Goal: Task Accomplishment & Management: Manage account settings

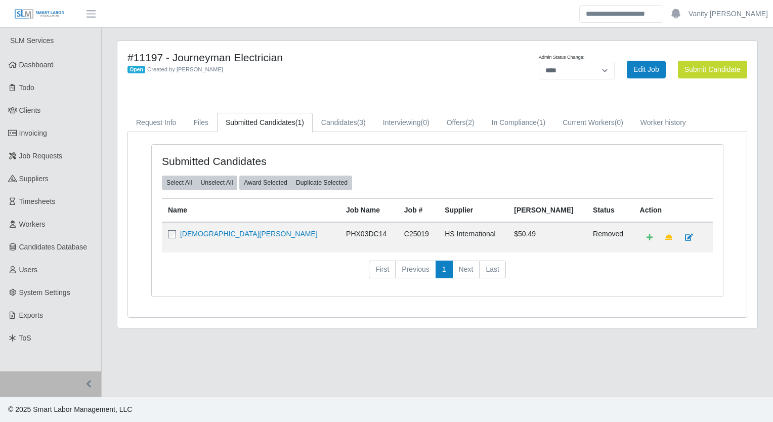
select select "****"
click at [47, 129] on span "Invoicing" at bounding box center [33, 133] width 28 height 8
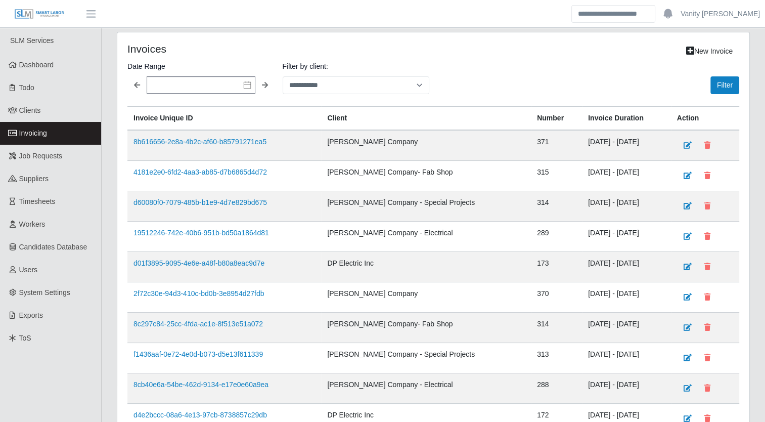
click at [196, 43] on h4 "Invoices" at bounding box center [250, 48] width 246 height 13
click at [245, 88] on input "text" at bounding box center [201, 84] width 109 height 17
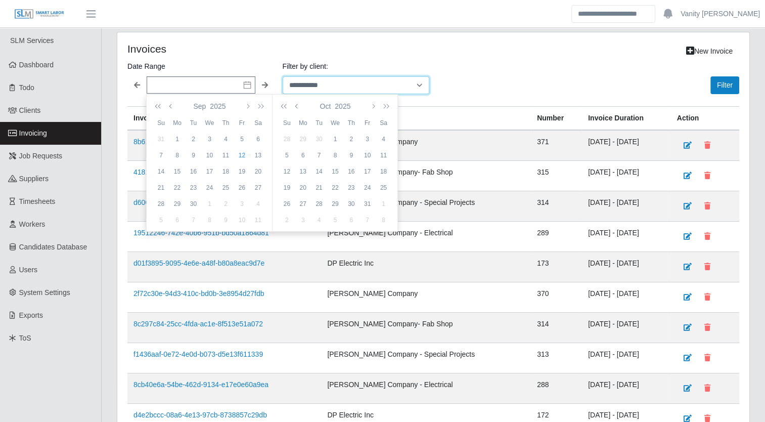
click at [302, 84] on select "**********" at bounding box center [356, 85] width 147 height 18
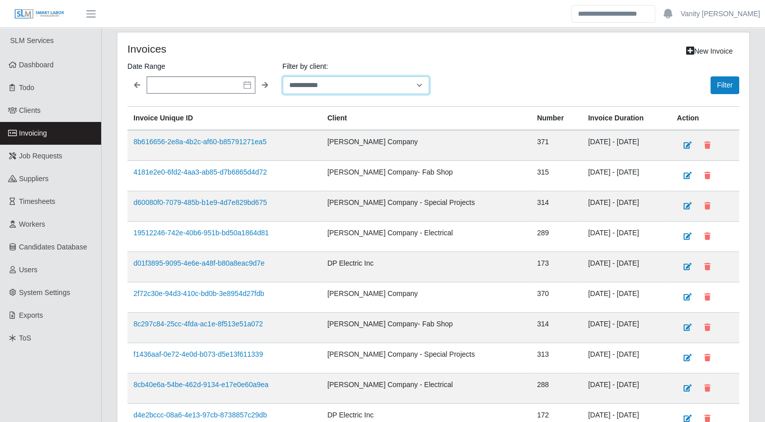
select select "**********"
click at [283, 76] on select "**********" at bounding box center [356, 85] width 147 height 18
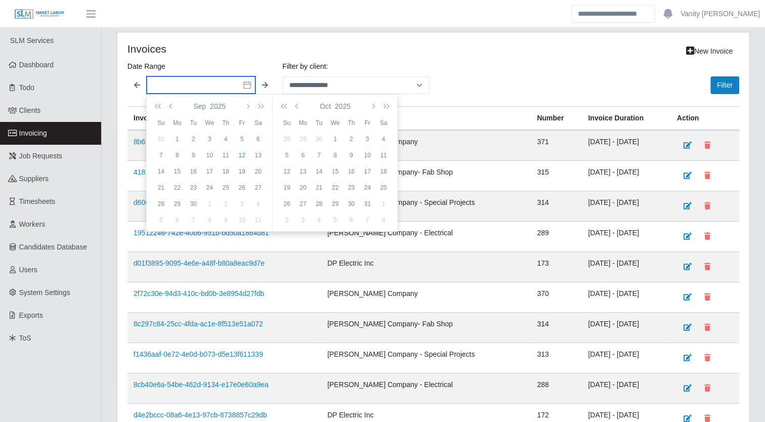
click at [235, 77] on input "text" at bounding box center [201, 84] width 109 height 17
click at [163, 104] on icon "button" at bounding box center [160, 106] width 10 height 8
click at [259, 104] on icon "button" at bounding box center [259, 106] width 10 height 8
click at [171, 105] on icon "button" at bounding box center [171, 106] width 5 height 8
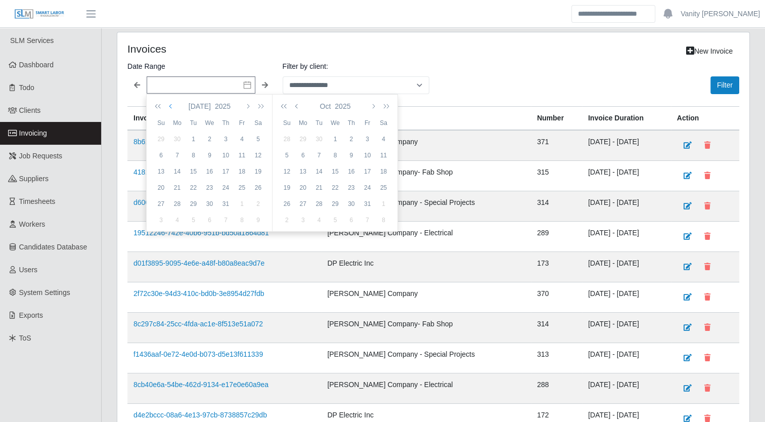
click at [171, 105] on icon "button" at bounding box center [171, 106] width 5 height 8
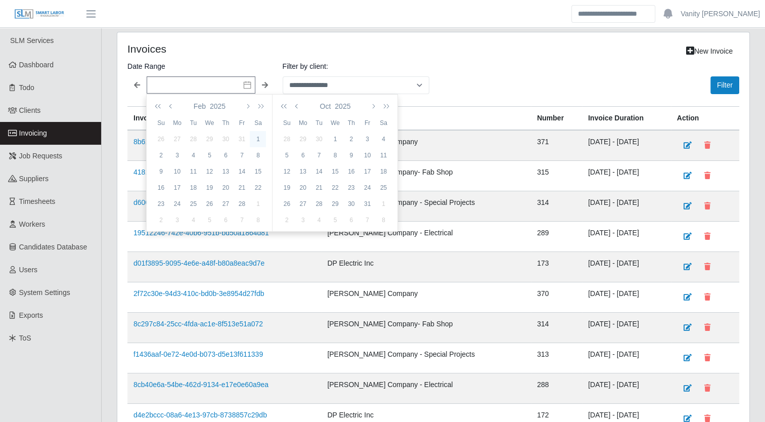
click at [261, 135] on div "1" at bounding box center [258, 138] width 16 height 9
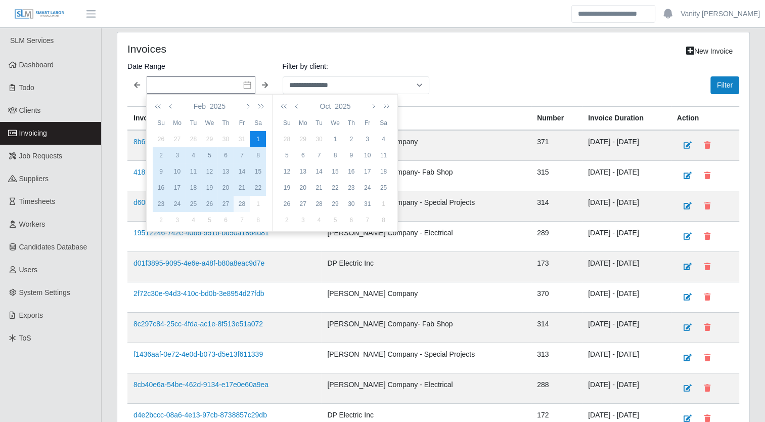
click at [241, 203] on div "28" at bounding box center [242, 203] width 16 height 9
type input "**********"
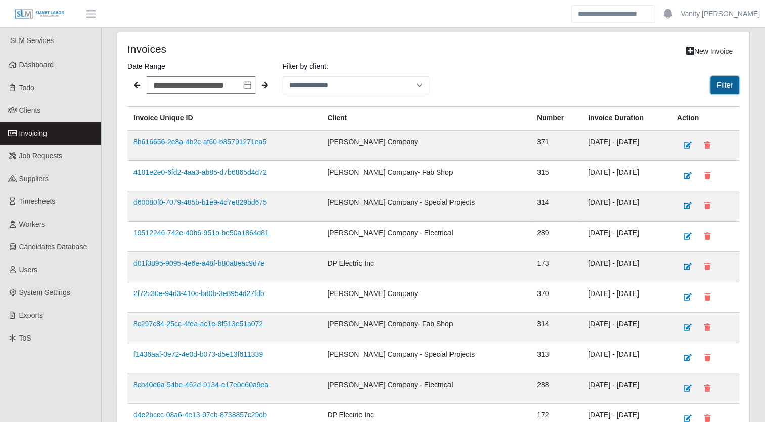
click at [722, 85] on button "Filter" at bounding box center [724, 85] width 29 height 18
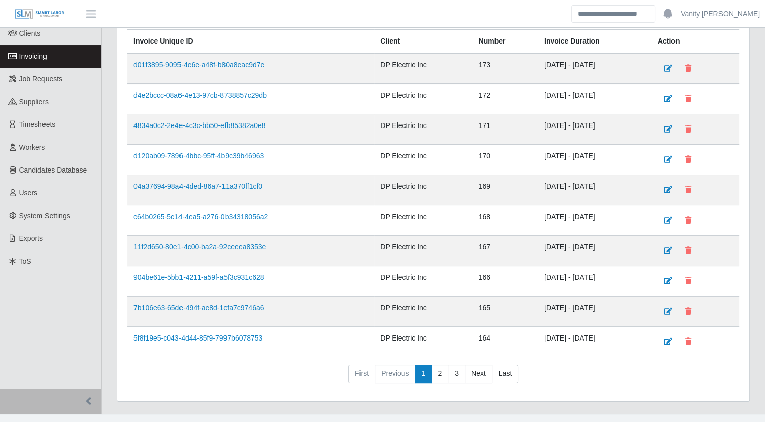
scroll to position [89, 0]
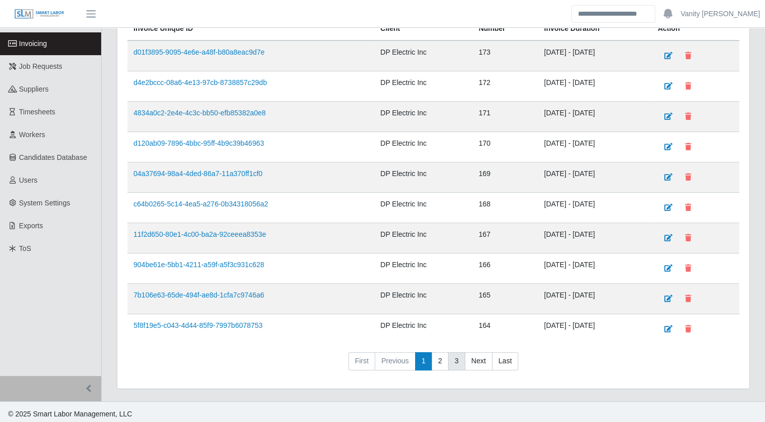
click at [452, 357] on link "3" at bounding box center [456, 361] width 17 height 18
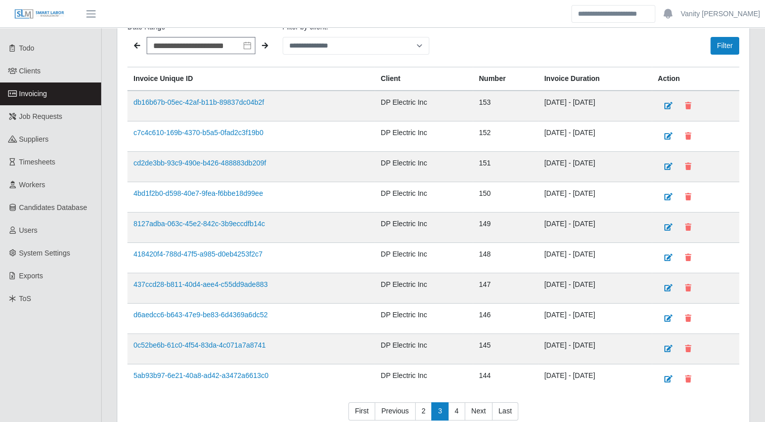
scroll to position [51, 0]
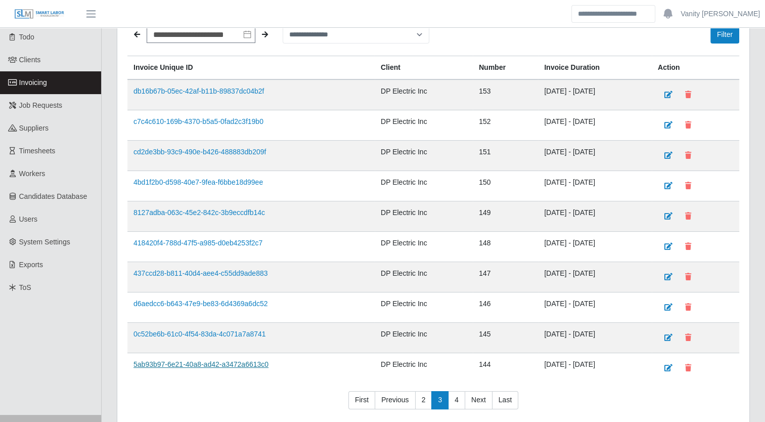
drag, startPoint x: 187, startPoint y: 273, endPoint x: 220, endPoint y: 361, distance: 94.1
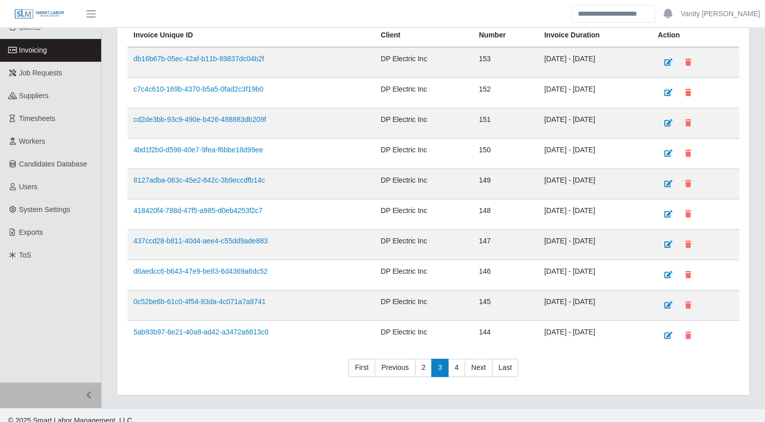
scroll to position [89, 0]
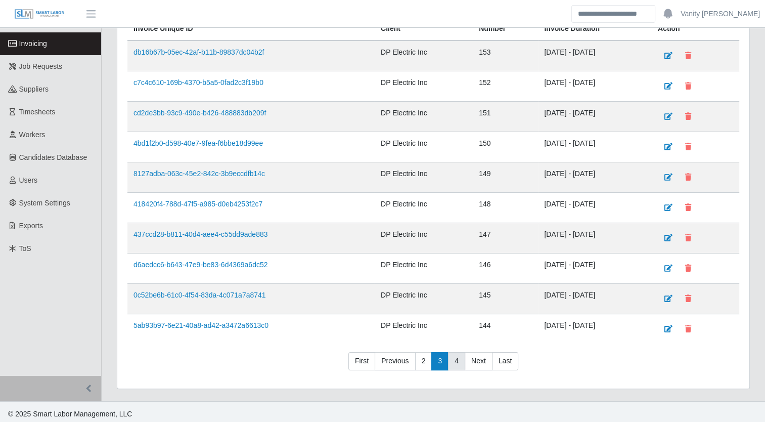
click at [458, 361] on link "4" at bounding box center [456, 361] width 17 height 18
click at [453, 361] on link "5" at bounding box center [456, 361] width 17 height 18
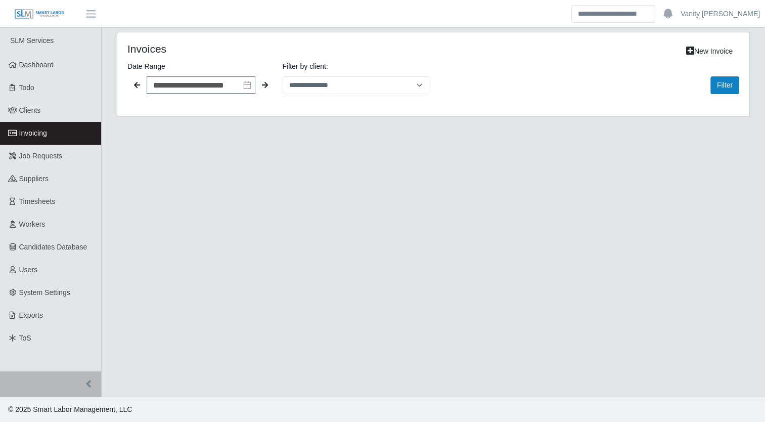
scroll to position [0, 0]
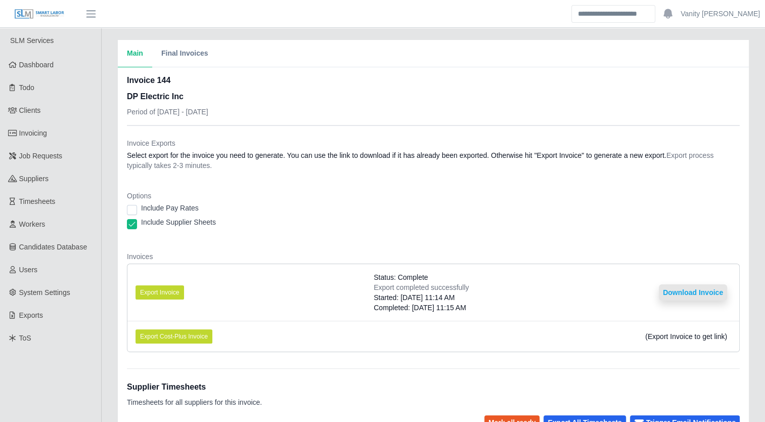
click at [680, 290] on button "Download Invoice" at bounding box center [693, 292] width 68 height 16
click at [53, 226] on link "Workers" at bounding box center [50, 224] width 101 height 23
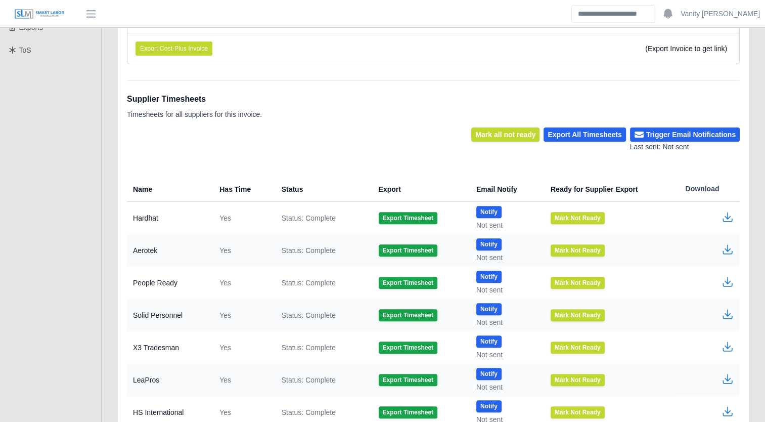
scroll to position [303, 0]
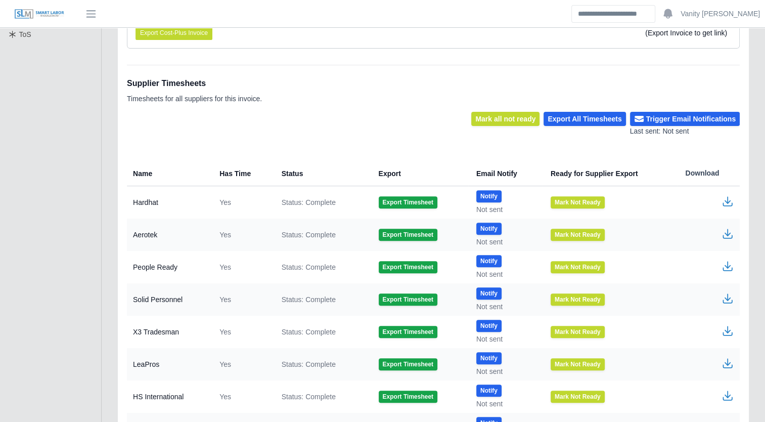
click at [726, 366] on icon "button" at bounding box center [727, 363] width 12 height 12
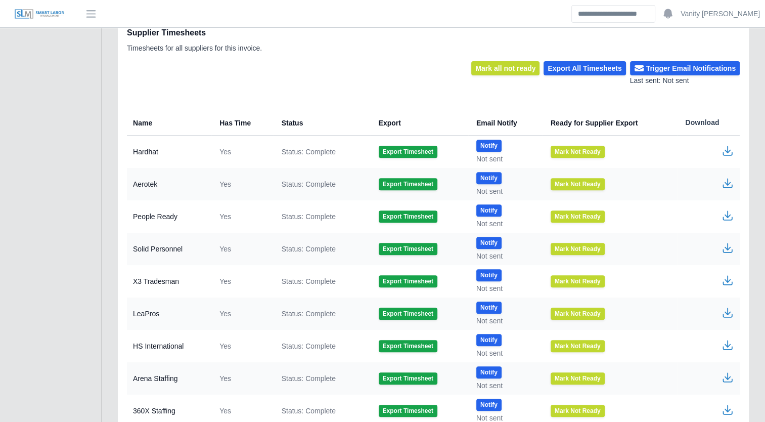
click at [729, 313] on icon "button" at bounding box center [727, 312] width 12 height 12
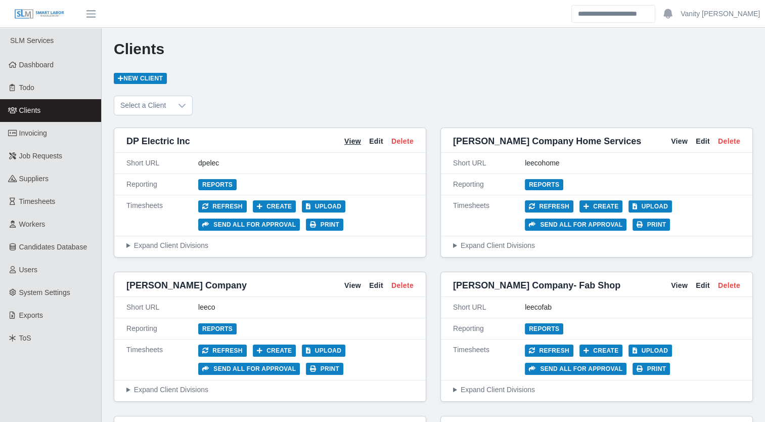
click at [353, 139] on link "View" at bounding box center [352, 141] width 17 height 11
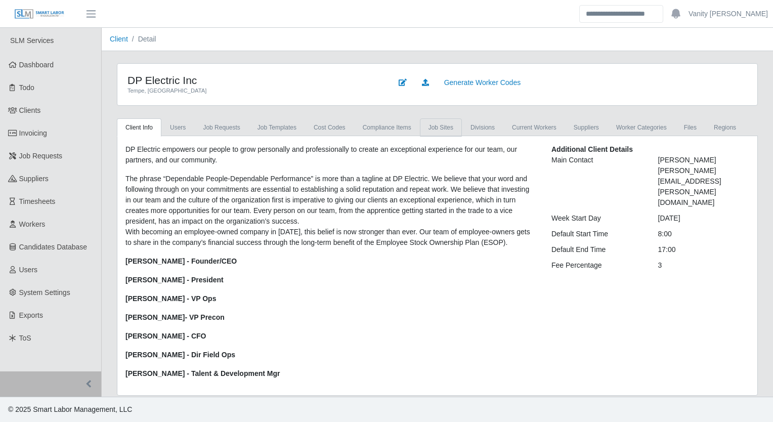
click at [440, 129] on link "job sites" at bounding box center [441, 127] width 42 height 18
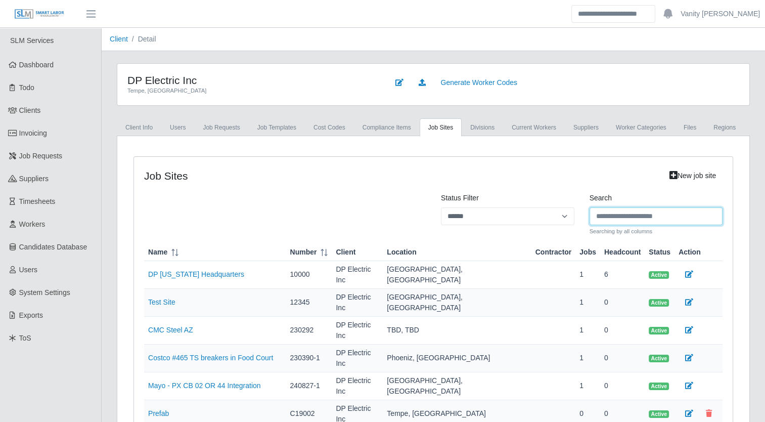
click at [655, 208] on input "Search" at bounding box center [656, 216] width 133 height 18
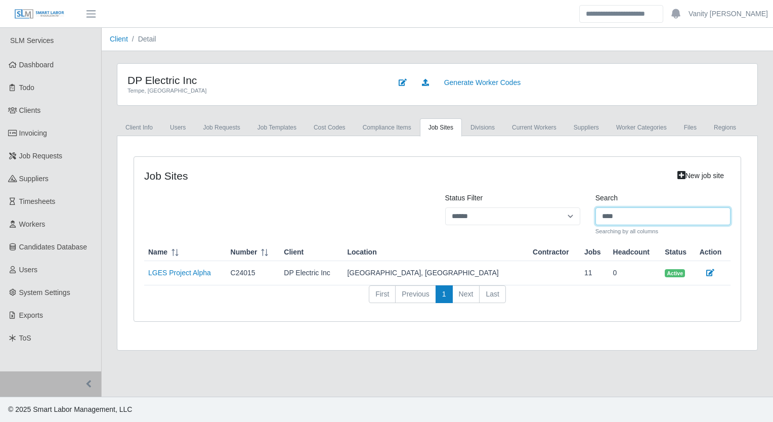
type input "****"
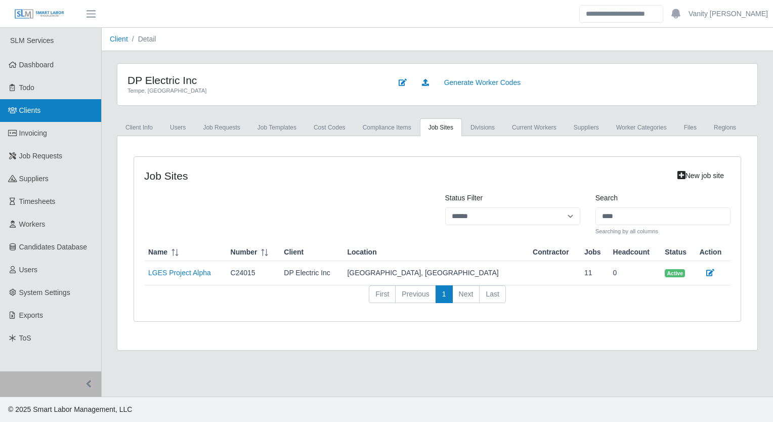
click at [47, 106] on link "Clients" at bounding box center [50, 110] width 101 height 23
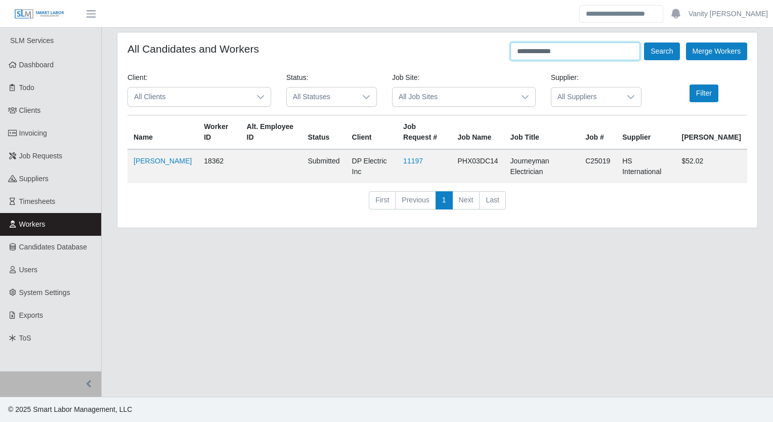
drag, startPoint x: 594, startPoint y: 50, endPoint x: 410, endPoint y: 67, distance: 184.8
click at [410, 67] on form "**********" at bounding box center [436, 129] width 619 height 175
type input "**********"
click at [644, 42] on button "Search" at bounding box center [661, 51] width 35 height 18
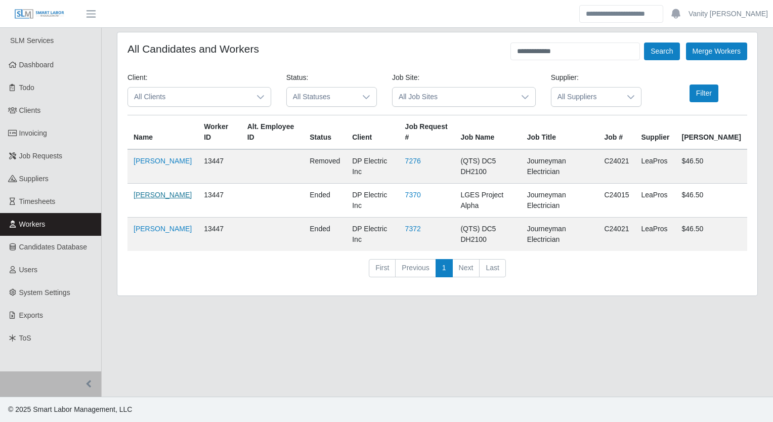
click at [164, 191] on link "Frandy Cuevas" at bounding box center [162, 195] width 58 height 8
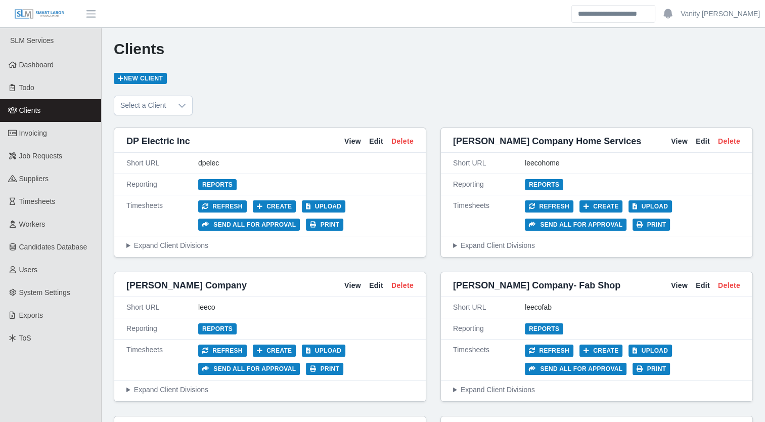
click at [233, 182] on div "Reports" at bounding box center [305, 184] width 215 height 11
click at [228, 181] on link "Reports" at bounding box center [217, 184] width 38 height 11
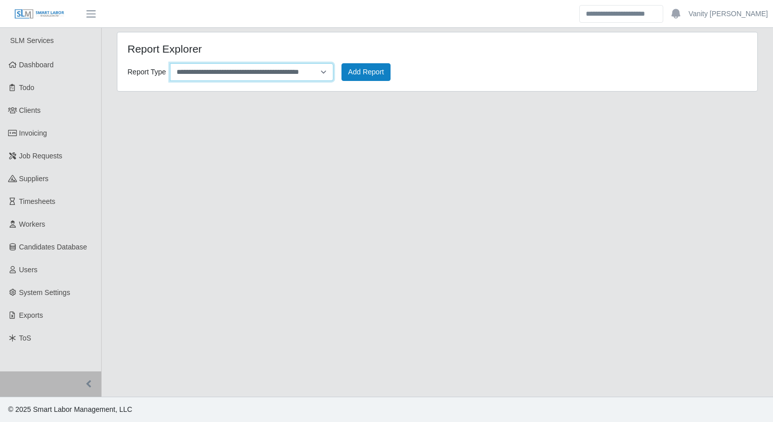
click at [323, 73] on select "**********" at bounding box center [251, 72] width 163 height 18
select select "**********"
click at [170, 63] on select "**********" at bounding box center [251, 72] width 163 height 18
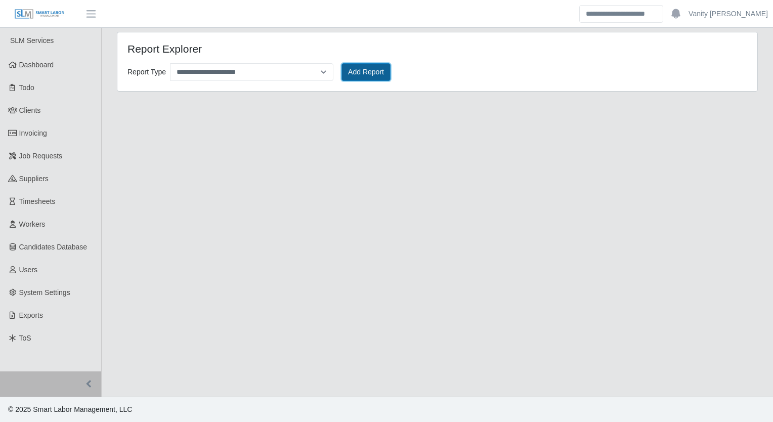
click at [362, 78] on button "Add Report" at bounding box center [365, 72] width 49 height 18
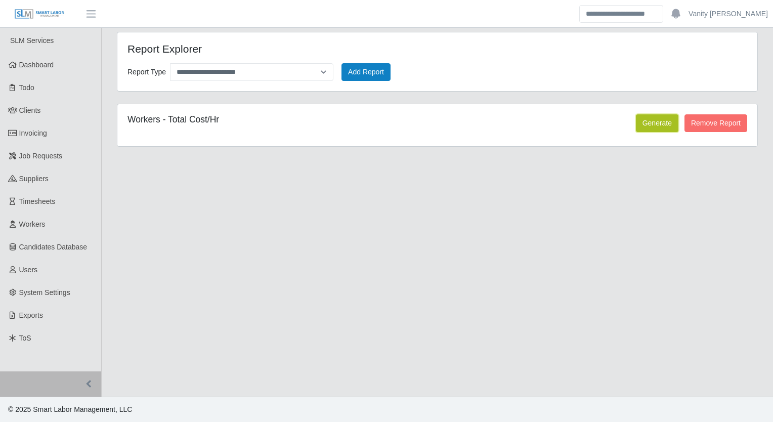
click at [663, 120] on button "Generate" at bounding box center [657, 123] width 42 height 18
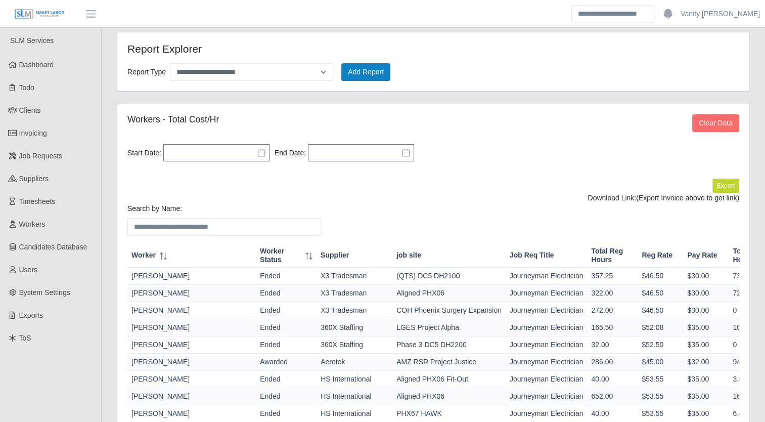
click at [265, 141] on div "Start Date: Please provide a valid start date. End Date:" at bounding box center [433, 155] width 617 height 30
click at [263, 150] on icon at bounding box center [261, 153] width 7 height 8
click at [169, 173] on button "button" at bounding box center [175, 173] width 14 height 17
click at [186, 171] on icon "button" at bounding box center [187, 173] width 5 height 8
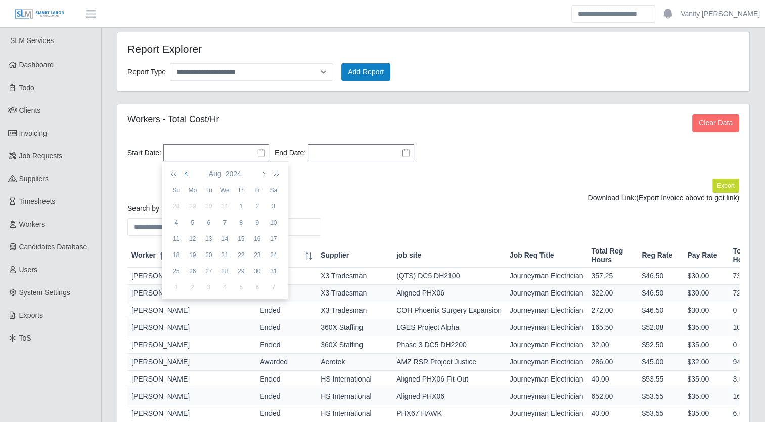
click at [186, 171] on icon "button" at bounding box center [187, 173] width 5 height 8
click at [195, 205] on div "1" at bounding box center [193, 206] width 16 height 9
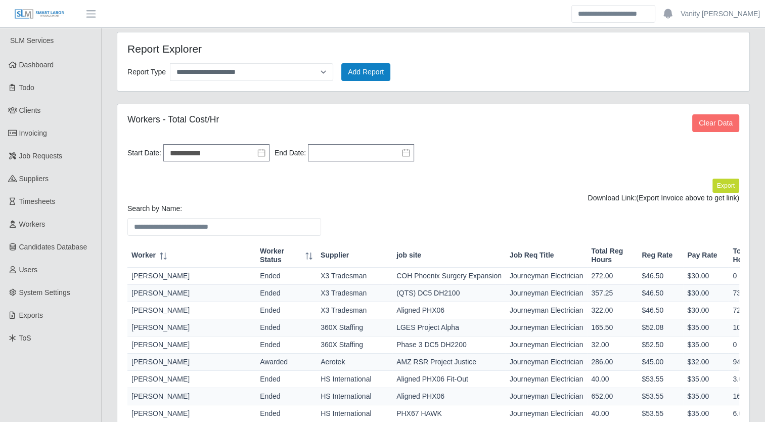
click at [402, 154] on icon at bounding box center [406, 153] width 8 height 8
click at [320, 221] on div "7" at bounding box center [319, 222] width 16 height 9
click at [716, 187] on button "Export" at bounding box center [725, 185] width 27 height 14
click at [536, 202] on div "Download Link: https://sm-slm-prod.s3.amazonaws.com/documents/client/64/Candida…" at bounding box center [433, 198] width 612 height 11
click at [664, 197] on link "https://sm-slm-prod.s3.amazonaws.com/documents/client/64/Candidates_Hourly_expo…" at bounding box center [701, 198] width 75 height 8
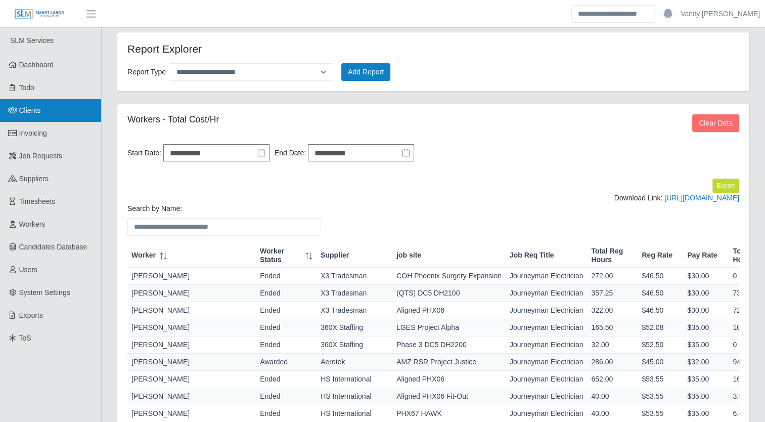
click at [42, 108] on link "Clients" at bounding box center [50, 110] width 101 height 23
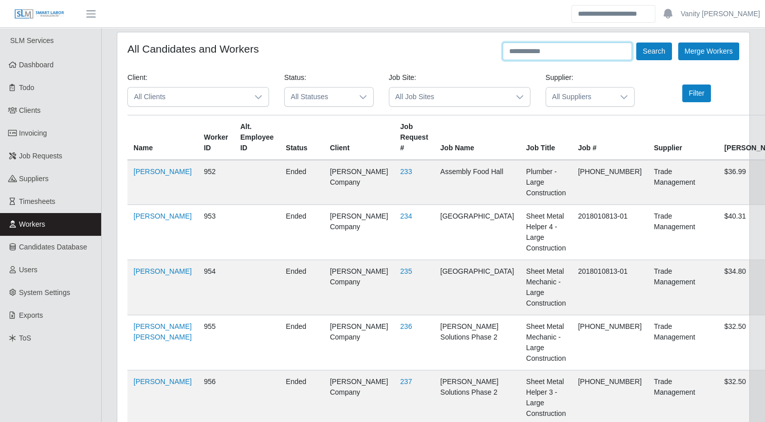
click at [526, 54] on input "text" at bounding box center [567, 51] width 129 height 18
type input "**********"
click at [636, 42] on button "Search" at bounding box center [653, 51] width 35 height 18
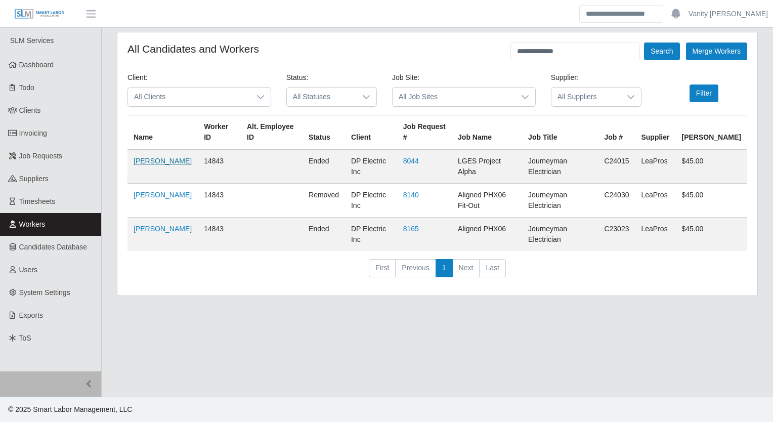
click at [164, 157] on link "Larry Gonzalez" at bounding box center [162, 161] width 58 height 8
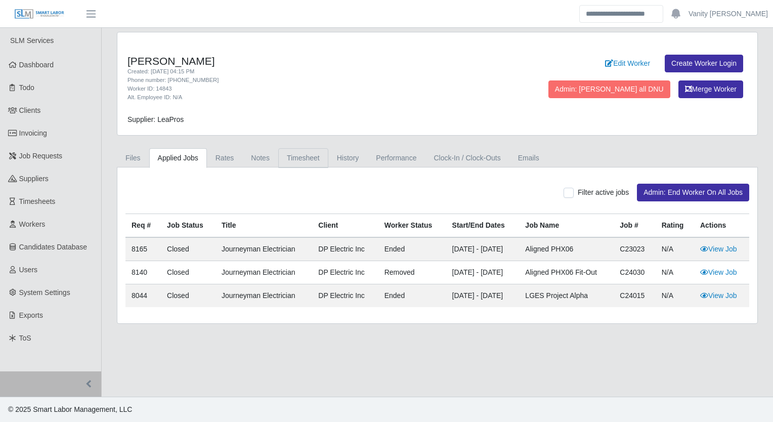
click at [296, 153] on link "Timesheet" at bounding box center [303, 158] width 50 height 20
click at [292, 154] on link "Timesheet" at bounding box center [303, 158] width 50 height 20
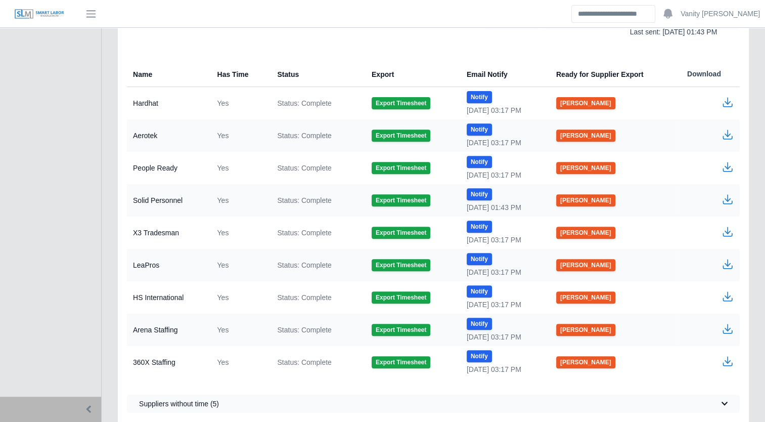
scroll to position [402, 0]
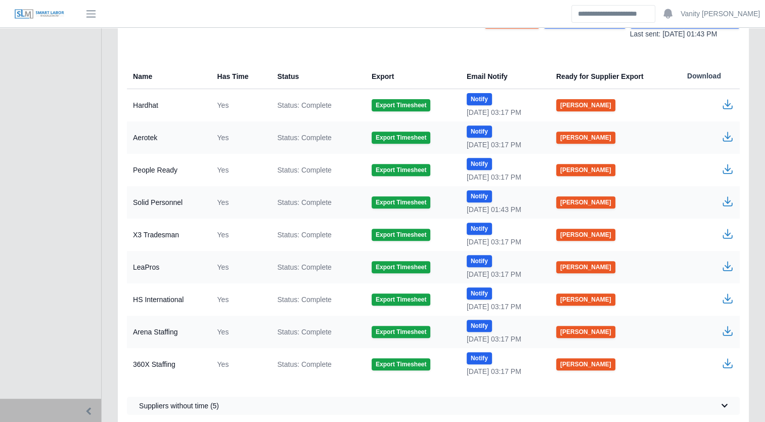
scroll to position [352, 0]
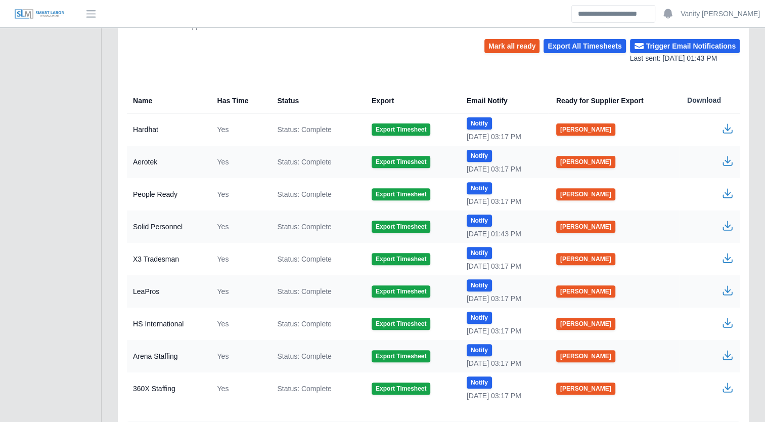
click at [724, 286] on icon "button" at bounding box center [727, 290] width 12 height 12
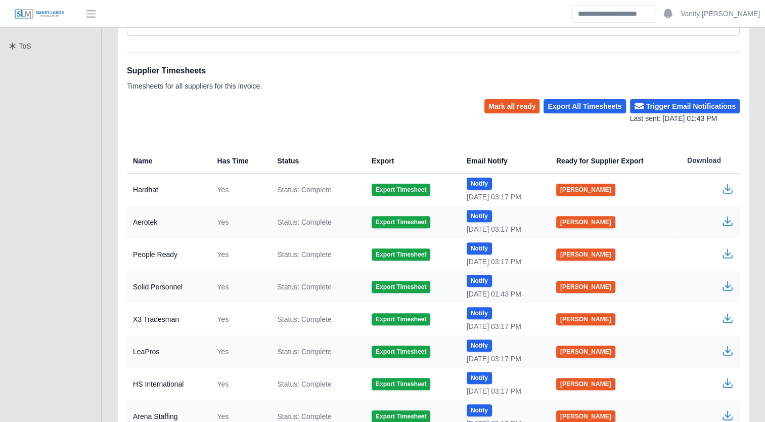
scroll to position [150, 0]
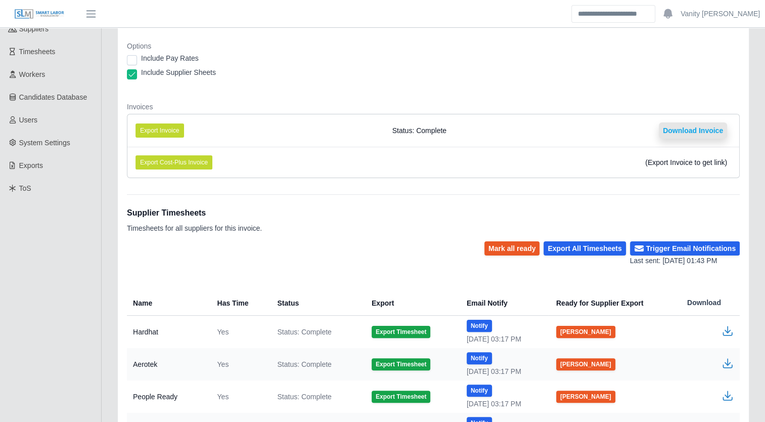
click at [663, 129] on button "Download Invoice" at bounding box center [693, 130] width 68 height 16
click at [182, 128] on button "Export Invoice" at bounding box center [159, 130] width 49 height 14
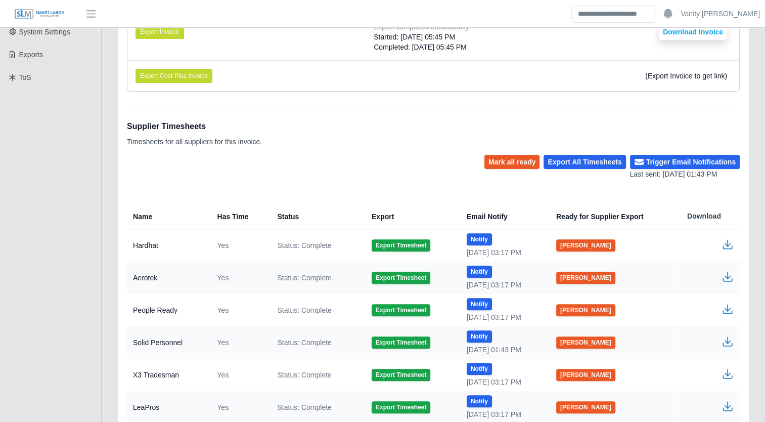
scroll to position [224, 0]
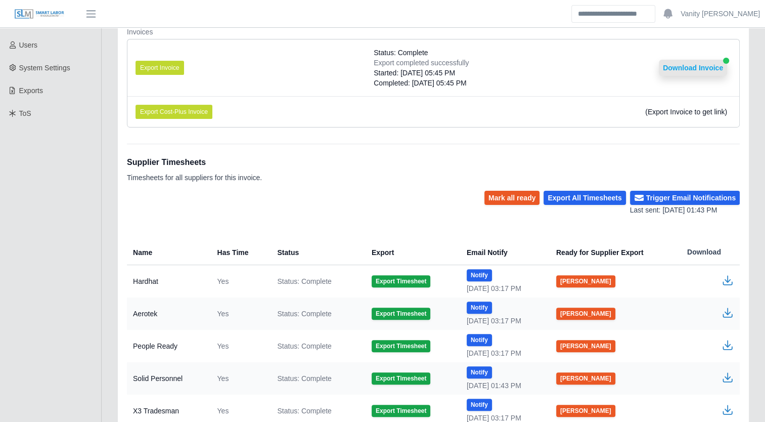
click at [692, 65] on button "Download Invoice" at bounding box center [693, 68] width 68 height 16
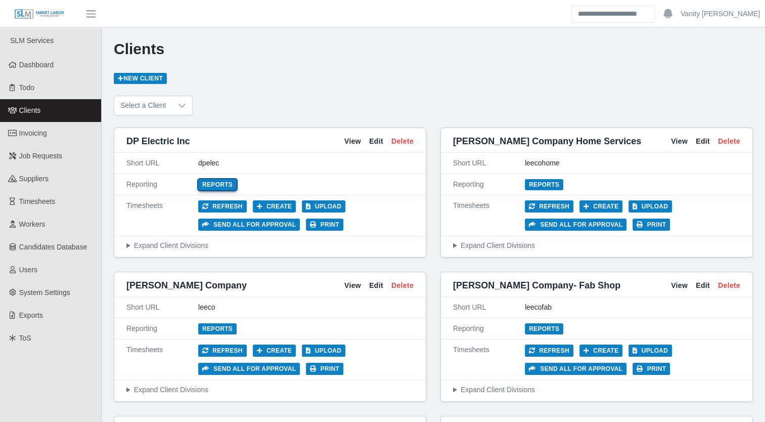
click at [228, 181] on link "Reports" at bounding box center [217, 184] width 38 height 11
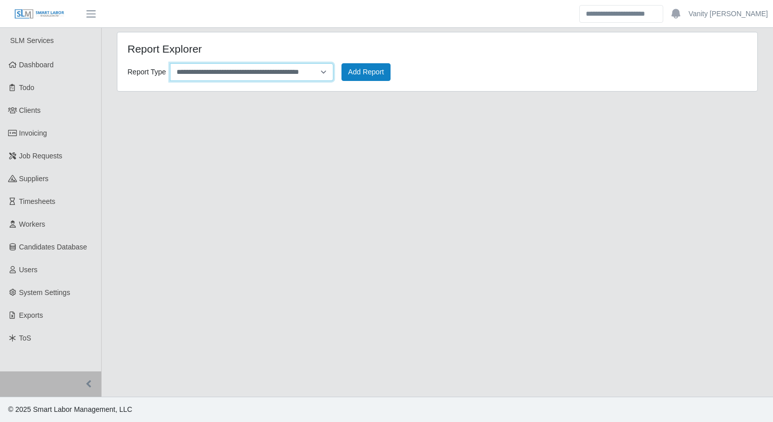
click at [295, 74] on select "**********" at bounding box center [251, 72] width 163 height 18
click at [487, 211] on main "**********" at bounding box center [437, 212] width 671 height 369
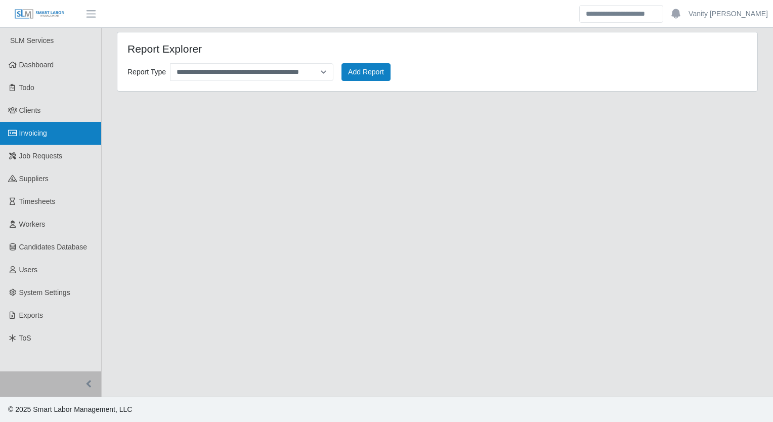
click at [64, 130] on link "Invoicing" at bounding box center [50, 133] width 101 height 23
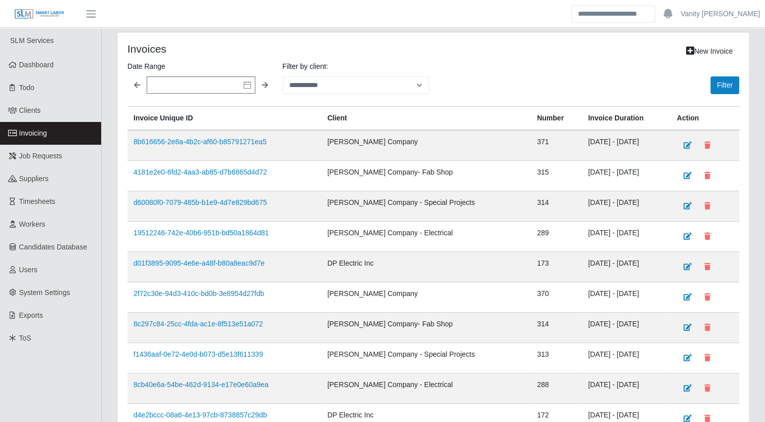
click at [247, 83] on icon at bounding box center [247, 85] width 8 height 8
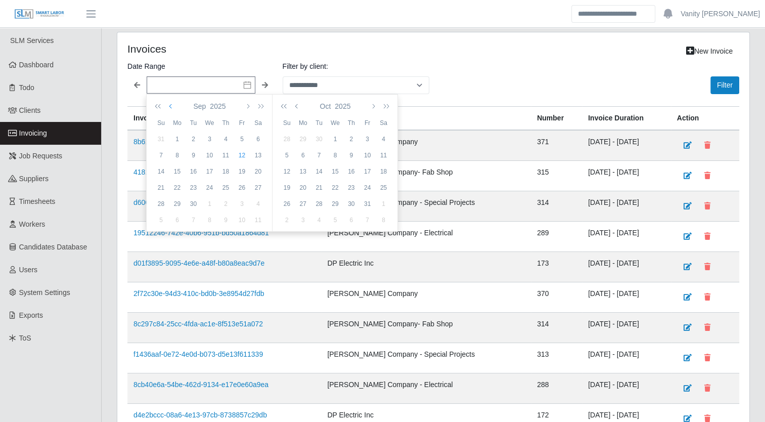
click at [168, 106] on button "button" at bounding box center [171, 106] width 9 height 17
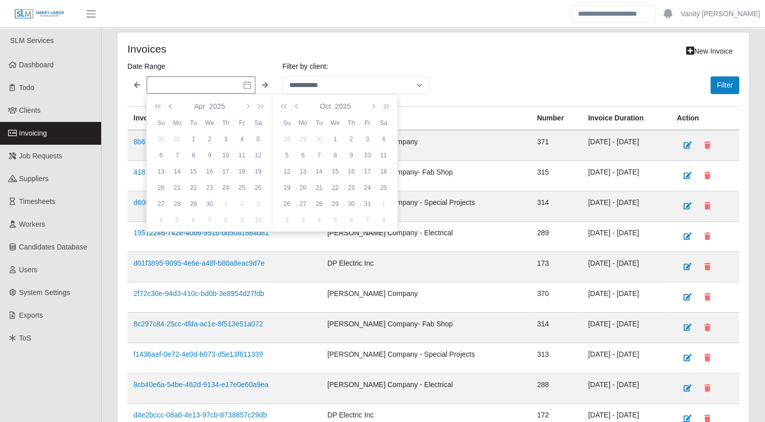
click at [168, 106] on button "button" at bounding box center [171, 106] width 9 height 17
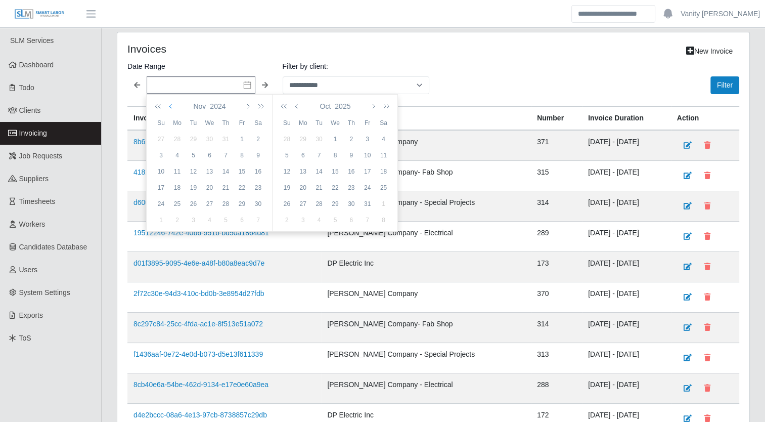
click at [168, 106] on button "button" at bounding box center [171, 106] width 9 height 17
click at [165, 153] on div "1" at bounding box center [161, 155] width 16 height 9
click at [299, 106] on icon "button" at bounding box center [297, 106] width 5 height 8
click at [295, 106] on icon "button" at bounding box center [297, 106] width 5 height 8
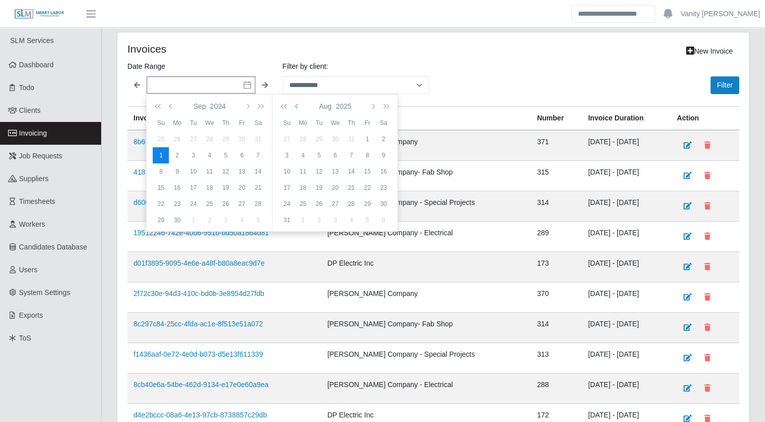
click at [295, 106] on icon "button" at bounding box center [297, 106] width 5 height 8
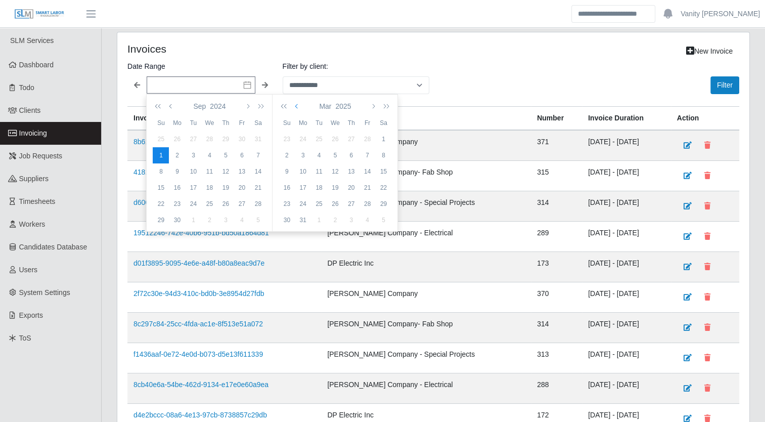
click at [295, 106] on icon "button" at bounding box center [297, 106] width 5 height 8
click at [371, 108] on icon "button" at bounding box center [372, 106] width 5 height 8
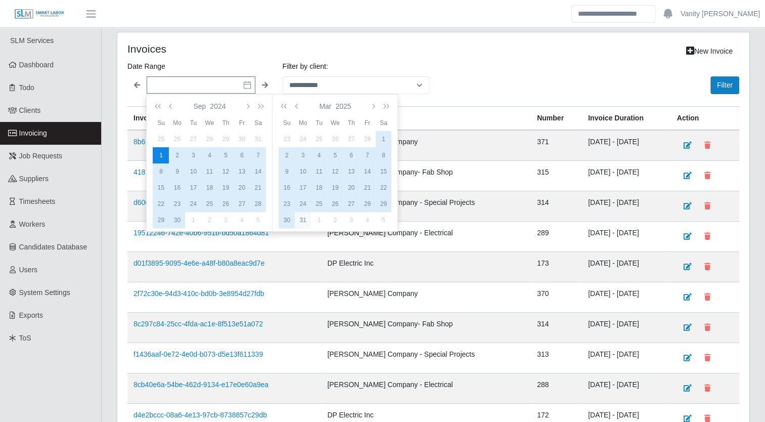
click at [306, 218] on div "31" at bounding box center [303, 219] width 16 height 9
type input "**********"
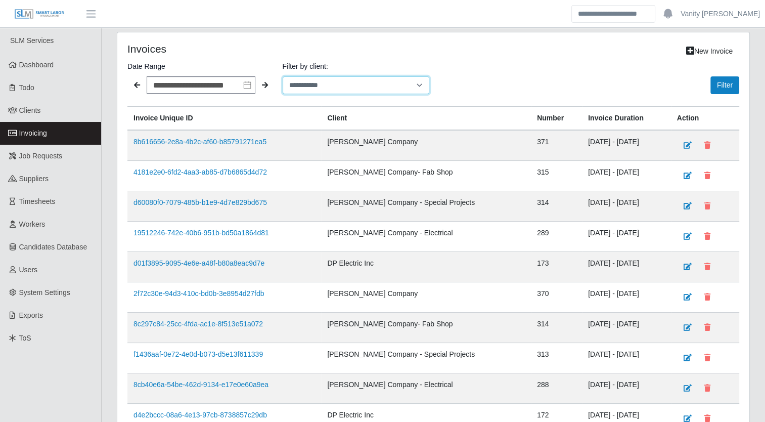
click at [343, 80] on select "**********" at bounding box center [356, 85] width 147 height 18
select select "**********"
click at [283, 76] on select "**********" at bounding box center [356, 85] width 147 height 18
click at [716, 84] on button "Filter" at bounding box center [724, 85] width 29 height 18
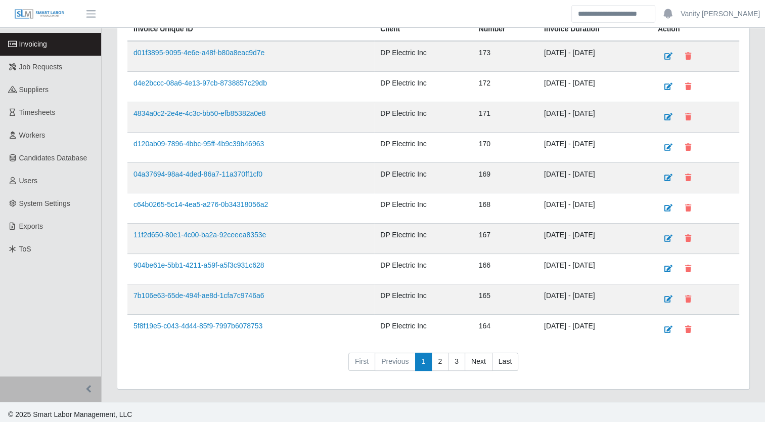
scroll to position [89, 0]
click at [455, 354] on link "3" at bounding box center [456, 361] width 17 height 18
click at [450, 354] on link "4" at bounding box center [456, 361] width 17 height 18
click at [455, 359] on link "5" at bounding box center [456, 361] width 17 height 18
click at [455, 356] on link "6" at bounding box center [456, 361] width 17 height 18
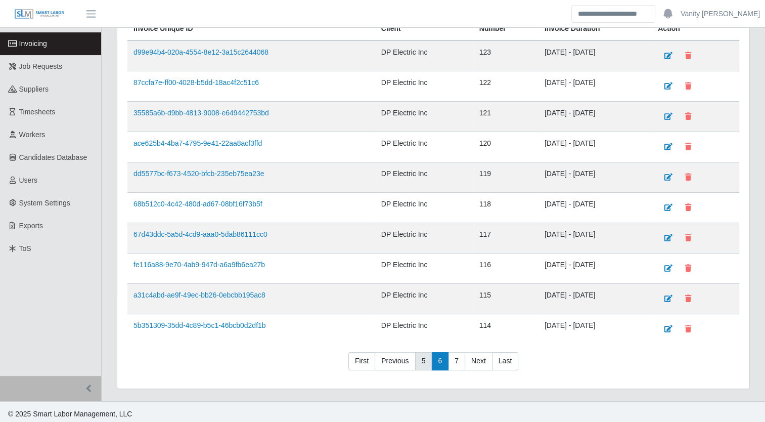
click at [422, 355] on link "5" at bounding box center [423, 361] width 17 height 18
click at [427, 354] on link "4" at bounding box center [423, 361] width 17 height 18
click at [425, 354] on link "3" at bounding box center [423, 361] width 17 height 18
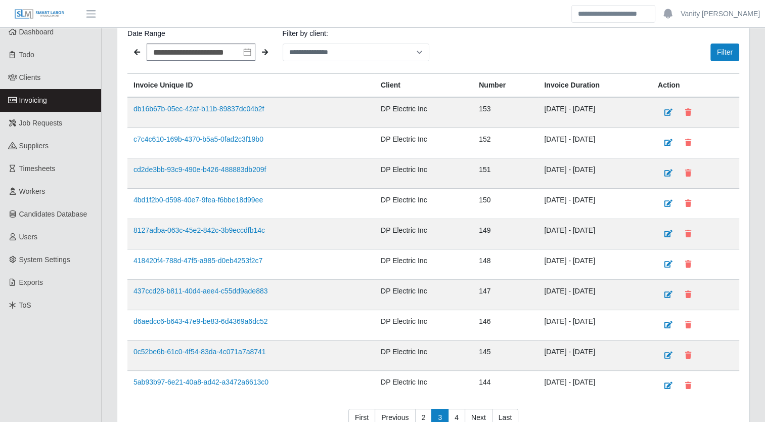
scroll to position [51, 0]
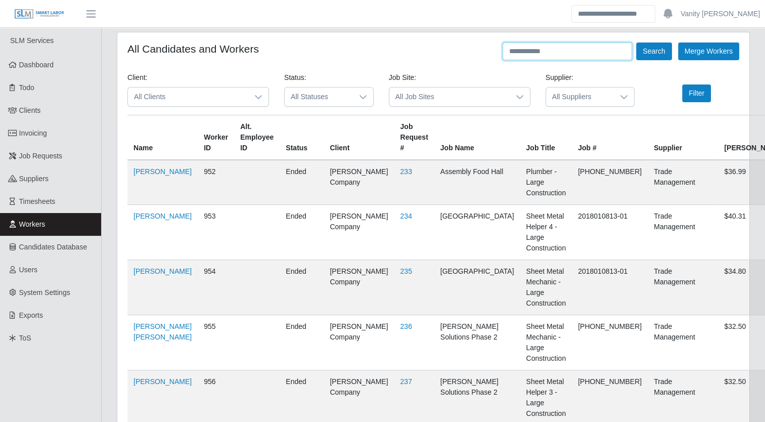
click at [541, 57] on input "text" at bounding box center [567, 51] width 129 height 18
type input "**********"
click at [653, 46] on button "Search" at bounding box center [653, 51] width 35 height 18
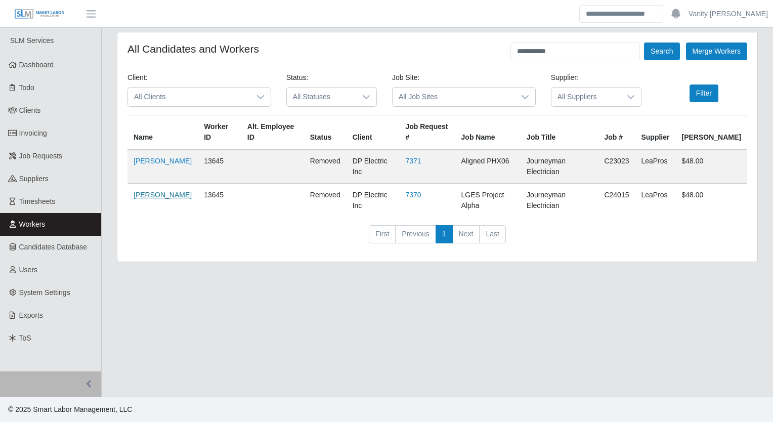
click at [151, 191] on link "David Perez" at bounding box center [162, 195] width 58 height 8
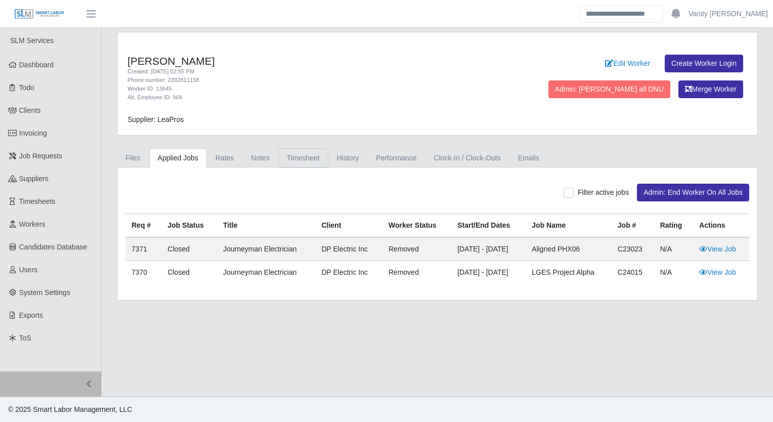
click at [311, 157] on link "Timesheet" at bounding box center [303, 158] width 50 height 20
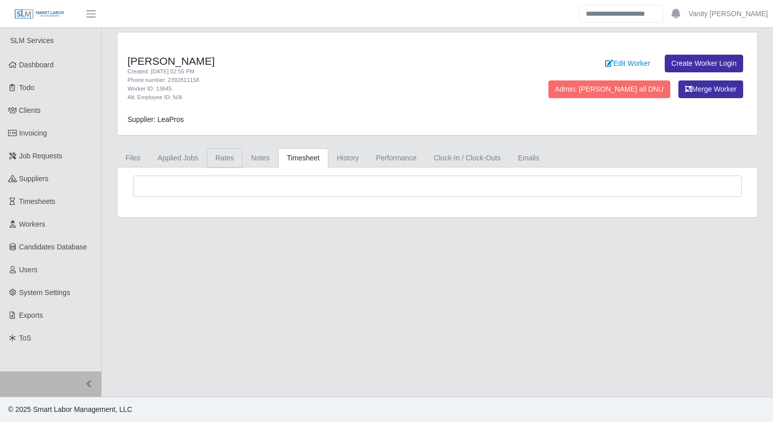
click at [215, 157] on link "Rates" at bounding box center [225, 158] width 36 height 20
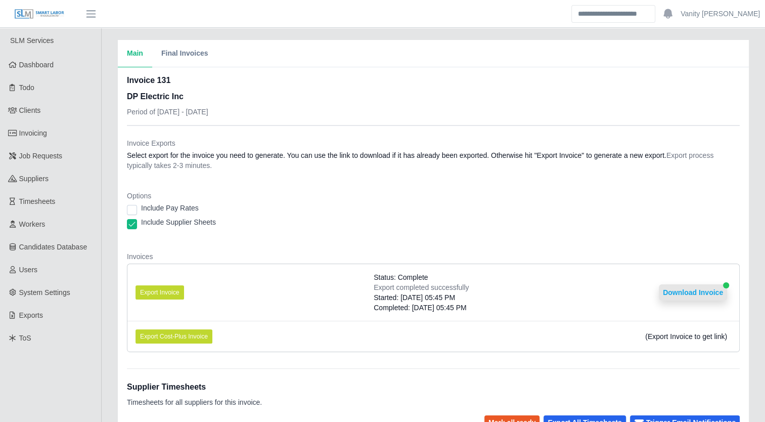
click at [704, 286] on button "Download Invoice" at bounding box center [693, 292] width 68 height 16
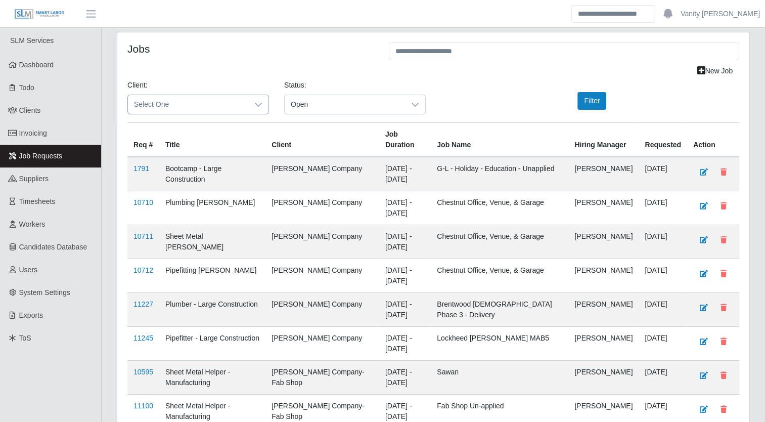
click at [251, 106] on div at bounding box center [258, 104] width 20 height 19
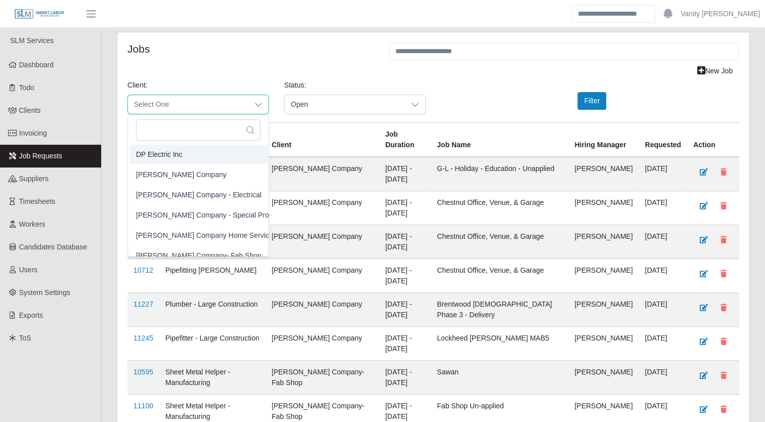
click at [223, 157] on li "DP Electric Inc" at bounding box center [210, 154] width 160 height 19
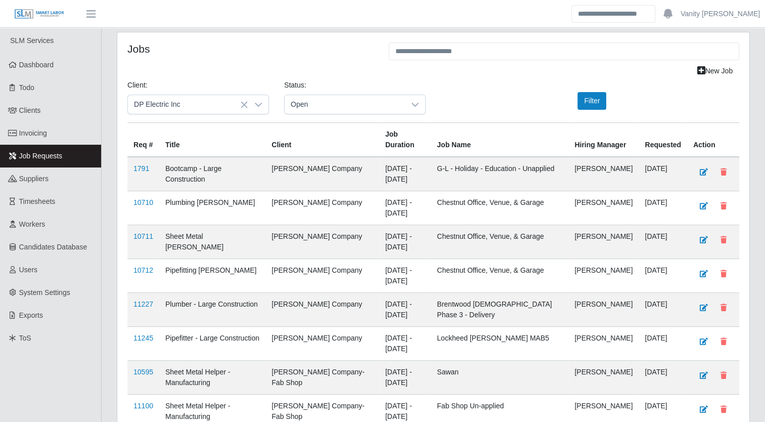
click at [318, 92] on div "Status: Open" at bounding box center [355, 97] width 157 height 34
click at [321, 101] on span "Open" at bounding box center [345, 104] width 120 height 19
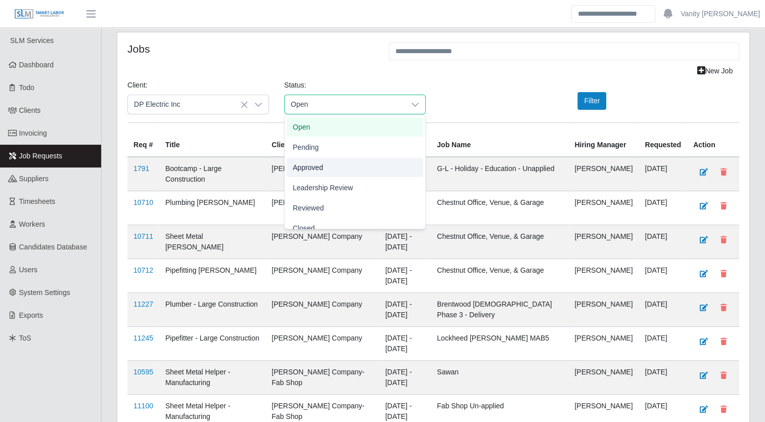
scroll to position [31, 0]
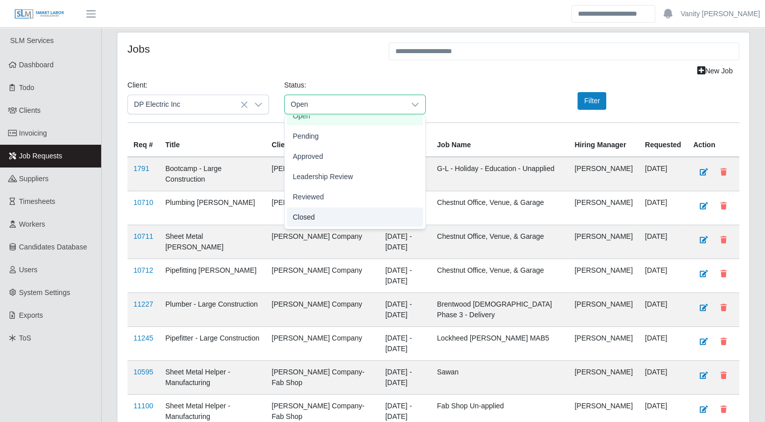
click at [327, 217] on li "Closed" at bounding box center [355, 216] width 137 height 19
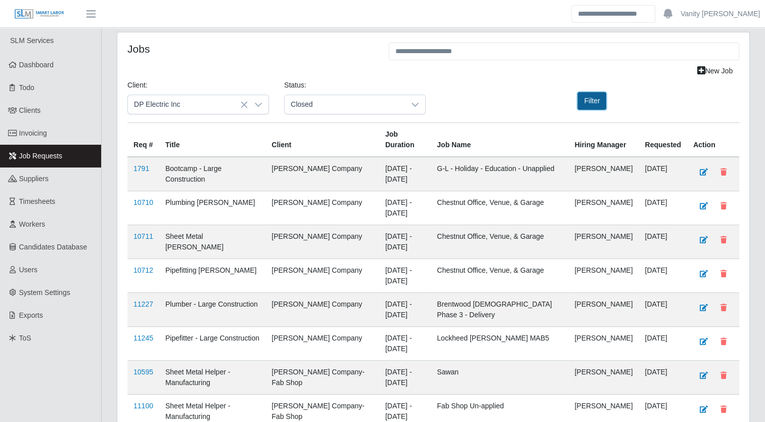
click at [581, 95] on button "Filter" at bounding box center [591, 101] width 29 height 18
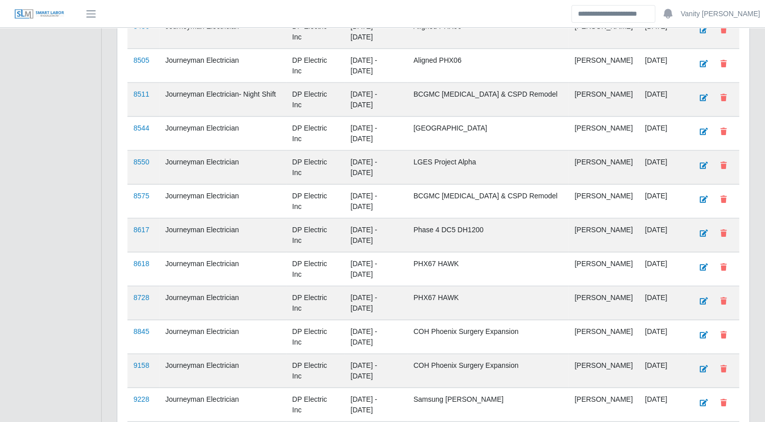
scroll to position [5957, 0]
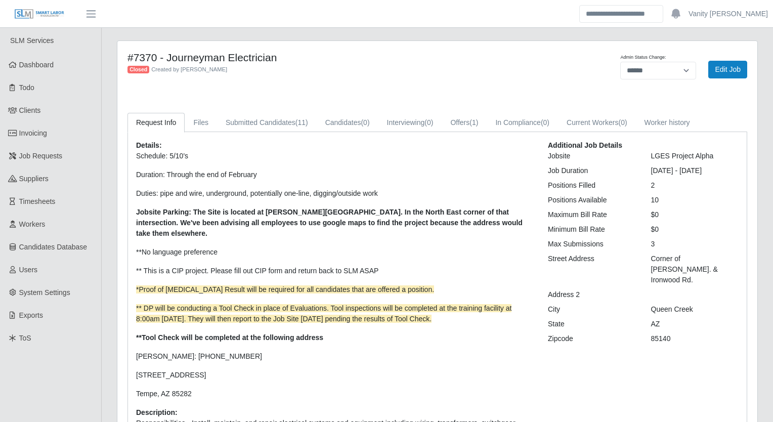
select select "******"
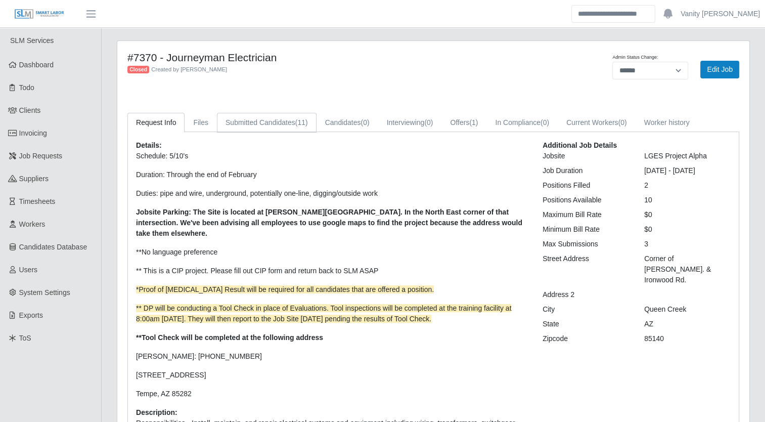
click at [292, 122] on link "Submitted Candidates (11)" at bounding box center [267, 123] width 100 height 20
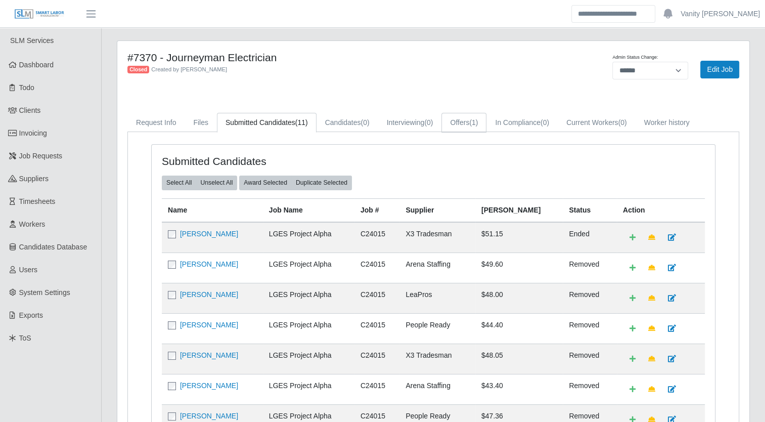
click at [461, 119] on link "Offers (1)" at bounding box center [463, 123] width 45 height 20
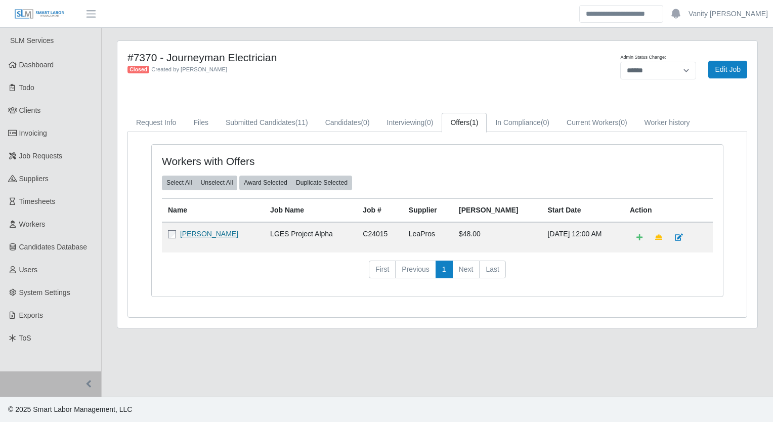
click at [219, 232] on link "[PERSON_NAME]" at bounding box center [209, 234] width 58 height 8
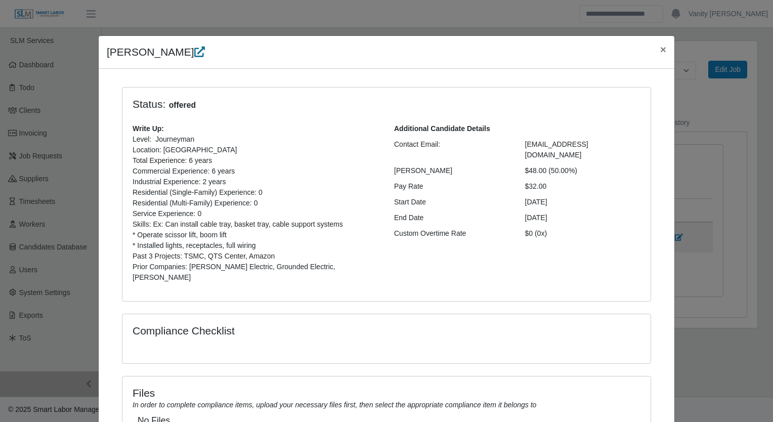
click at [199, 48] on icon at bounding box center [199, 52] width 11 height 11
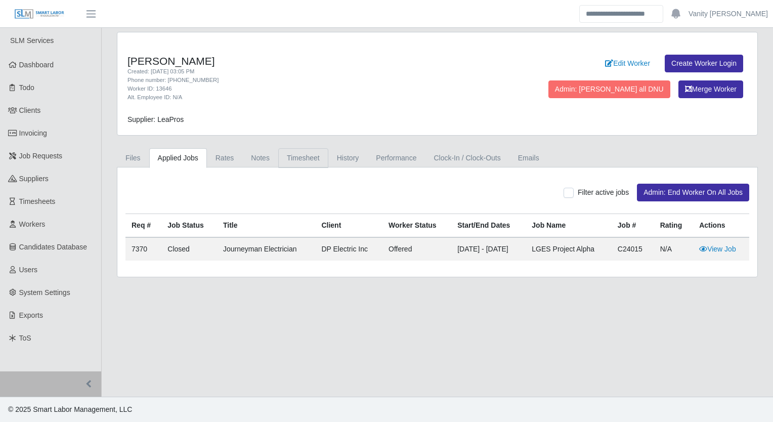
click at [281, 158] on link "Timesheet" at bounding box center [303, 158] width 50 height 20
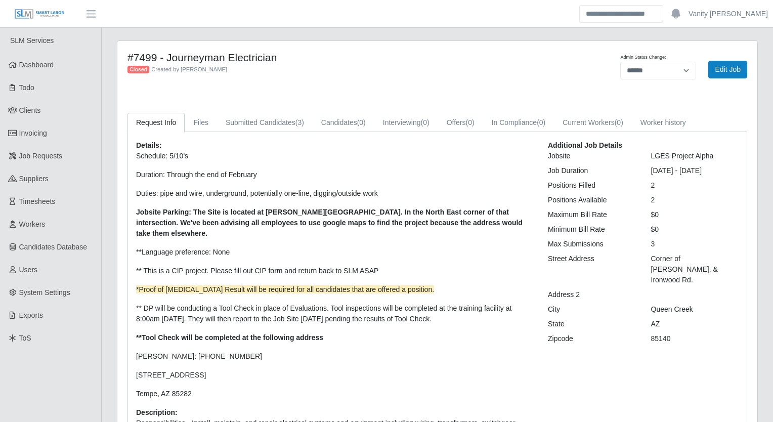
select select "******"
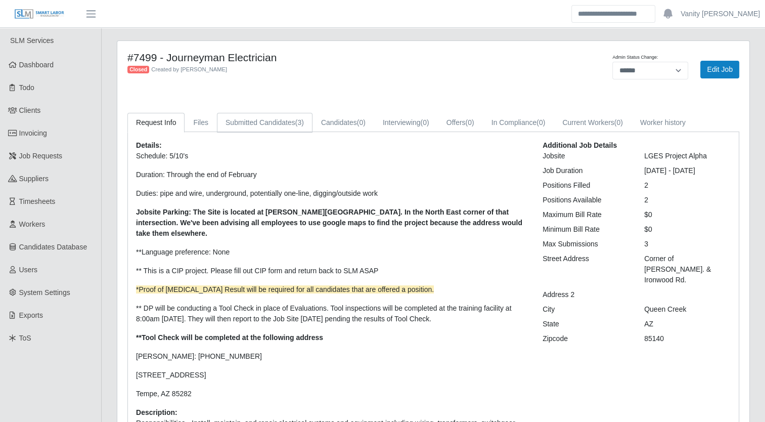
click at [276, 120] on link "Submitted Candidates (3)" at bounding box center [265, 123] width 96 height 20
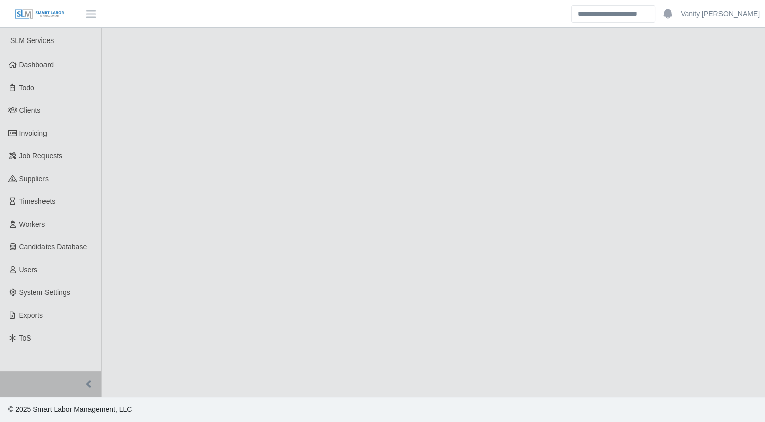
select select "******"
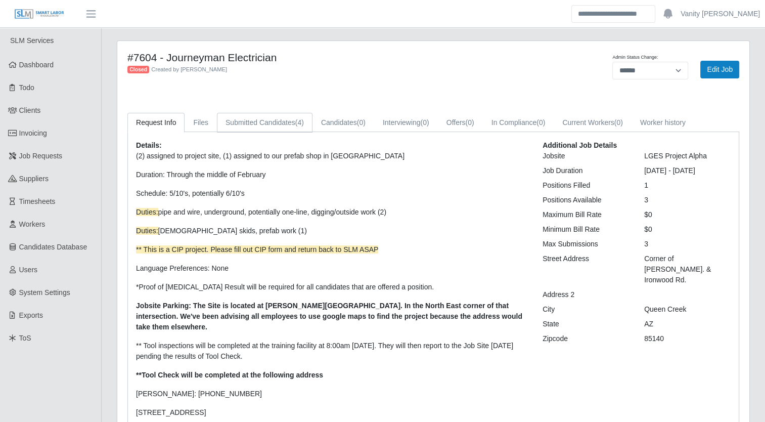
click at [282, 116] on link "Submitted Candidates (4)" at bounding box center [265, 123] width 96 height 20
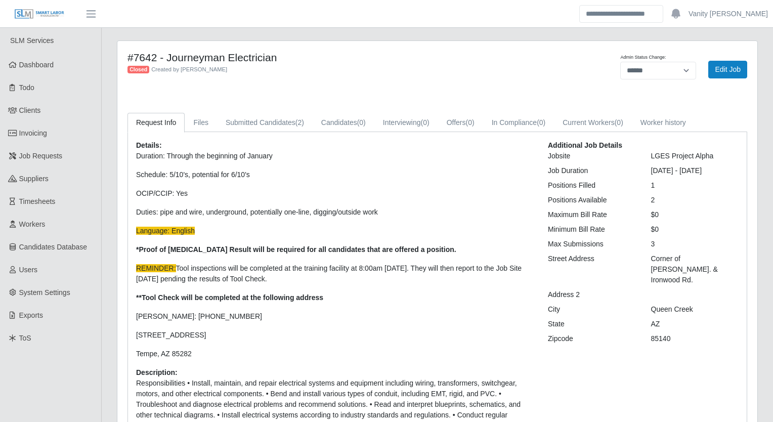
select select "******"
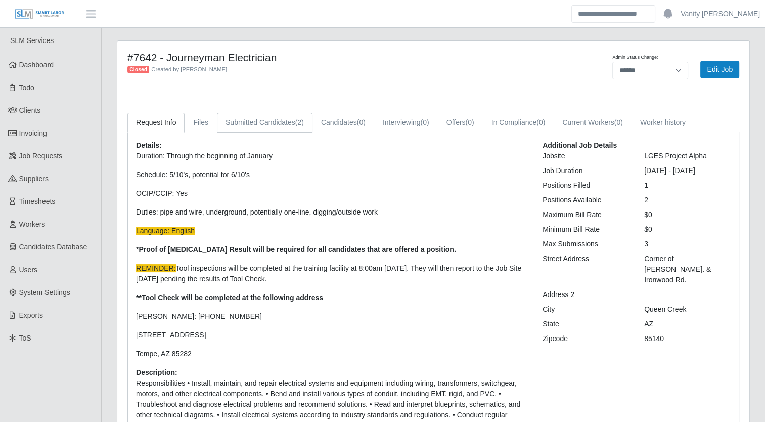
click at [240, 122] on link "Submitted Candidates (2)" at bounding box center [265, 123] width 96 height 20
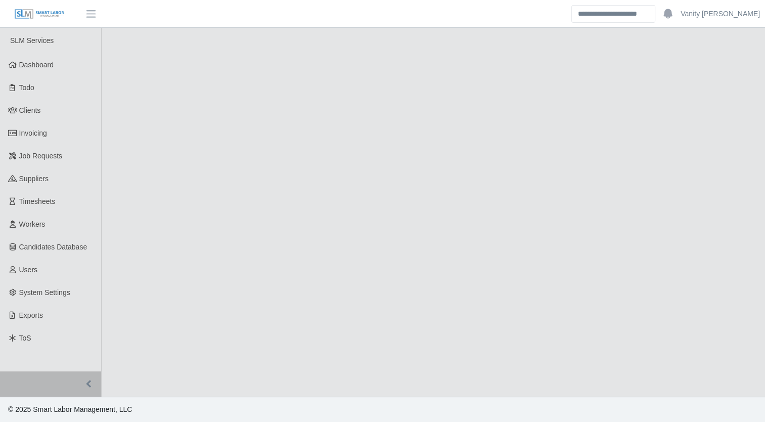
select select "******"
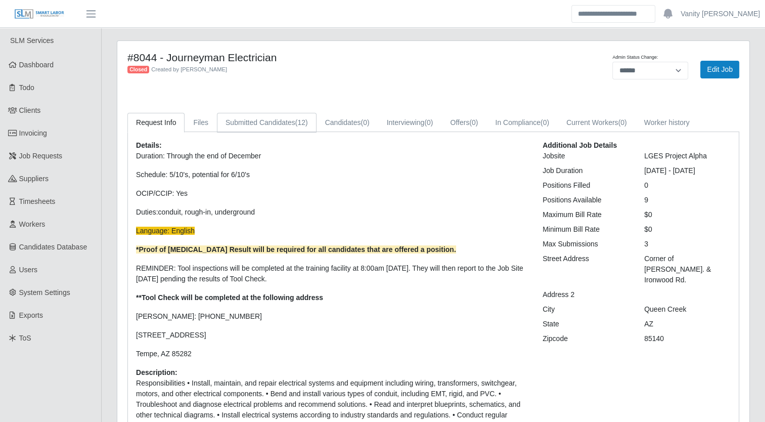
click at [295, 124] on span "(12)" at bounding box center [301, 122] width 13 height 8
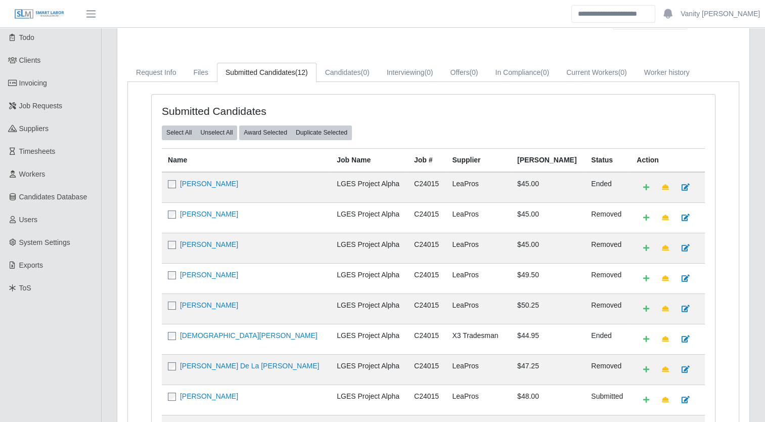
scroll to position [51, 0]
click at [212, 212] on link "[PERSON_NAME]" at bounding box center [209, 213] width 58 height 8
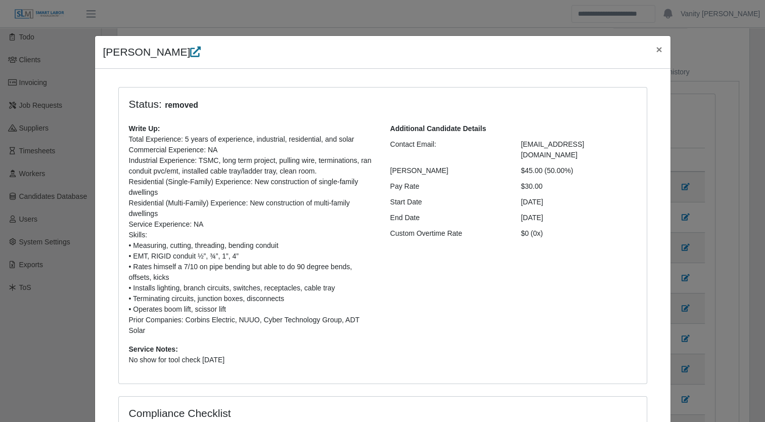
click at [190, 51] on icon at bounding box center [195, 52] width 11 height 11
click at [656, 49] on span "×" at bounding box center [659, 49] width 6 height 12
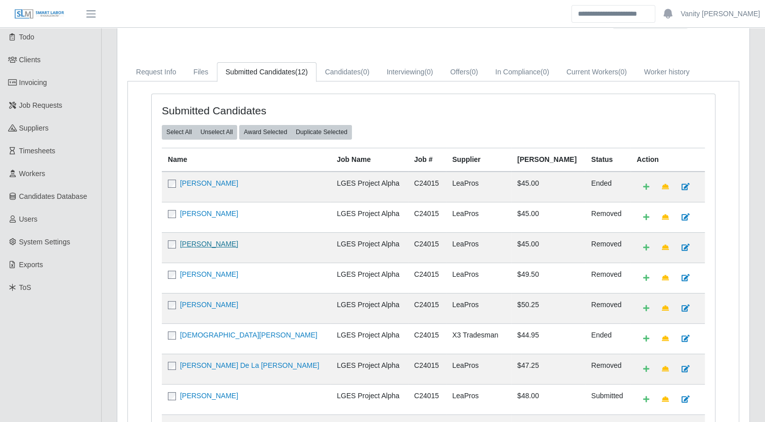
click at [199, 245] on link "[PERSON_NAME]" at bounding box center [209, 244] width 58 height 8
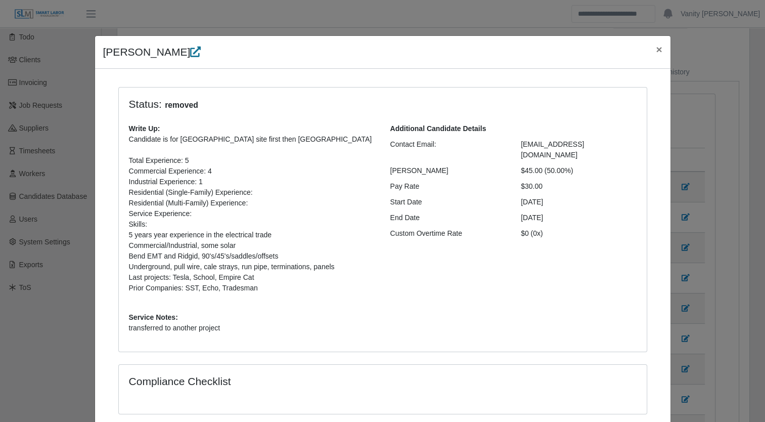
click at [190, 48] on icon at bounding box center [195, 52] width 11 height 11
click at [656, 51] on span "×" at bounding box center [659, 49] width 6 height 12
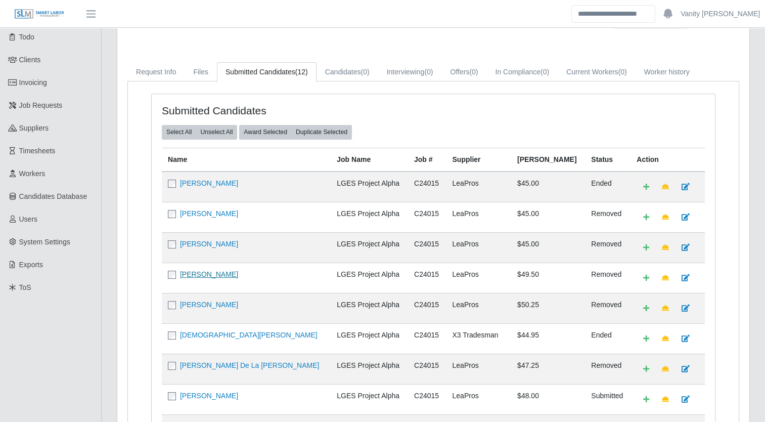
drag, startPoint x: 198, startPoint y: 270, endPoint x: 188, endPoint y: 274, distance: 10.2
click at [188, 274] on link "Rogelio Reyes" at bounding box center [209, 274] width 58 height 8
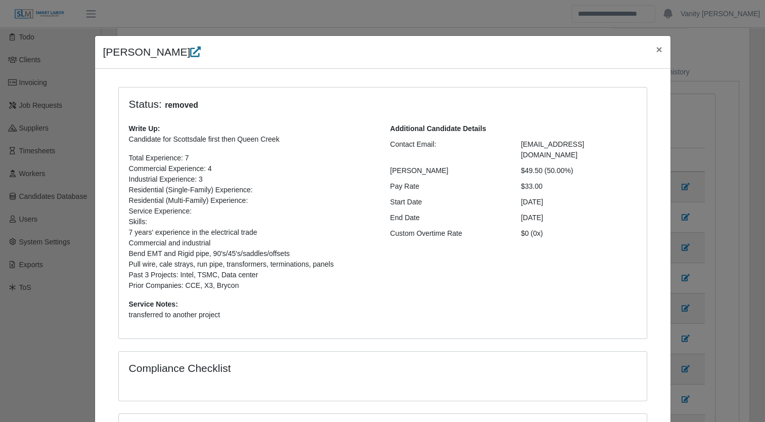
click at [190, 51] on icon at bounding box center [195, 52] width 11 height 11
click at [656, 50] on span "×" at bounding box center [659, 49] width 6 height 12
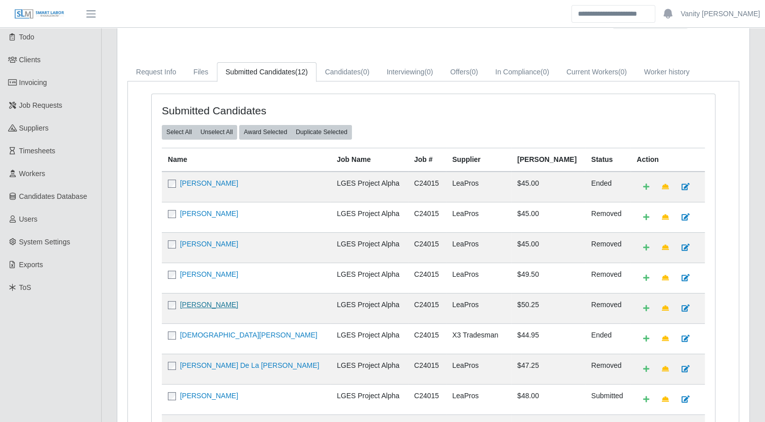
click at [194, 304] on link "Erroll Pitts" at bounding box center [209, 304] width 58 height 8
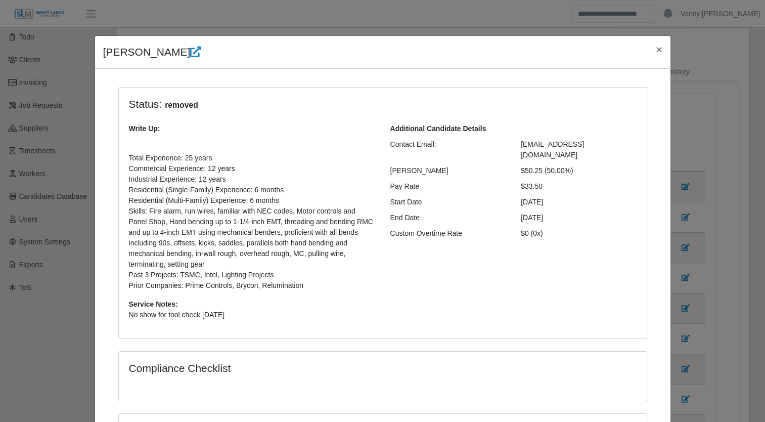
click at [158, 43] on div "Erroll Pitts ×" at bounding box center [382, 52] width 575 height 33
click at [190, 49] on icon at bounding box center [195, 52] width 11 height 11
click at [657, 46] on span "×" at bounding box center [659, 49] width 6 height 12
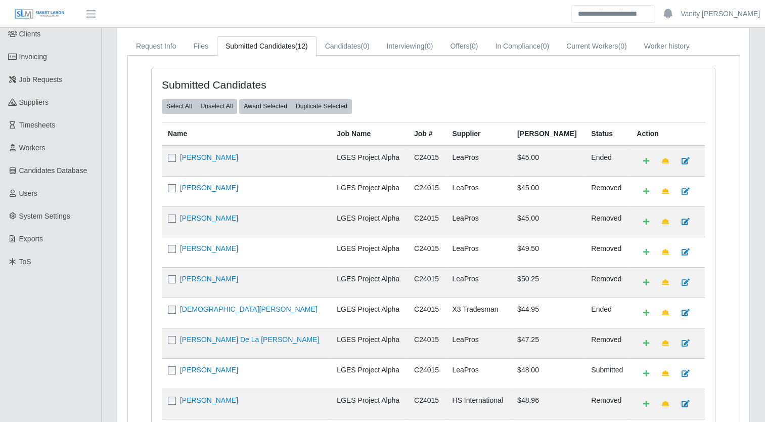
scroll to position [101, 0]
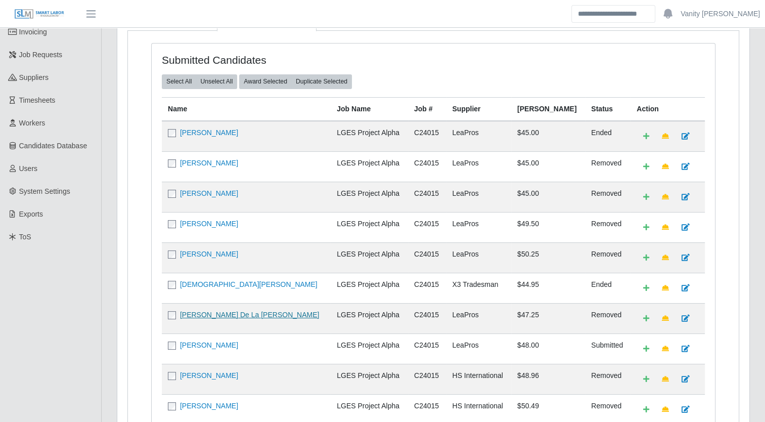
click at [209, 310] on link "Alberto De La Cruz" at bounding box center [249, 314] width 139 height 8
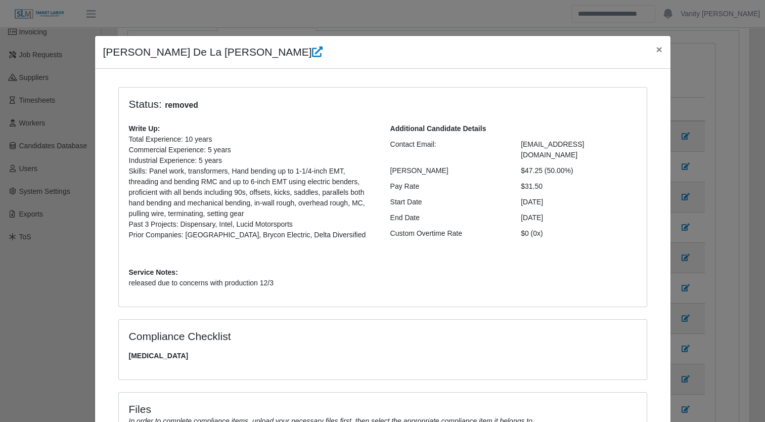
click at [200, 59] on h4 "Alberto De La Cruz" at bounding box center [212, 52] width 219 height 16
click at [312, 54] on icon at bounding box center [317, 52] width 11 height 11
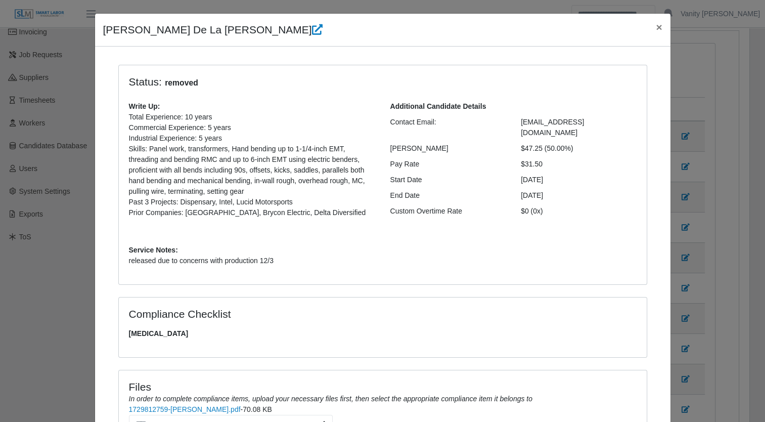
scroll to position [123, 0]
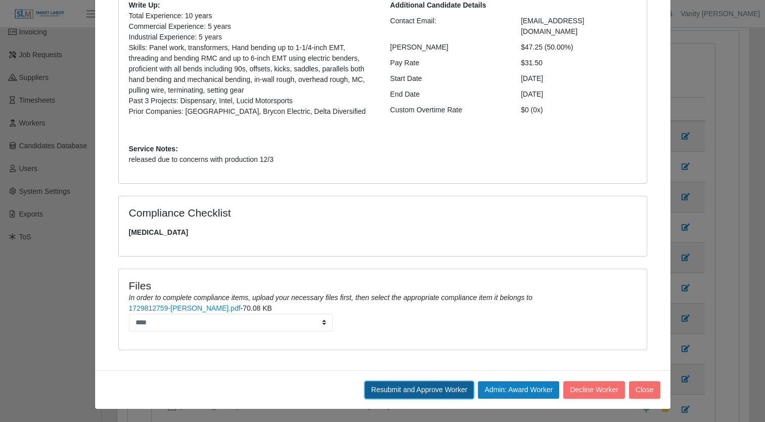
click at [453, 389] on button "Resubmit and Approve Worker" at bounding box center [419, 390] width 109 height 18
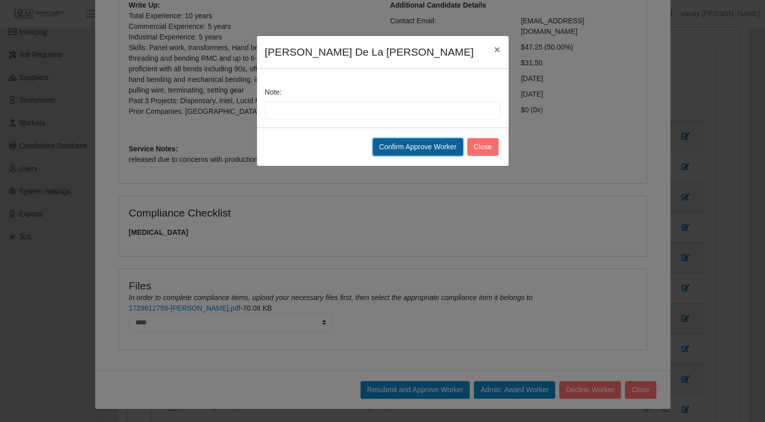
click at [423, 146] on button "Confirm Approve Worker" at bounding box center [418, 147] width 90 height 18
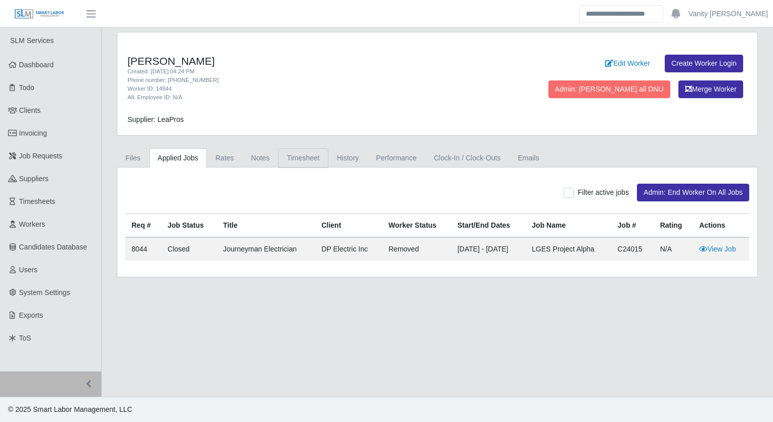
click at [289, 162] on link "Timesheet" at bounding box center [303, 158] width 50 height 20
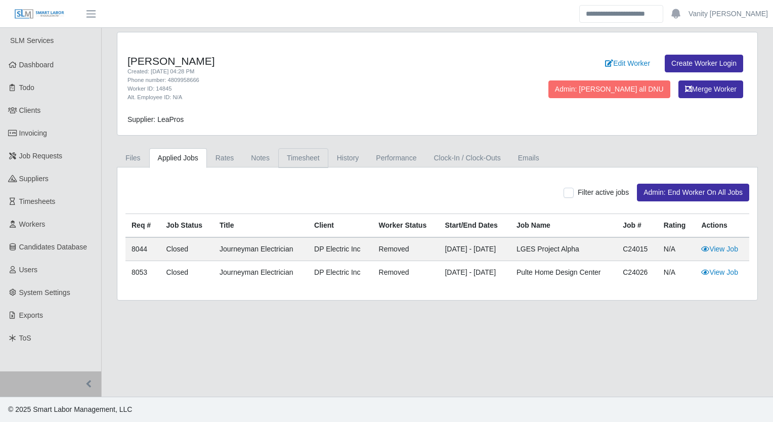
click at [312, 159] on link "Timesheet" at bounding box center [303, 158] width 50 height 20
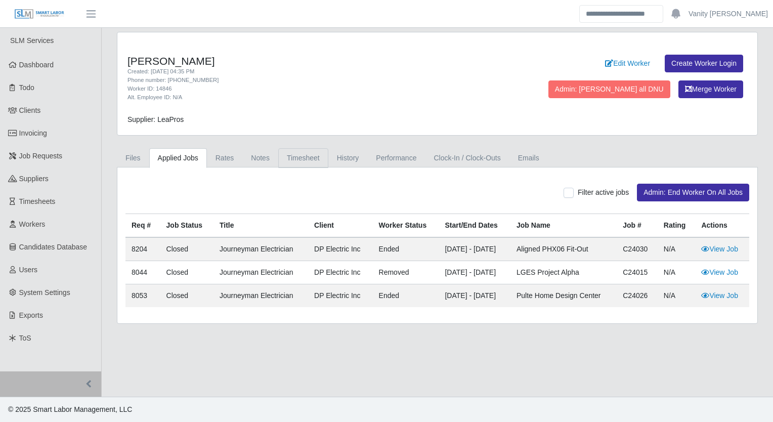
click at [302, 160] on link "Timesheet" at bounding box center [303, 158] width 50 height 20
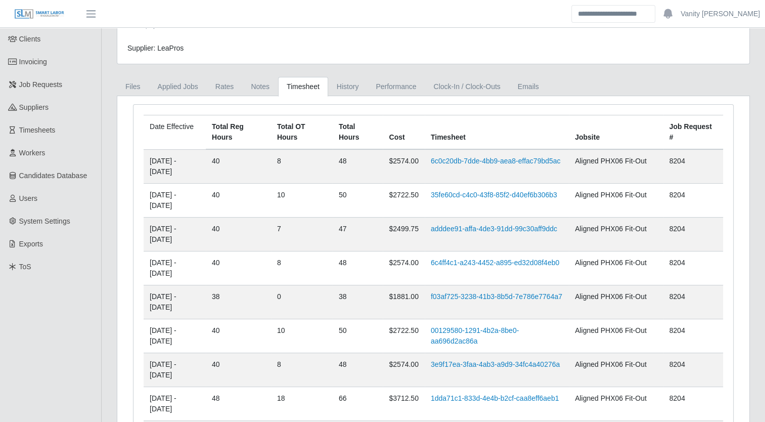
scroll to position [14, 0]
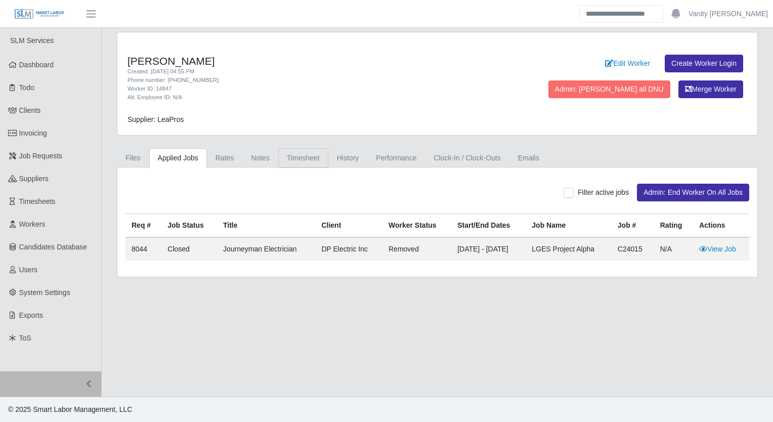
click at [303, 159] on link "Timesheet" at bounding box center [303, 158] width 50 height 20
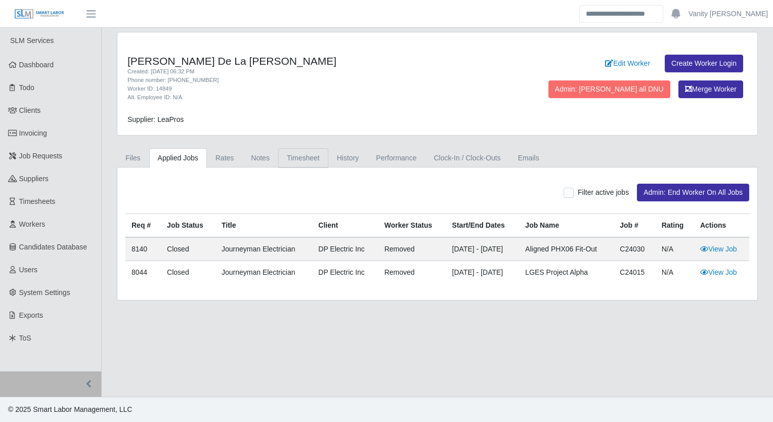
click at [311, 156] on link "Timesheet" at bounding box center [303, 158] width 50 height 20
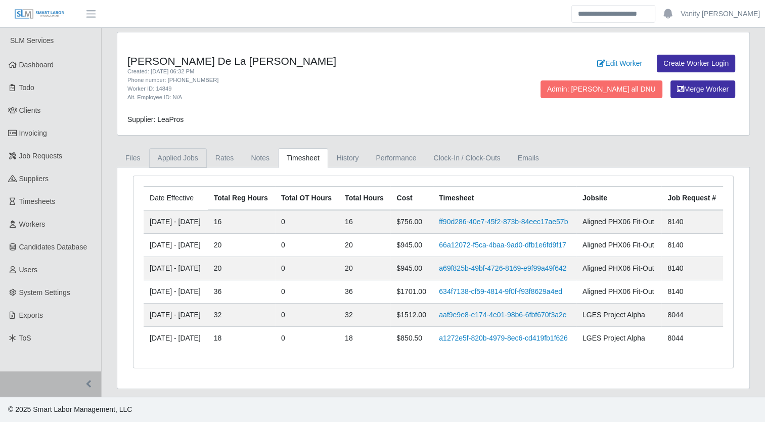
click at [186, 159] on link "Applied Jobs" at bounding box center [178, 158] width 58 height 20
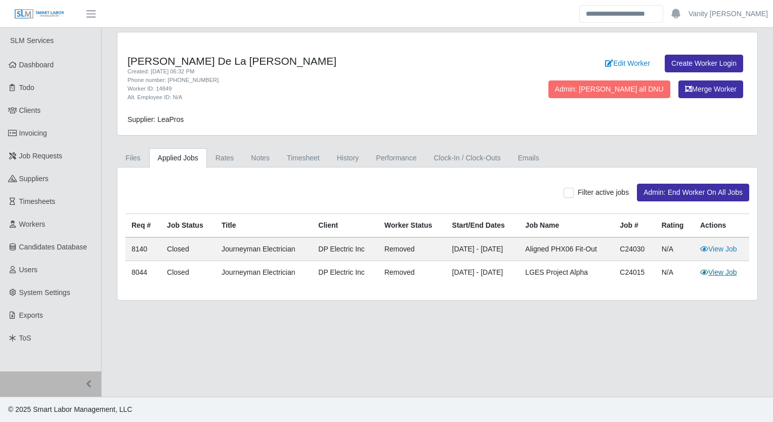
click at [707, 271] on icon at bounding box center [704, 271] width 8 height 7
click at [304, 156] on link "Timesheet" at bounding box center [303, 158] width 50 height 20
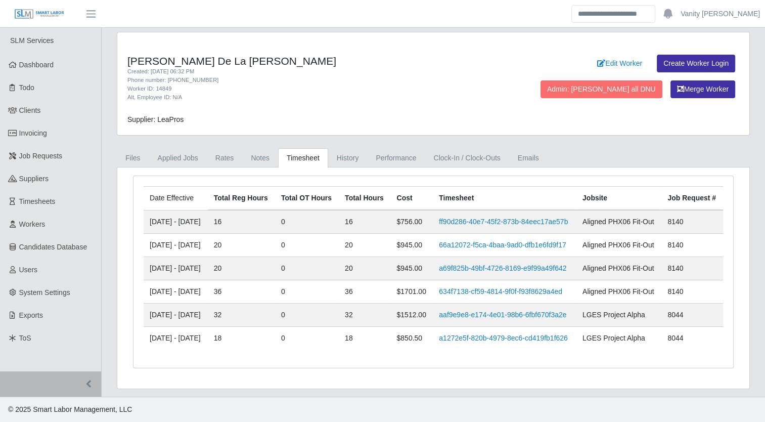
scroll to position [64, 0]
click at [459, 310] on link "aaf9e9e8-e174-4e01-98b6-6fbf670f3a2e" at bounding box center [502, 314] width 127 height 8
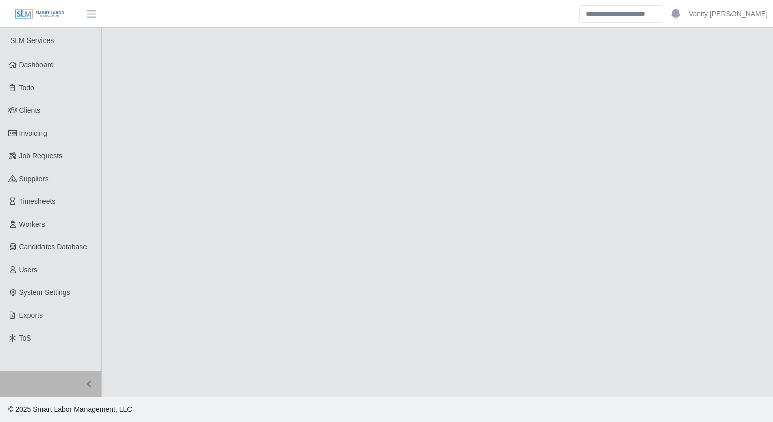
select select "******"
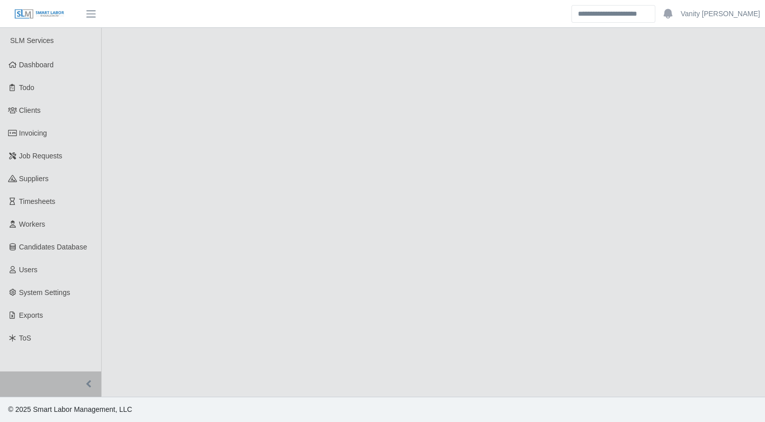
select select "******"
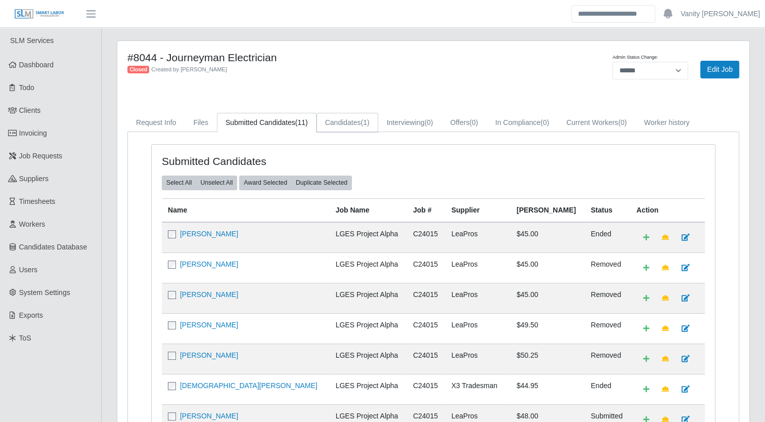
click at [353, 119] on link "Candidates (1)" at bounding box center [347, 123] width 62 height 20
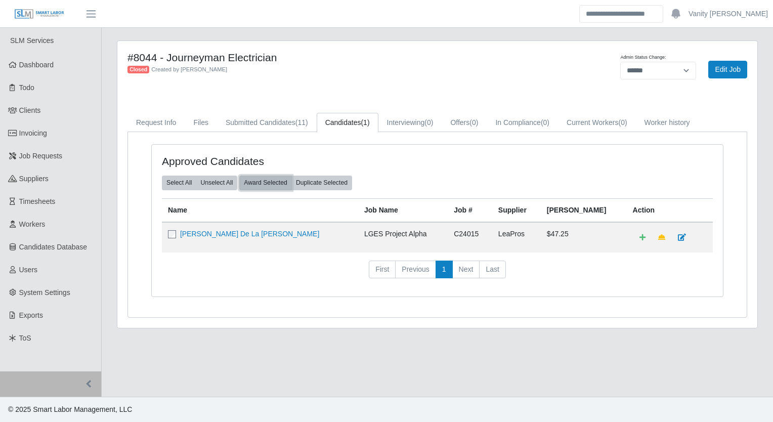
click at [260, 181] on button "Award Selected" at bounding box center [265, 182] width 53 height 14
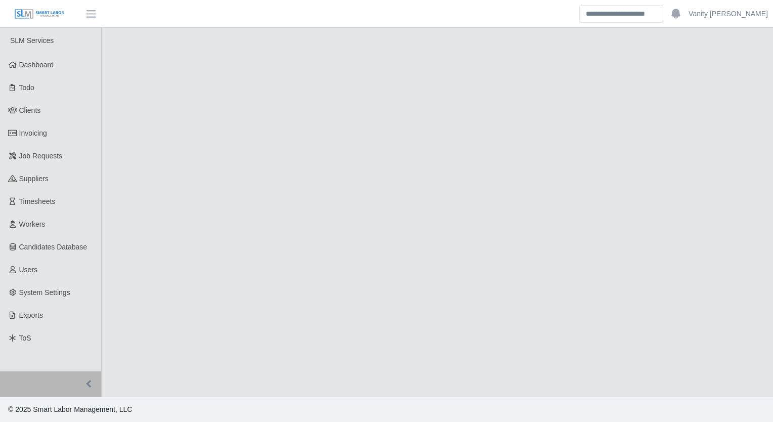
select select "******"
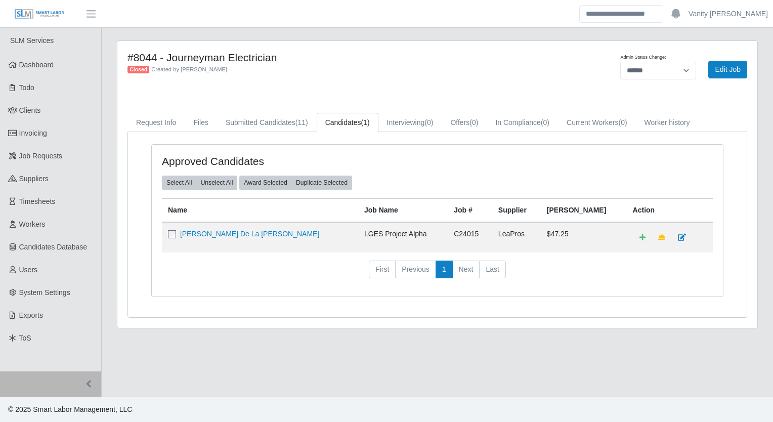
click at [363, 121] on span "(1)" at bounding box center [364, 122] width 9 height 8
click at [347, 122] on link "Candidates (1)" at bounding box center [347, 123] width 62 height 20
click at [216, 234] on link "[PERSON_NAME] De La [PERSON_NAME]" at bounding box center [249, 234] width 139 height 8
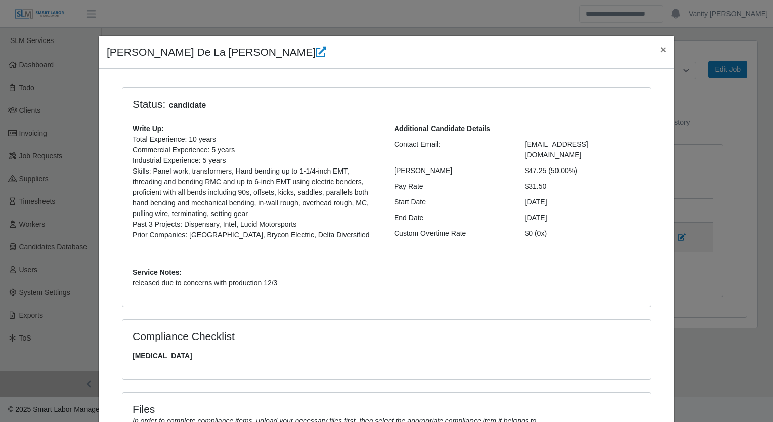
scroll to position [123, 0]
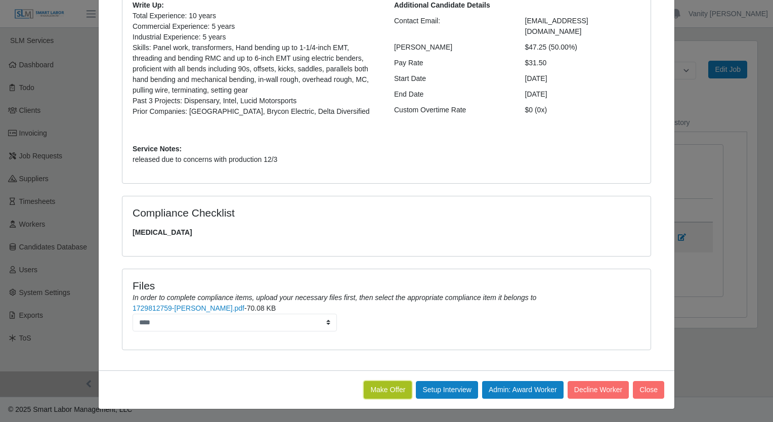
click at [385, 387] on button "Make Offer" at bounding box center [388, 390] width 48 height 18
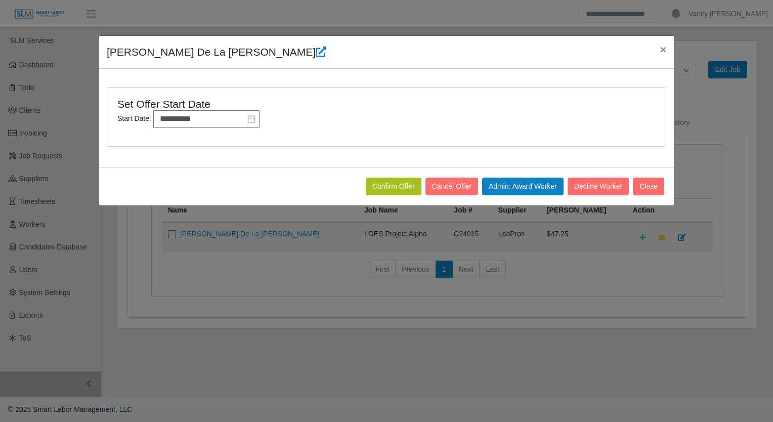
scroll to position [0, 0]
click at [400, 186] on button "Confirm Offer" at bounding box center [394, 186] width 56 height 18
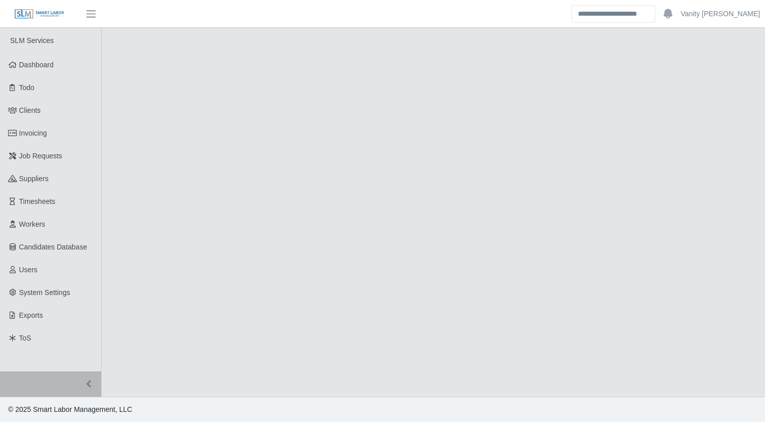
select select "******"
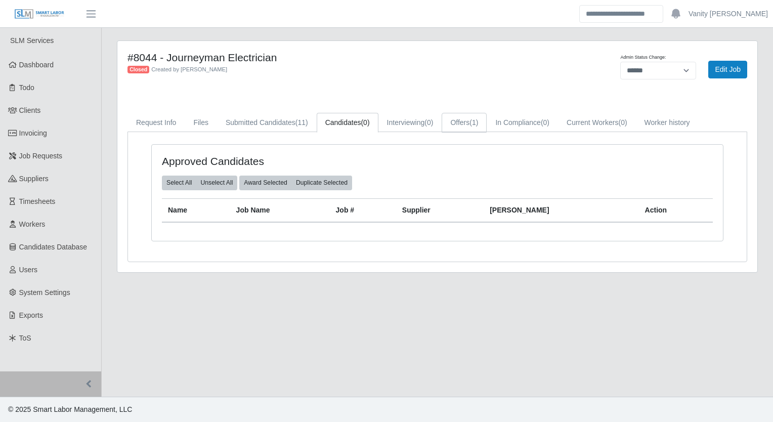
click at [466, 114] on link "Offers (1)" at bounding box center [463, 123] width 45 height 20
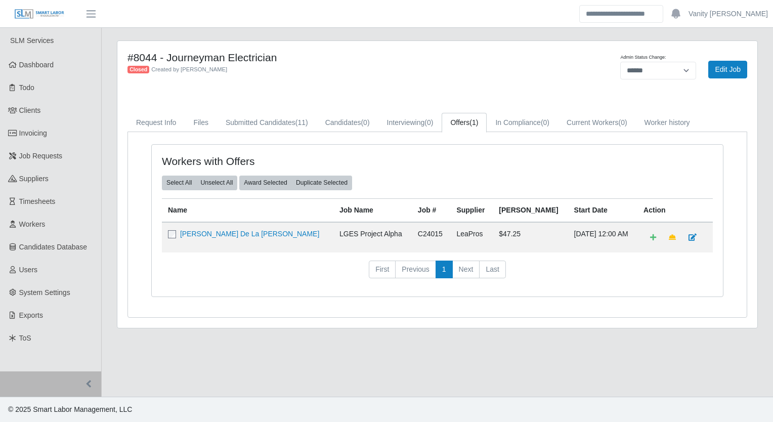
click at [264, 171] on div "Workers with Offers" at bounding box center [437, 165] width 566 height 21
click at [265, 181] on button "Award Selected" at bounding box center [265, 182] width 53 height 14
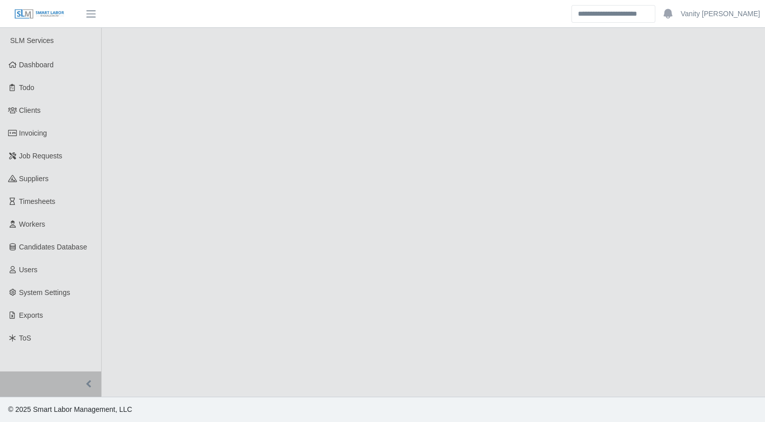
select select "******"
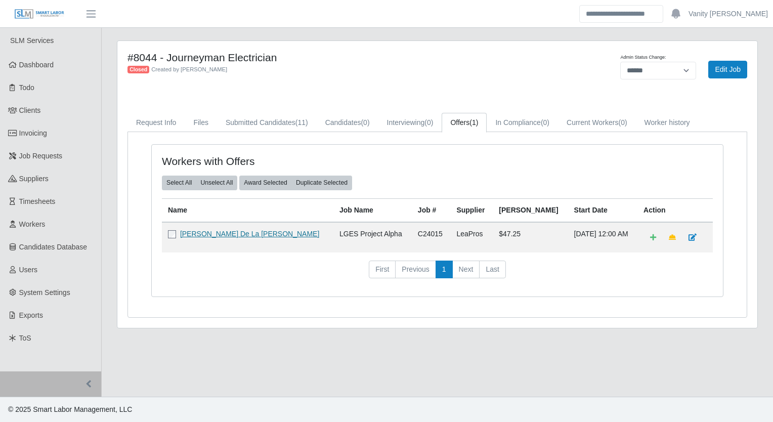
click at [210, 235] on link "[PERSON_NAME] De La [PERSON_NAME]" at bounding box center [249, 234] width 139 height 8
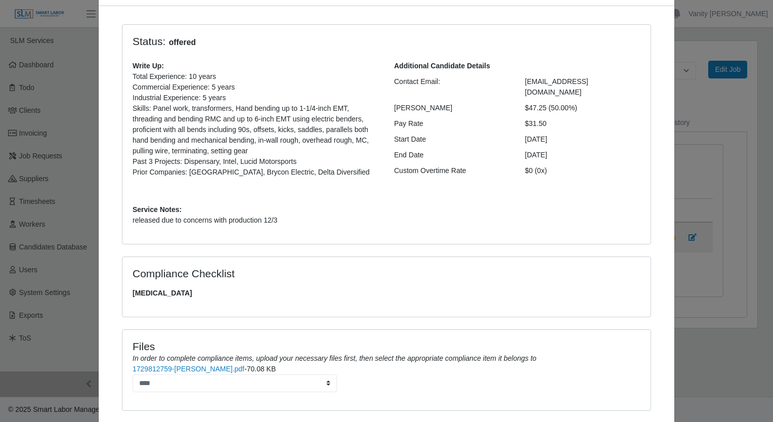
scroll to position [123, 0]
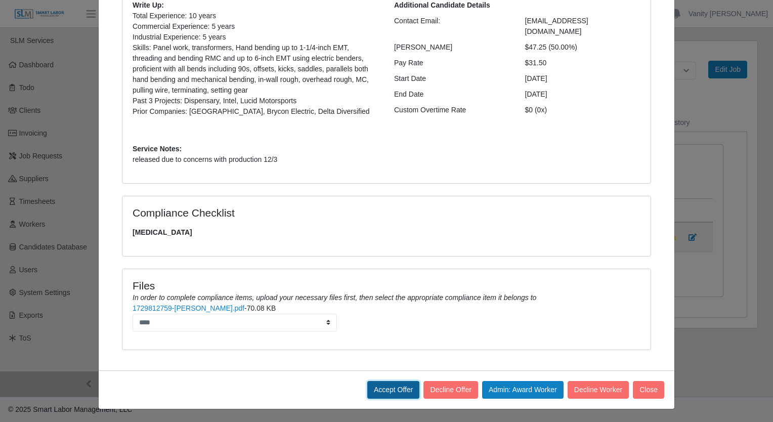
click at [406, 391] on button "Accept Offer" at bounding box center [393, 390] width 53 height 18
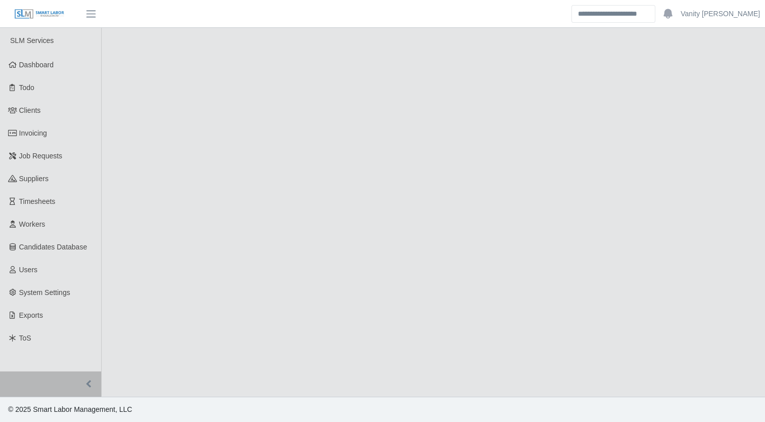
select select "******"
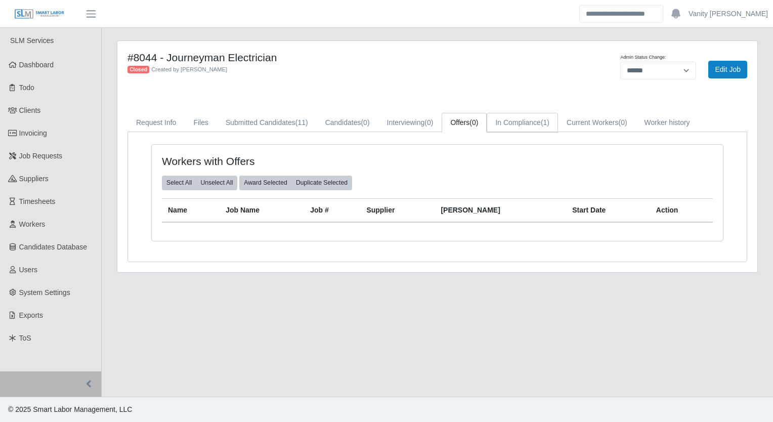
click at [510, 124] on link "In Compliance (1)" at bounding box center [521, 123] width 71 height 20
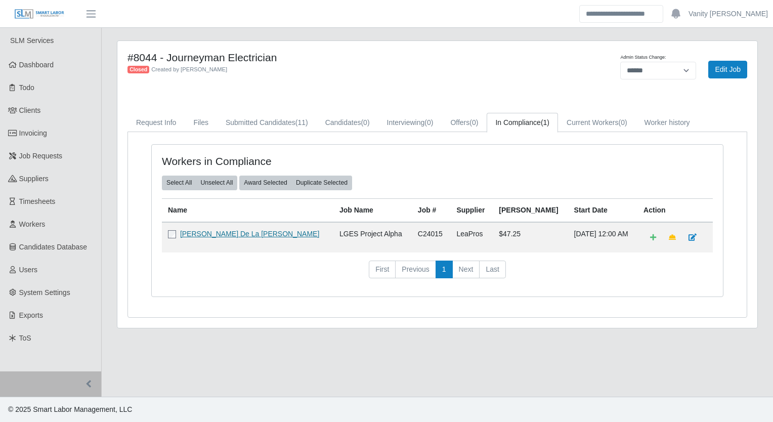
click at [211, 230] on link "[PERSON_NAME] De La [PERSON_NAME]" at bounding box center [249, 234] width 139 height 8
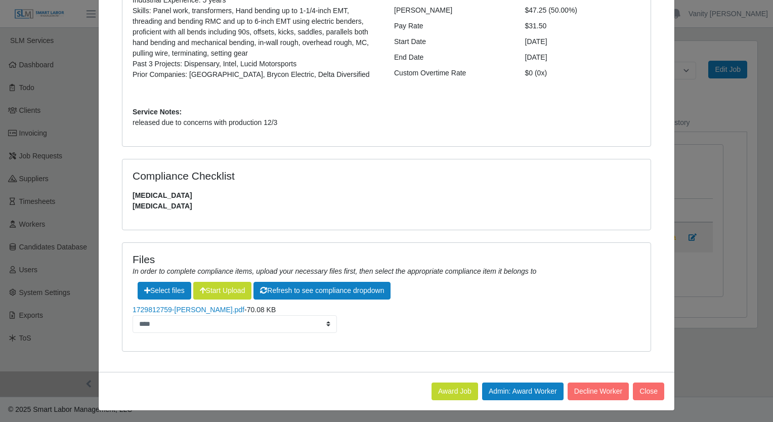
scroll to position [161, 0]
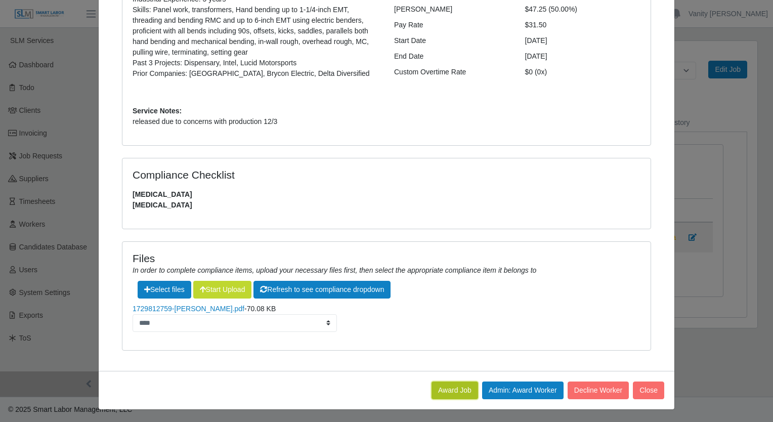
click at [453, 386] on button "Award Job" at bounding box center [454, 390] width 47 height 18
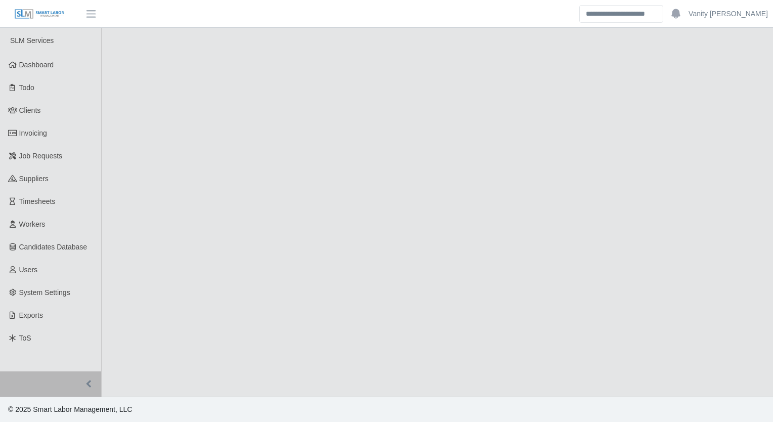
select select "******"
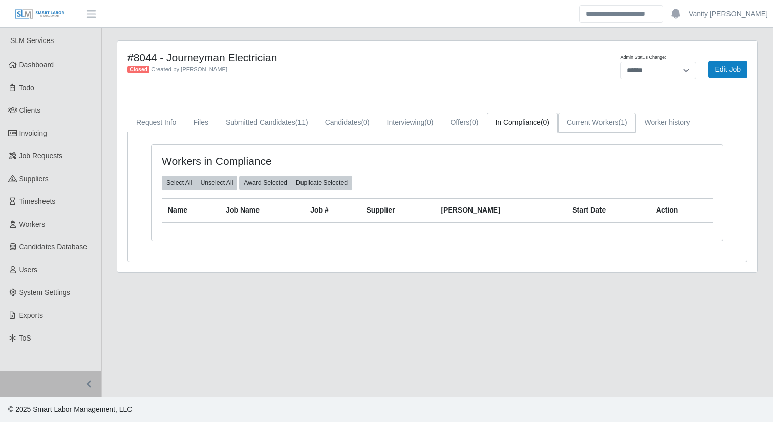
click at [582, 122] on link "Current Workers (1)" at bounding box center [597, 123] width 78 height 20
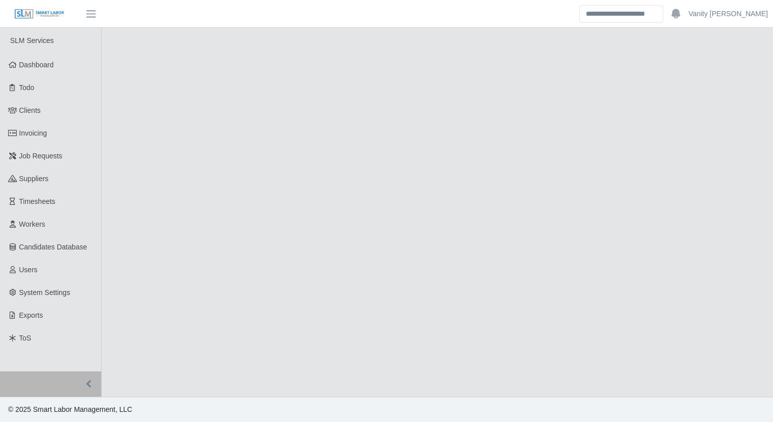
select select "******"
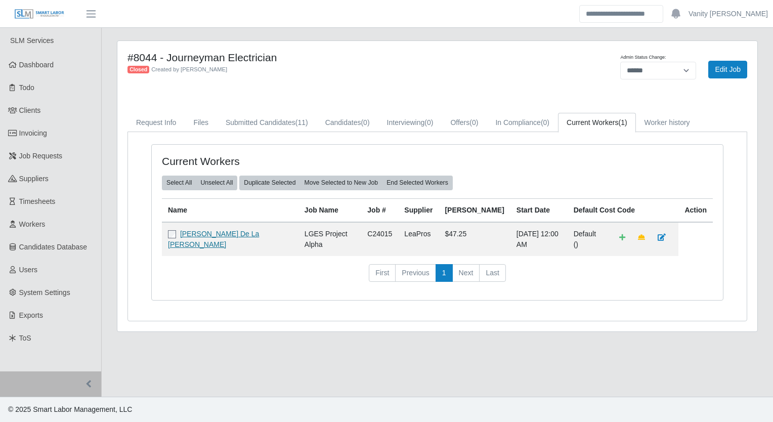
click at [202, 237] on link "[PERSON_NAME] De La [PERSON_NAME]" at bounding box center [213, 239] width 91 height 19
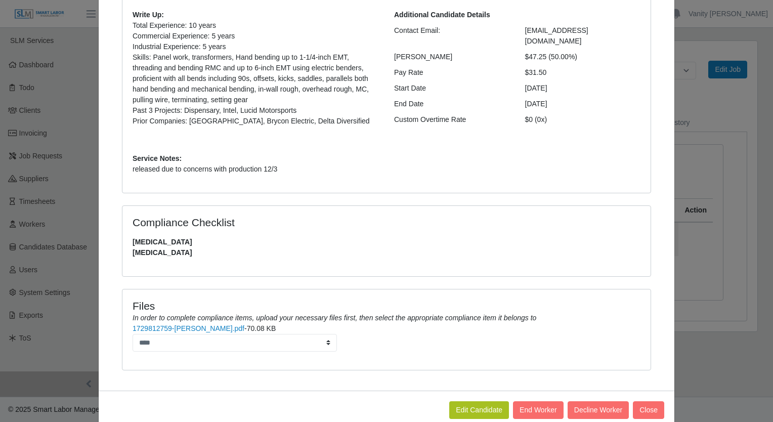
scroll to position [133, 0]
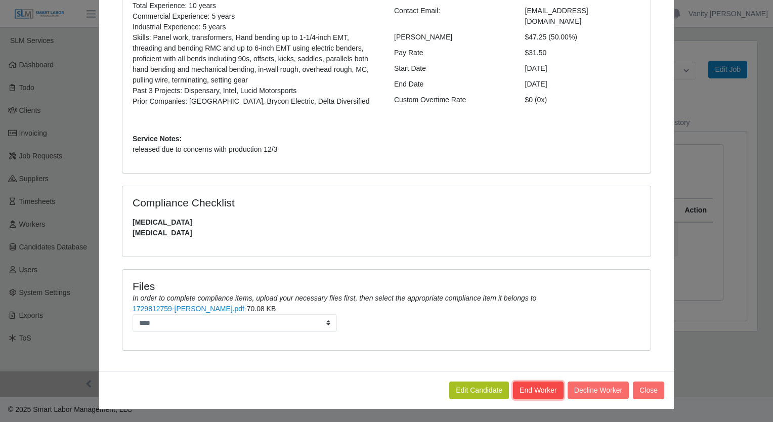
click at [548, 389] on button "End Worker" at bounding box center [538, 390] width 51 height 18
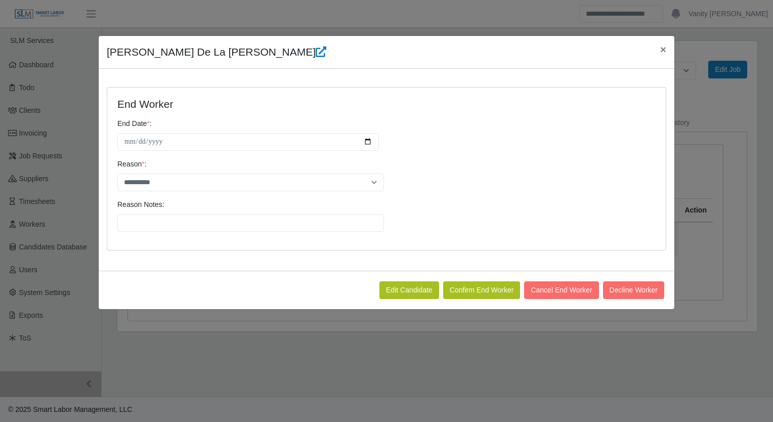
scroll to position [0, 0]
click at [369, 141] on input "**********" at bounding box center [247, 142] width 261 height 18
type input "**********"
click at [159, 186] on select "**********" at bounding box center [250, 182] width 266 height 18
select select "**********"
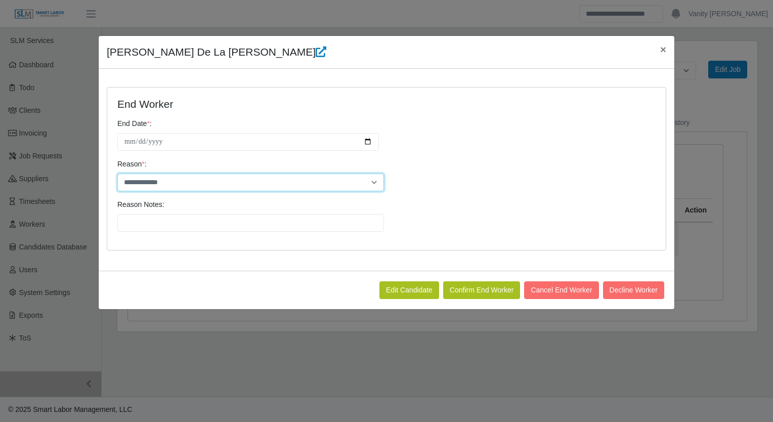
click at [117, 173] on select "**********" at bounding box center [250, 182] width 266 height 18
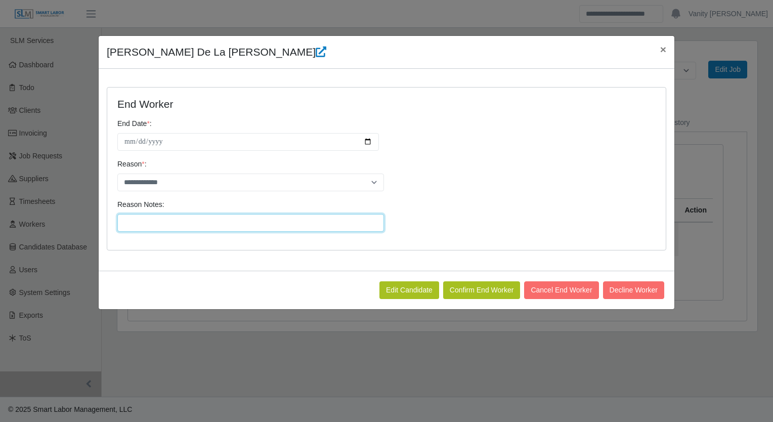
click at [161, 215] on input "Reason Notes:" at bounding box center [250, 223] width 266 height 18
type input "*"
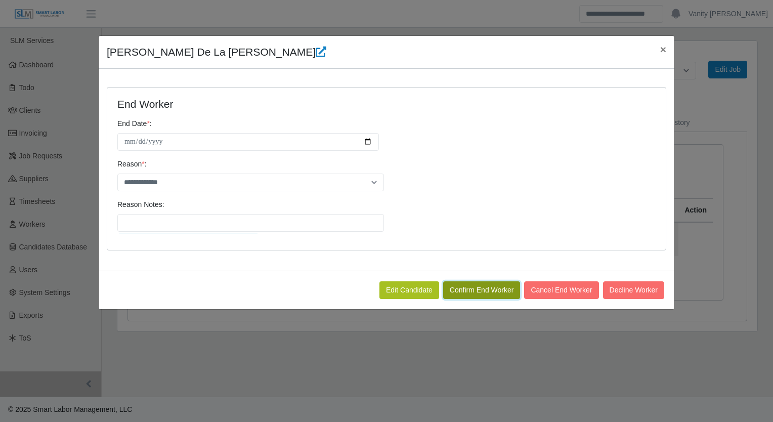
click at [468, 290] on button "Confirm End Worker" at bounding box center [481, 290] width 77 height 18
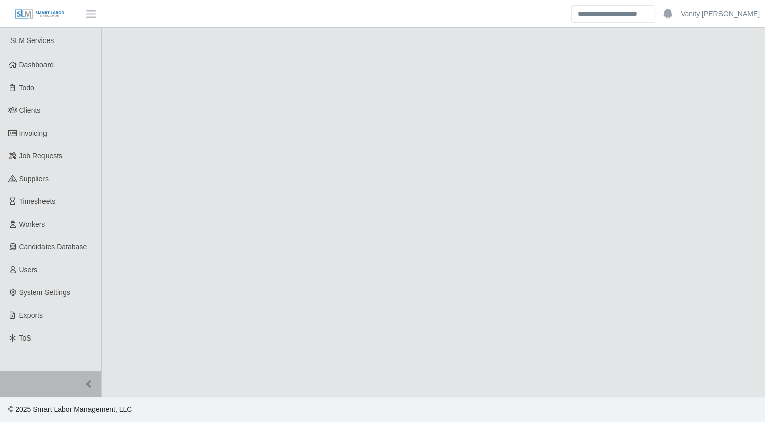
select select "******"
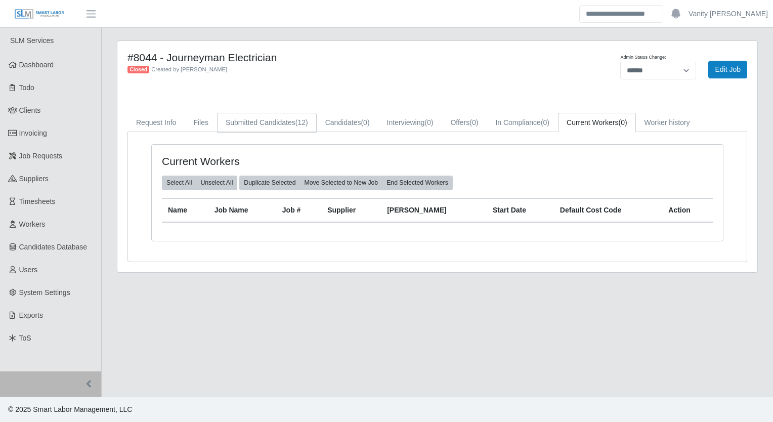
click at [250, 118] on link "Submitted Candidates (12)" at bounding box center [267, 123] width 100 height 20
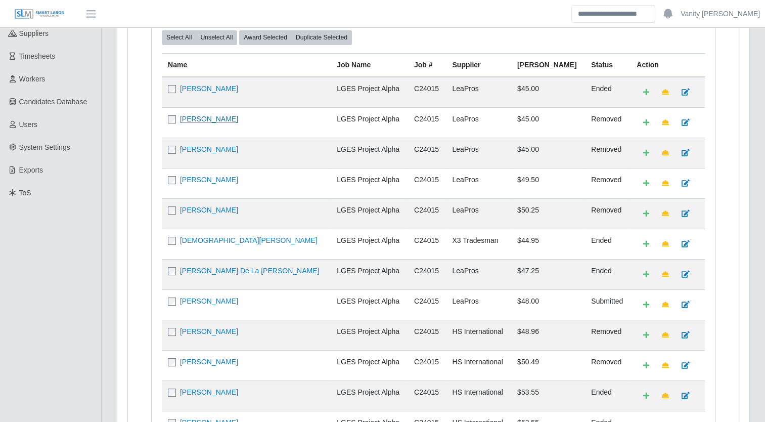
scroll to position [152, 0]
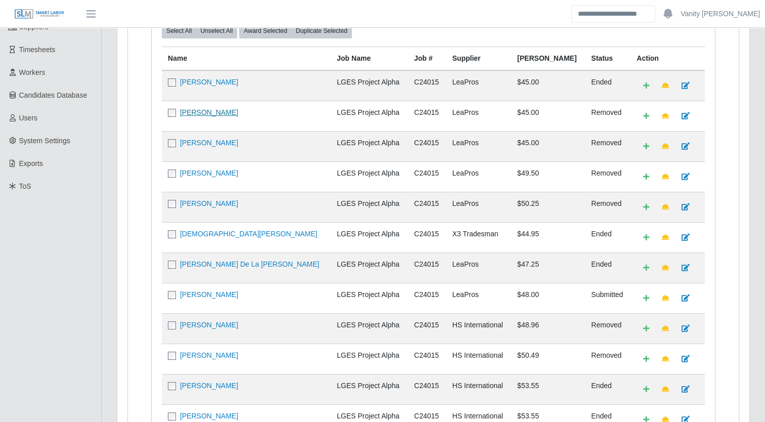
click at [213, 260] on link "[PERSON_NAME] De La [PERSON_NAME]" at bounding box center [249, 264] width 139 height 8
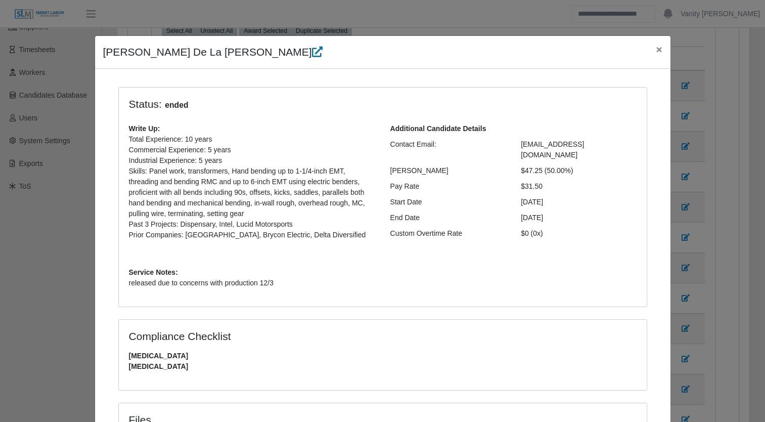
click at [312, 54] on icon at bounding box center [317, 52] width 11 height 11
click at [656, 50] on span "×" at bounding box center [659, 49] width 6 height 12
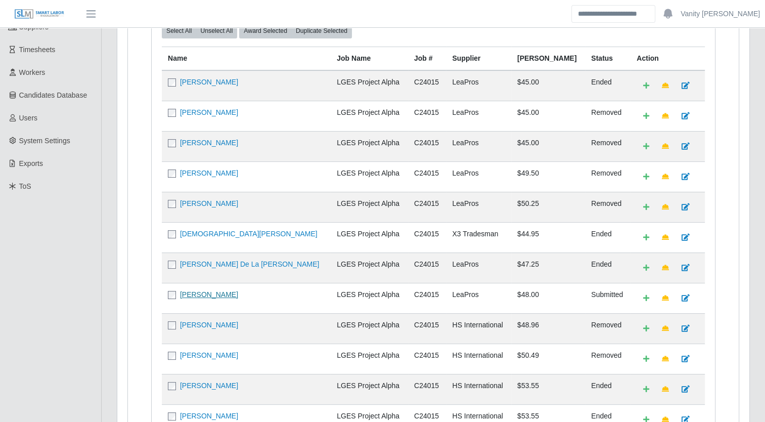
click at [201, 294] on link "Andrez Garay" at bounding box center [209, 294] width 58 height 8
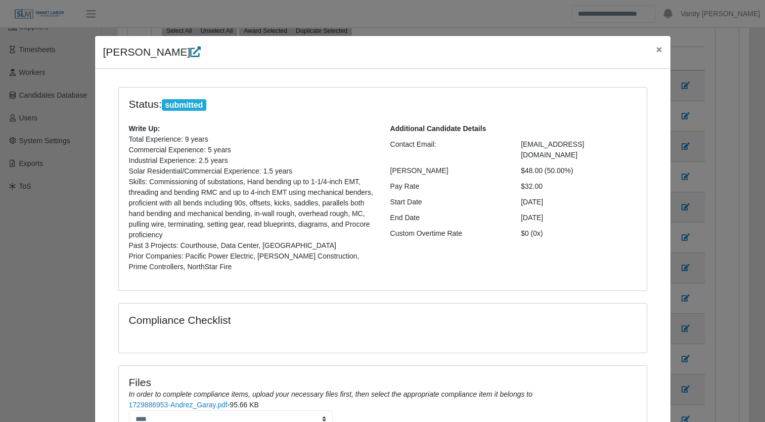
click at [190, 57] on icon at bounding box center [195, 52] width 11 height 11
click at [658, 54] on span "×" at bounding box center [659, 49] width 6 height 12
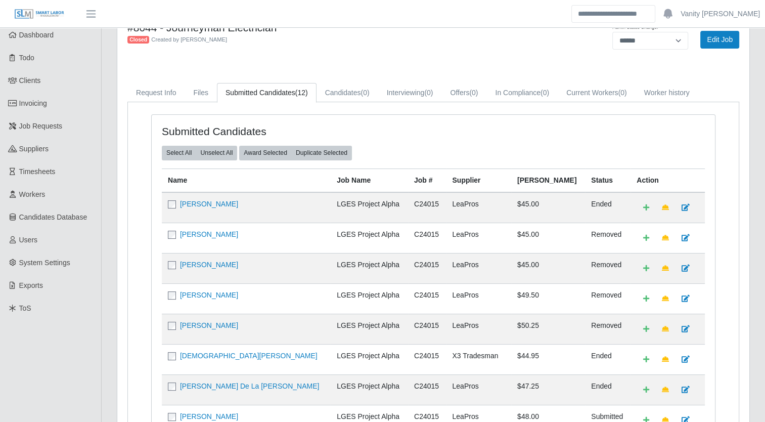
scroll to position [0, 0]
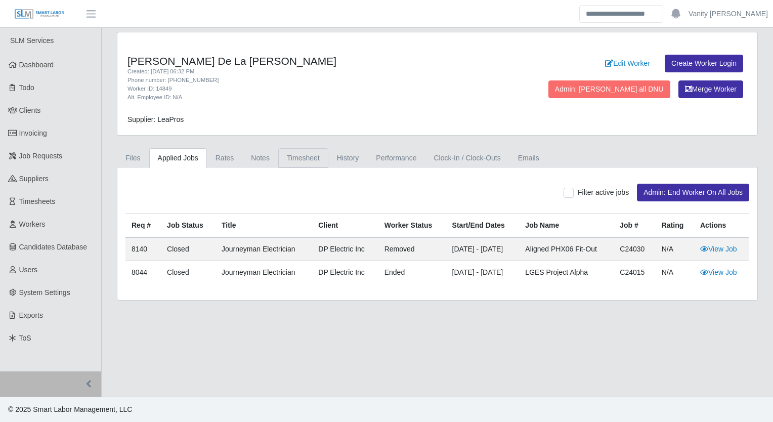
click at [300, 159] on link "Timesheet" at bounding box center [303, 158] width 50 height 20
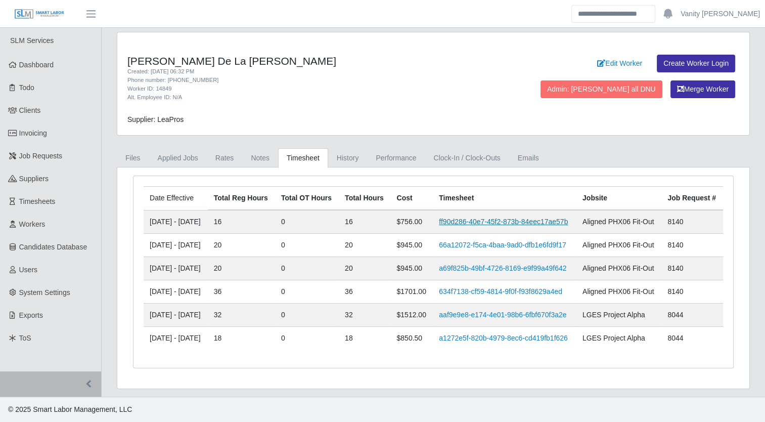
scroll to position [64, 0]
click at [484, 310] on link "aaf9e9e8-e174-4e01-98b6-6fbf670f3a2e" at bounding box center [502, 314] width 127 height 8
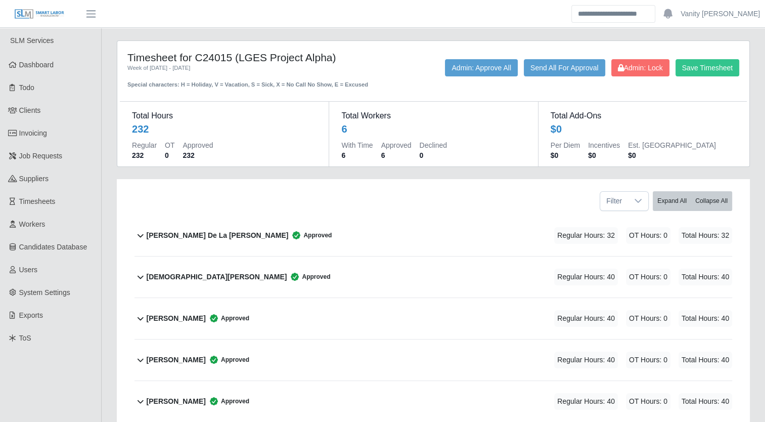
click at [169, 230] on b "[PERSON_NAME] De La [PERSON_NAME]" at bounding box center [218, 235] width 142 height 11
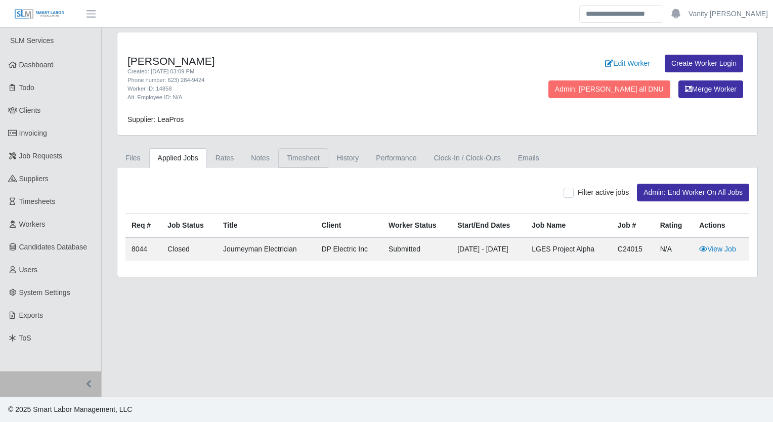
click at [303, 162] on link "Timesheet" at bounding box center [303, 158] width 50 height 20
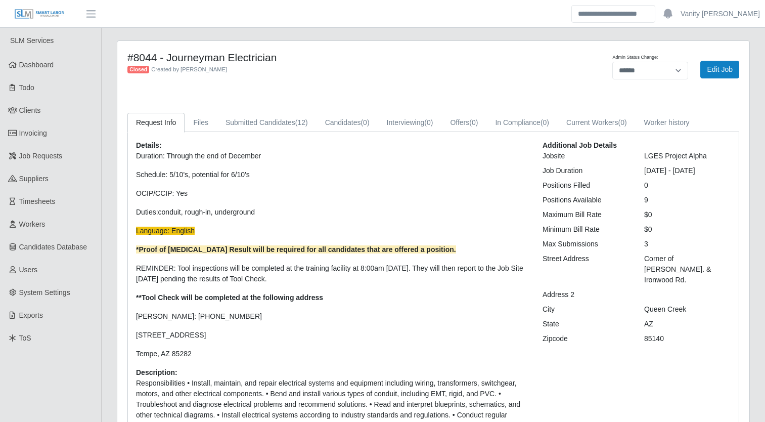
select select "******"
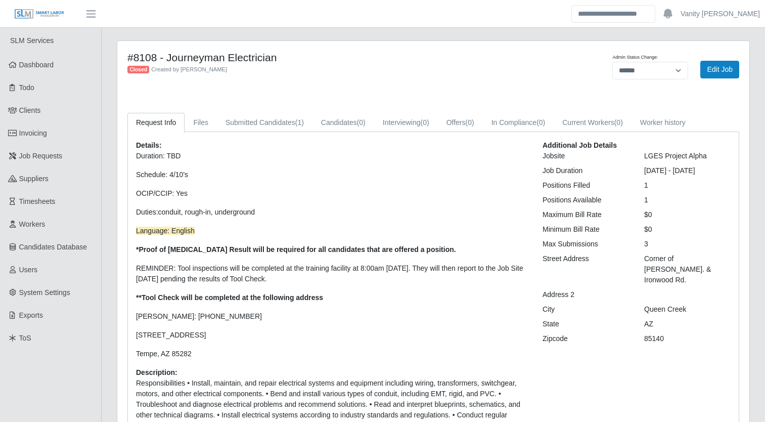
select select "******"
click at [257, 122] on link "Submitted Candidates (1)" at bounding box center [265, 123] width 96 height 20
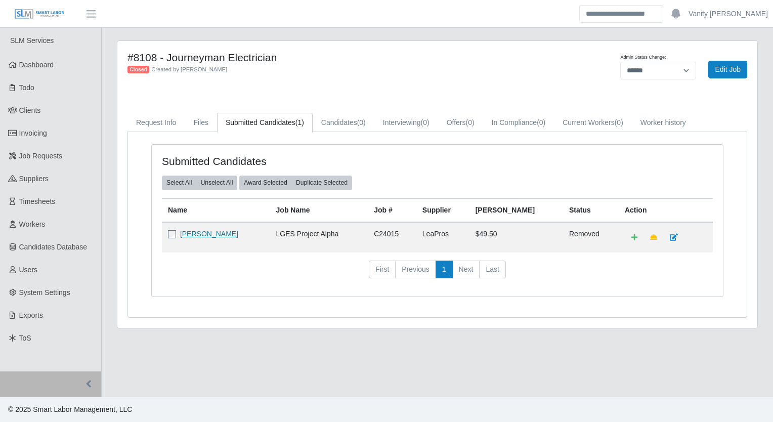
click at [190, 232] on link "Enyer Olivo" at bounding box center [209, 234] width 58 height 8
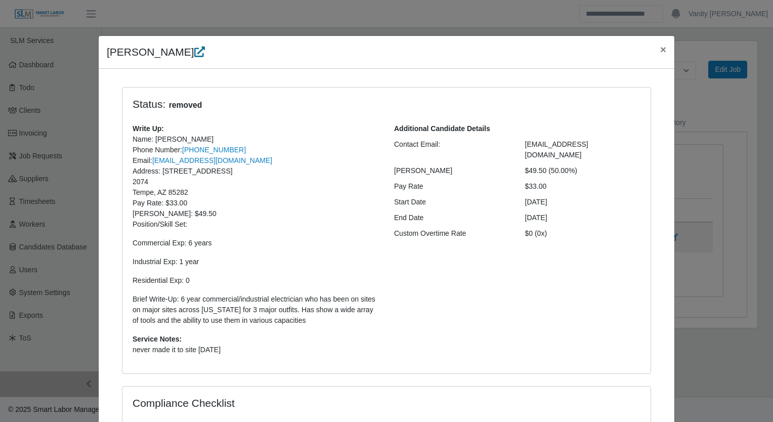
click at [194, 50] on icon at bounding box center [199, 52] width 11 height 11
click at [660, 50] on span "×" at bounding box center [663, 49] width 6 height 12
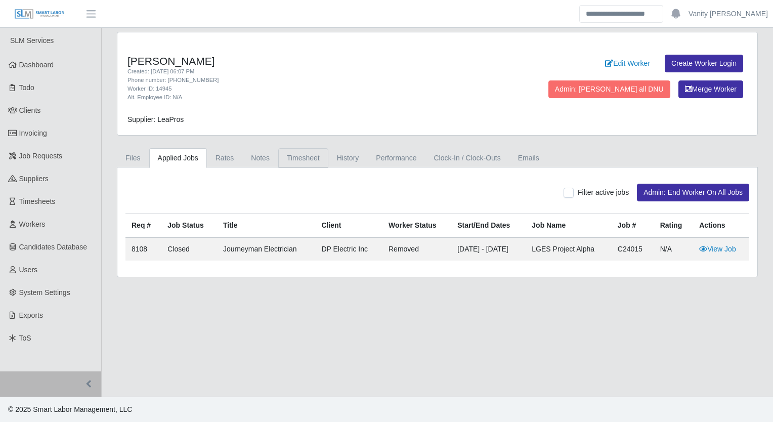
click at [321, 156] on link "Timesheet" at bounding box center [303, 158] width 50 height 20
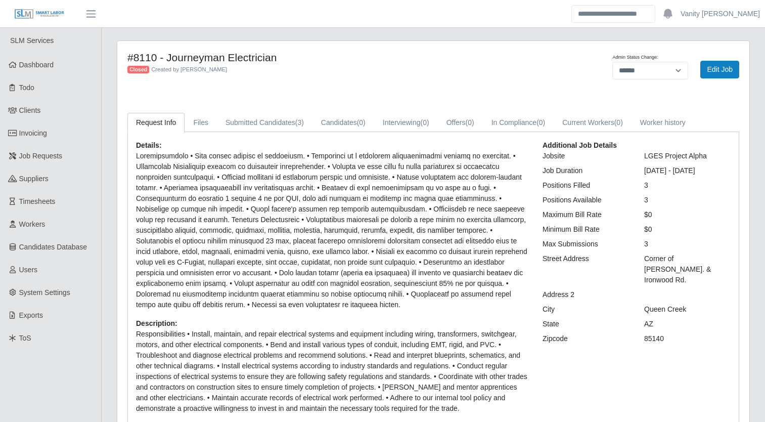
select select "******"
click at [306, 119] on link "Submitted Candidates (3)" at bounding box center [265, 123] width 96 height 20
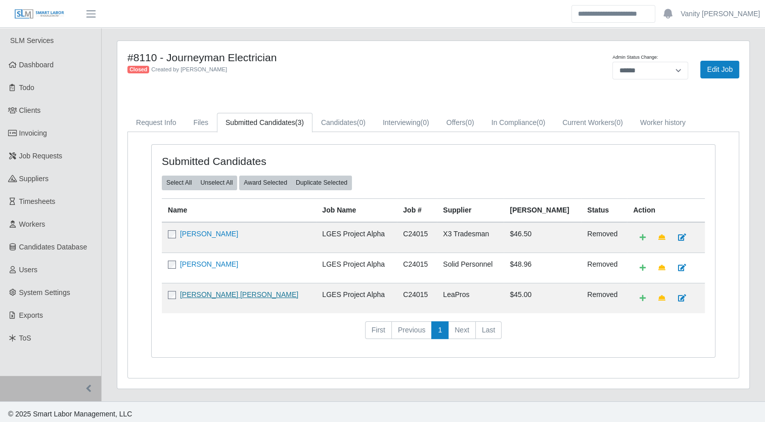
click at [203, 293] on link "Guadalupe Labrada Labrada" at bounding box center [239, 294] width 118 height 8
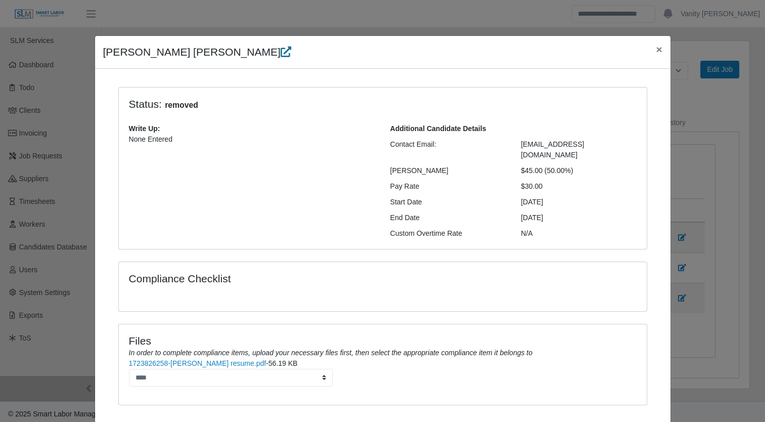
click at [281, 49] on icon at bounding box center [286, 52] width 11 height 11
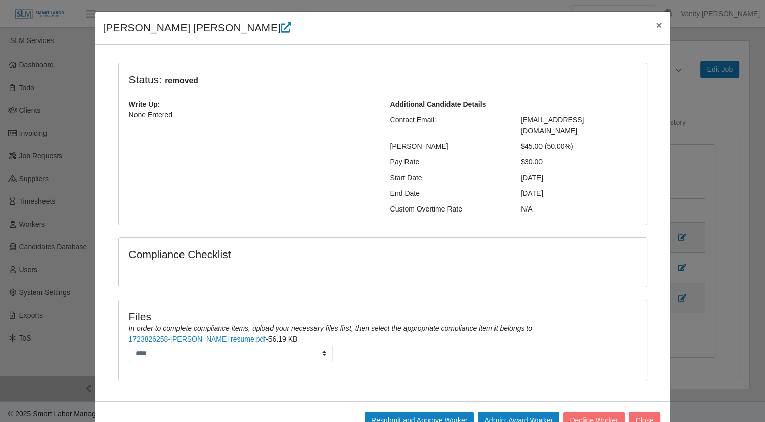
scroll to position [44, 0]
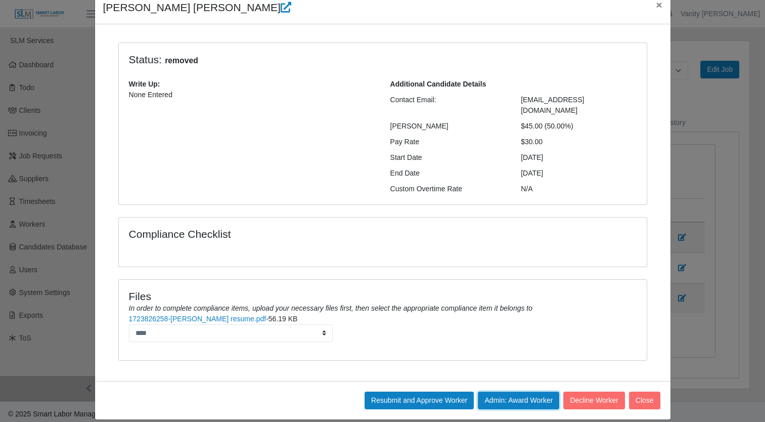
drag, startPoint x: 481, startPoint y: 388, endPoint x: 437, endPoint y: 50, distance: 341.1
click at [481, 391] on button "Admin: Award Worker" at bounding box center [518, 400] width 81 height 18
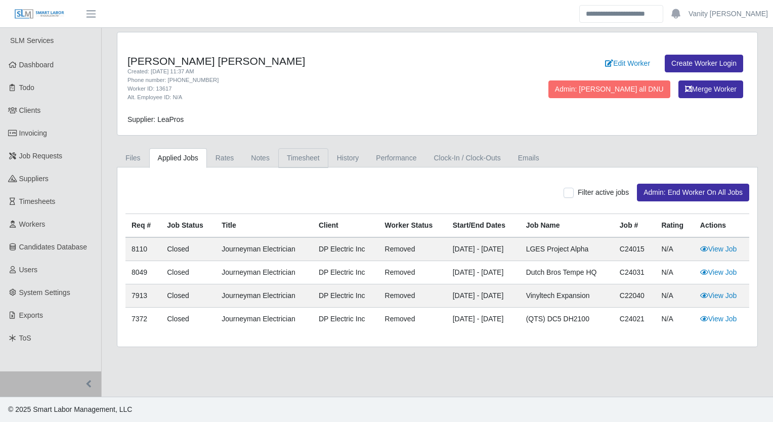
click at [291, 157] on link "Timesheet" at bounding box center [303, 158] width 50 height 20
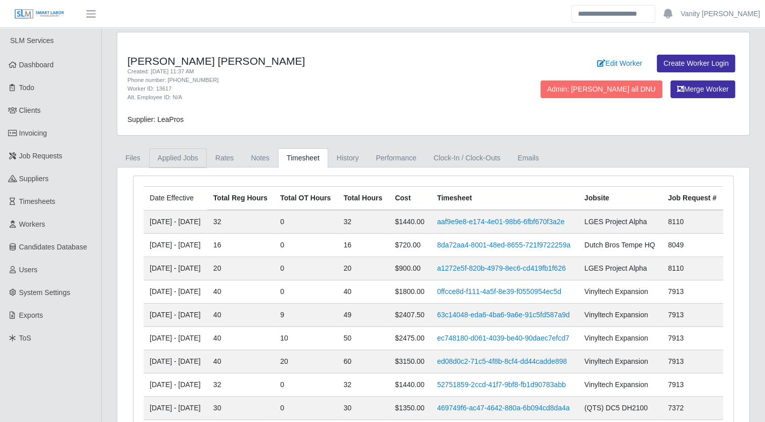
click at [162, 159] on link "Applied Jobs" at bounding box center [178, 158] width 58 height 20
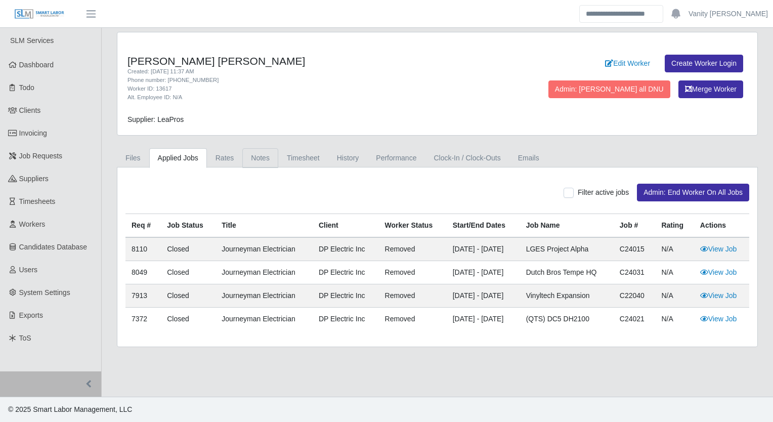
click at [259, 153] on link "Notes" at bounding box center [260, 158] width 36 height 20
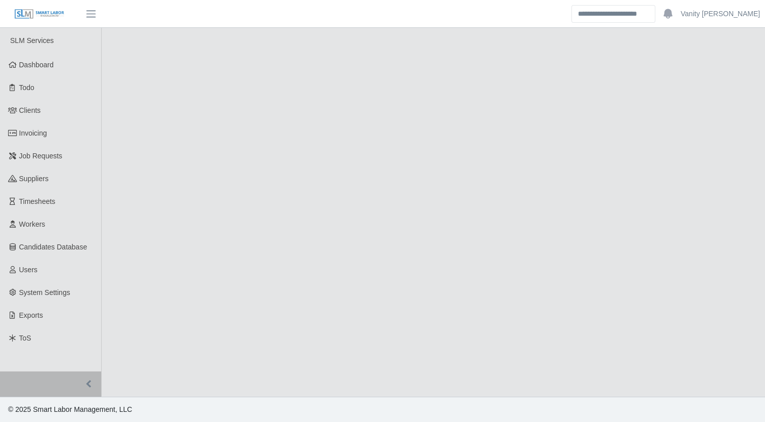
select select "******"
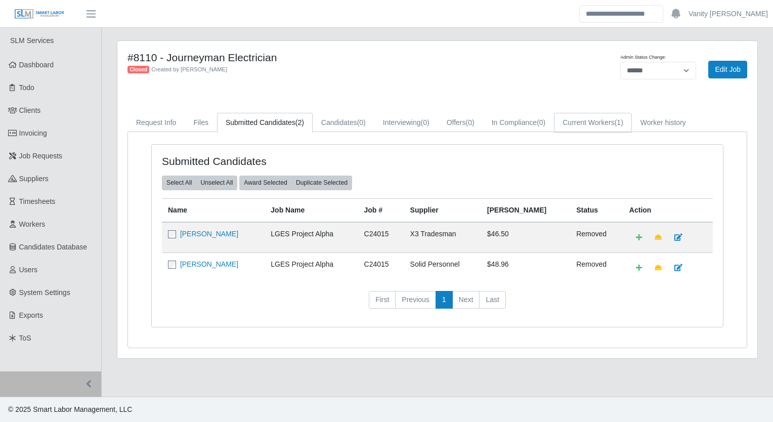
click at [580, 124] on link "Current Workers (1)" at bounding box center [593, 123] width 78 height 20
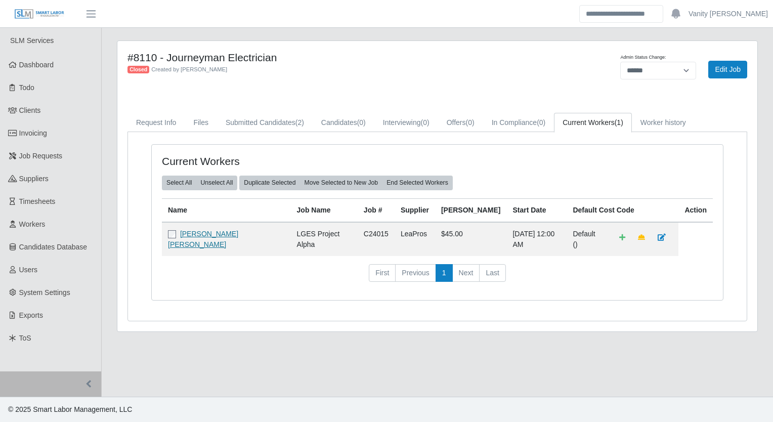
click at [238, 232] on link "Guadalupe Labrada Labrada" at bounding box center [203, 239] width 70 height 19
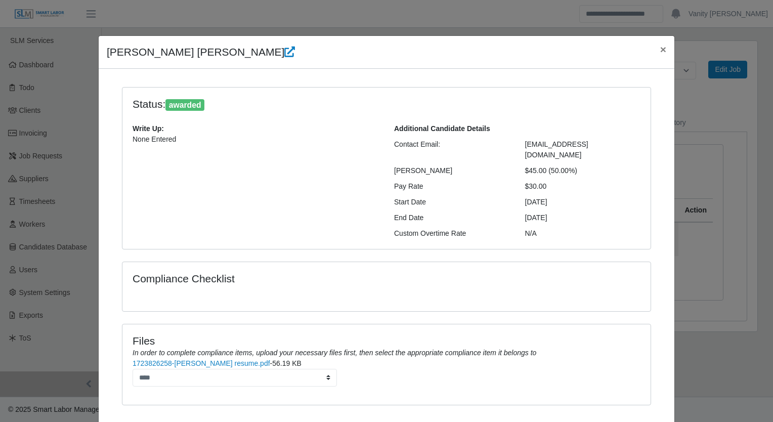
scroll to position [44, 0]
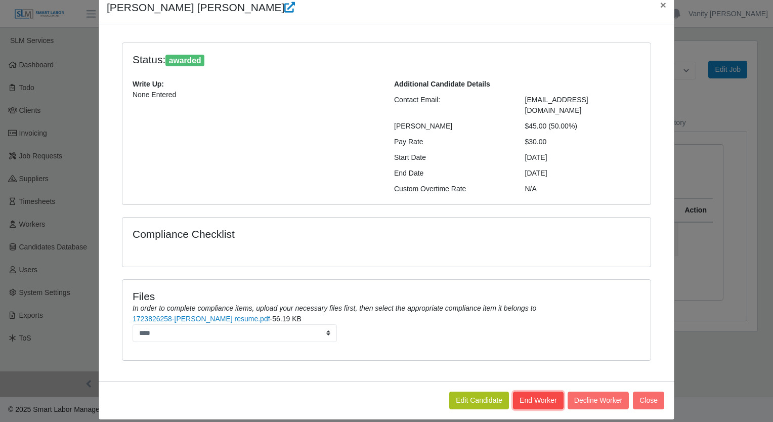
click at [546, 392] on button "End Worker" at bounding box center [538, 400] width 51 height 18
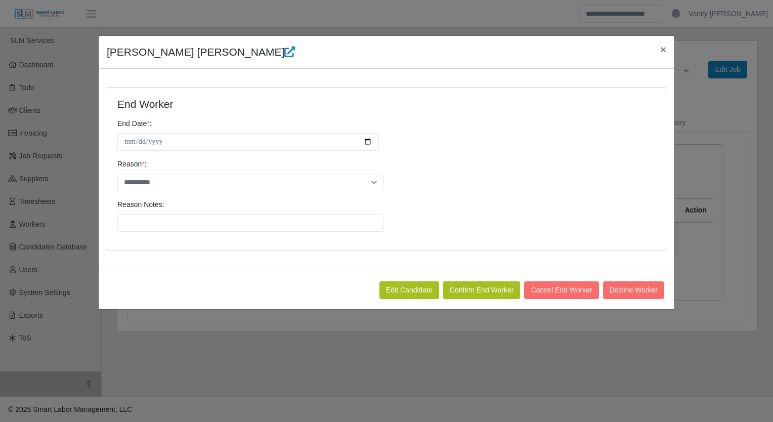
scroll to position [0, 0]
click at [369, 140] on input "**********" at bounding box center [247, 142] width 261 height 18
type input "**********"
click at [196, 184] on select "**********" at bounding box center [250, 182] width 266 height 18
select select "**********"
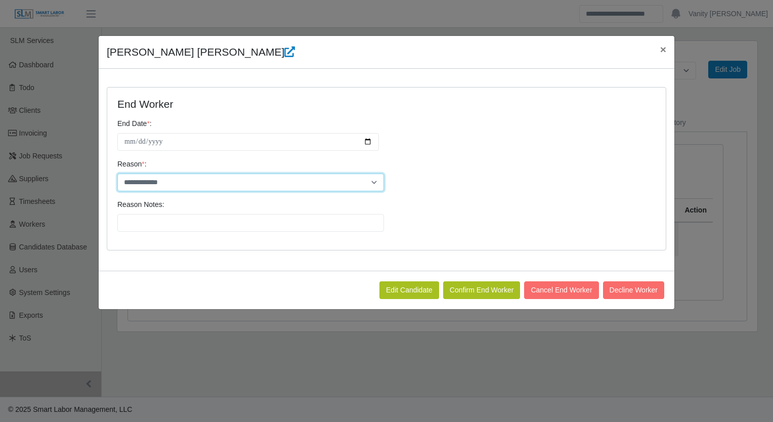
click at [117, 173] on select "**********" at bounding box center [250, 182] width 266 height 18
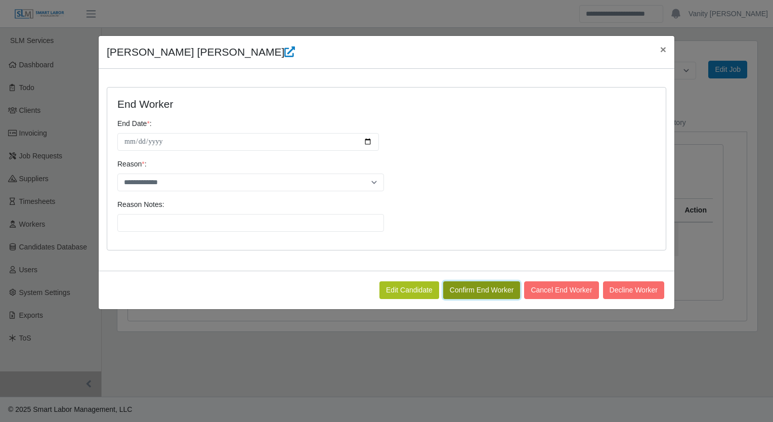
click at [478, 288] on button "Confirm End Worker" at bounding box center [481, 290] width 77 height 18
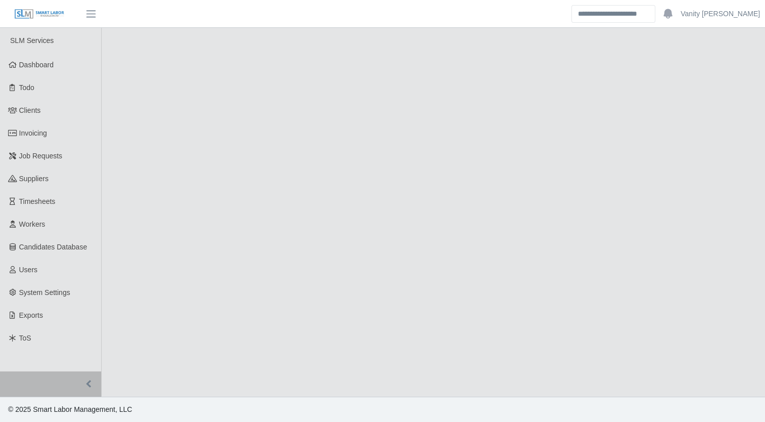
select select "******"
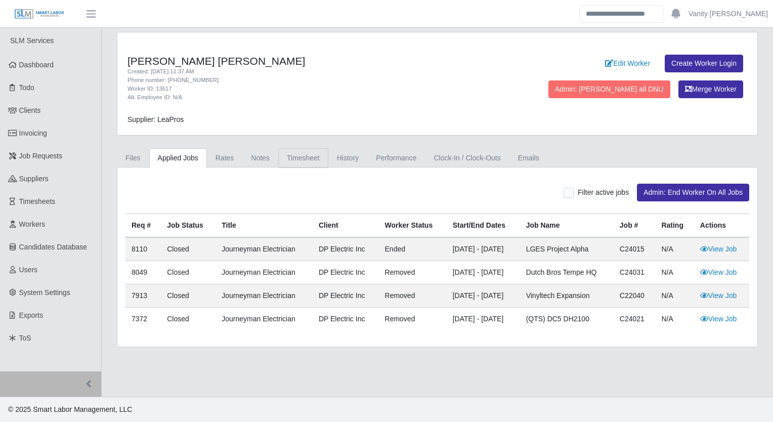
click at [299, 153] on link "Timesheet" at bounding box center [303, 158] width 50 height 20
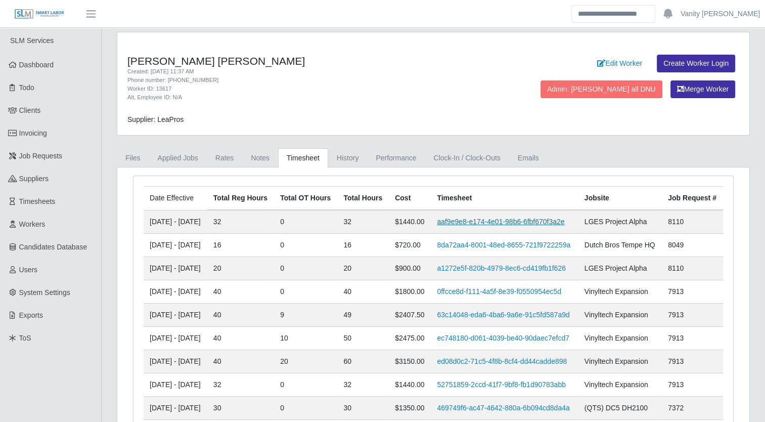
click at [475, 225] on link "aaf9e9e8-e174-4e01-98b6-6fbf670f3a2e" at bounding box center [500, 221] width 127 height 8
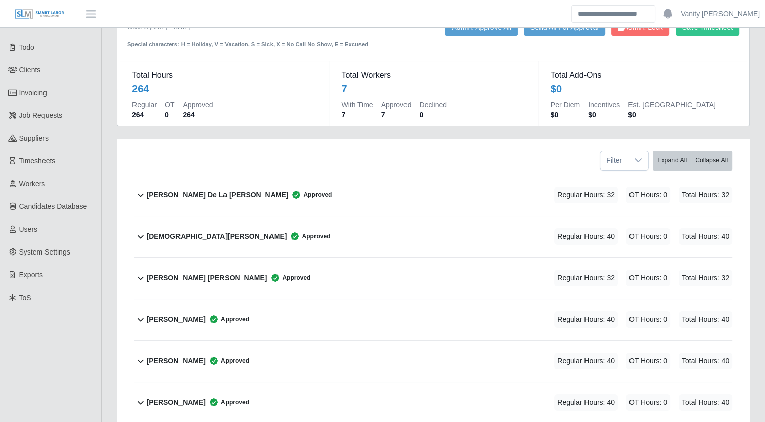
scroll to position [101, 0]
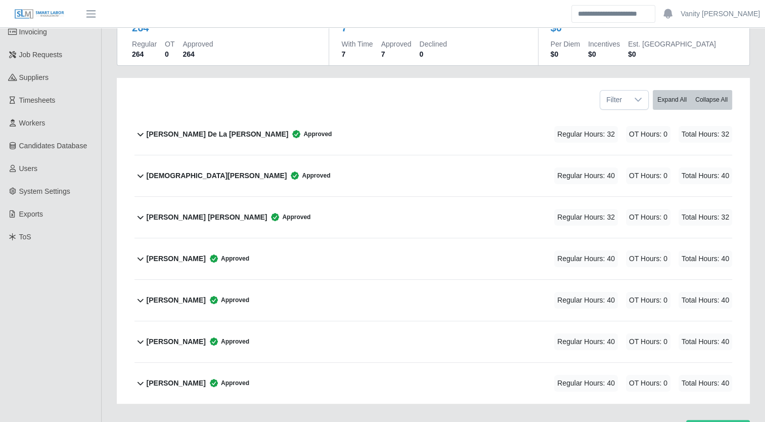
click at [204, 213] on b "[PERSON_NAME] [PERSON_NAME]" at bounding box center [207, 217] width 121 height 11
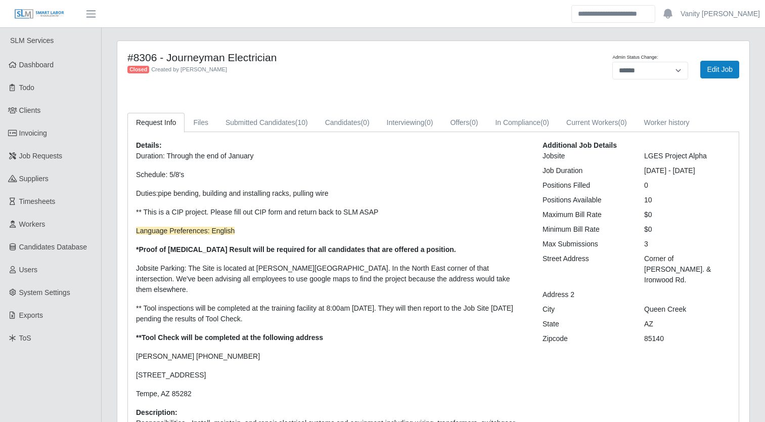
select select "******"
click at [300, 114] on link "Submitted Candidates (10)" at bounding box center [267, 123] width 100 height 20
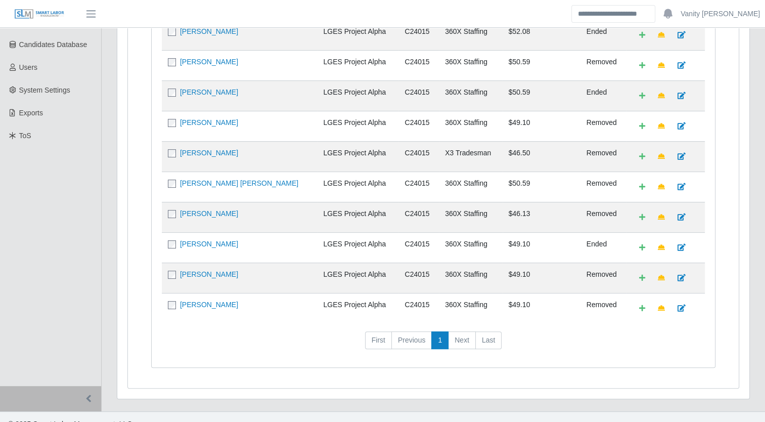
scroll to position [152, 0]
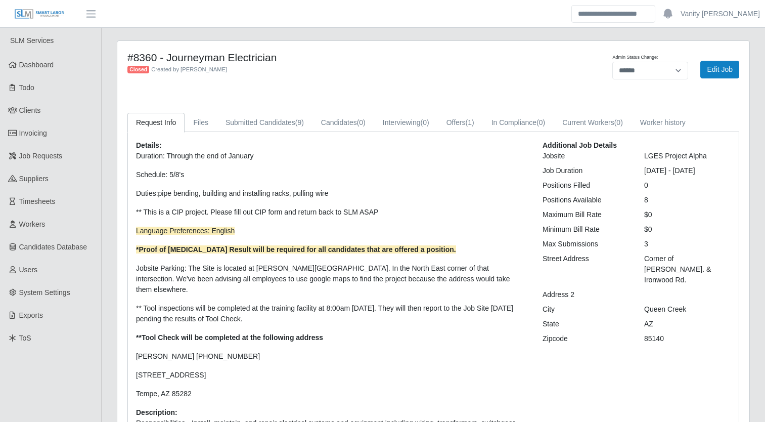
select select "******"
click at [291, 114] on link "Submitted Candidates (9)" at bounding box center [265, 123] width 96 height 20
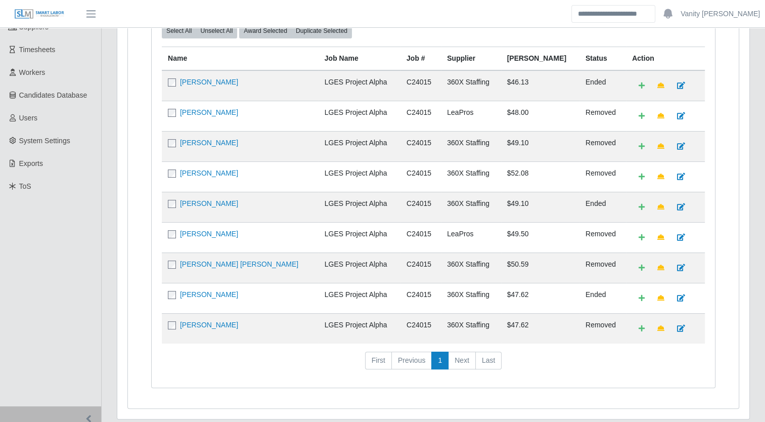
scroll to position [101, 0]
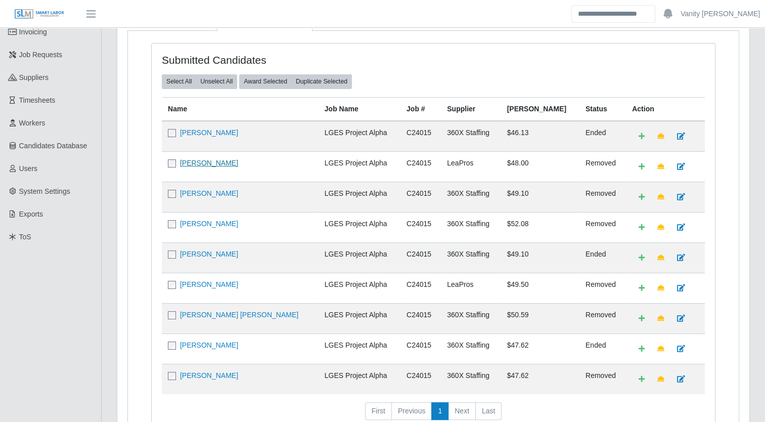
click at [191, 161] on link "[PERSON_NAME]" at bounding box center [209, 163] width 58 height 8
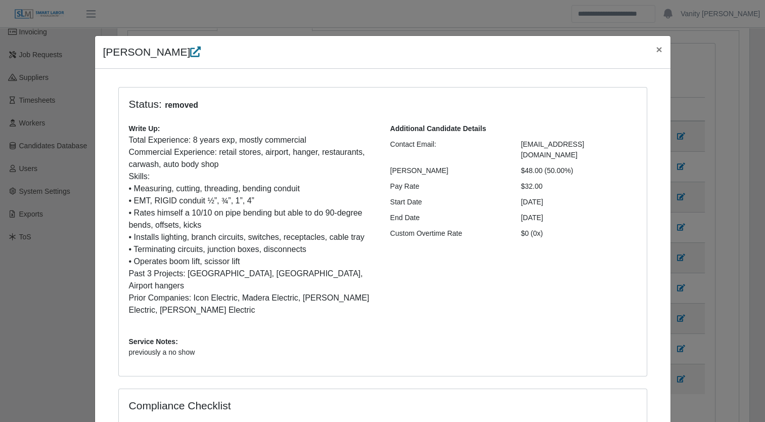
click at [190, 53] on icon at bounding box center [195, 52] width 11 height 11
click at [656, 47] on span "×" at bounding box center [659, 49] width 6 height 12
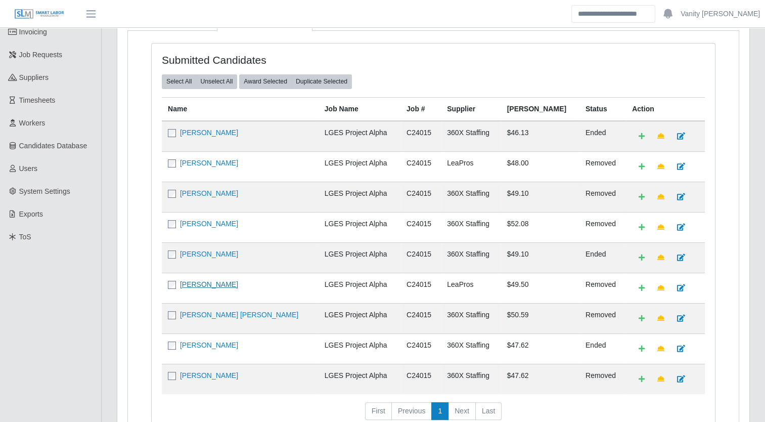
click at [209, 281] on link "[PERSON_NAME]" at bounding box center [209, 284] width 58 height 8
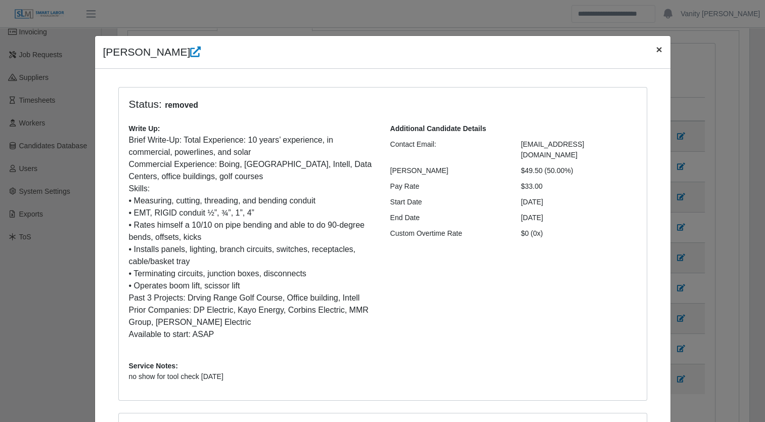
click at [656, 53] on span "×" at bounding box center [659, 49] width 6 height 12
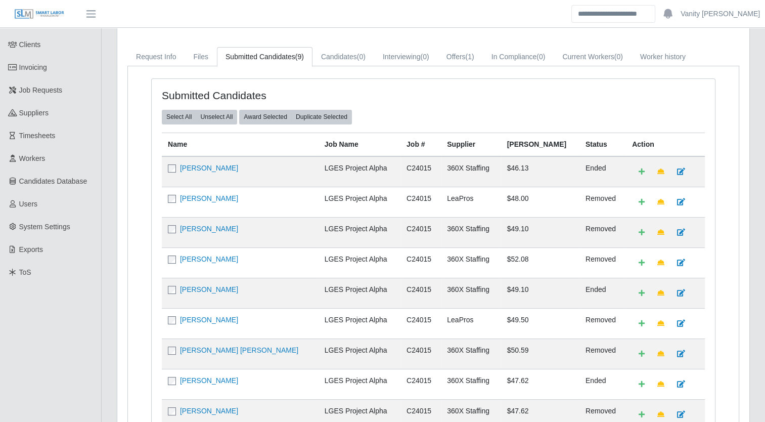
scroll to position [0, 0]
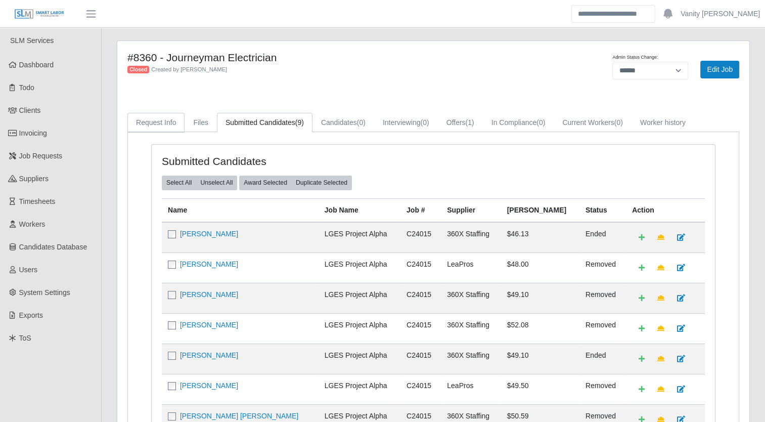
click at [141, 120] on link "Request Info" at bounding box center [155, 123] width 57 height 20
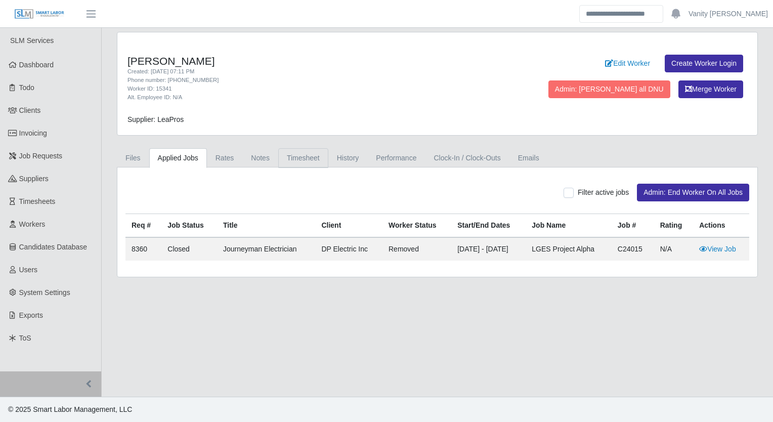
click at [295, 156] on link "Timesheet" at bounding box center [303, 158] width 50 height 20
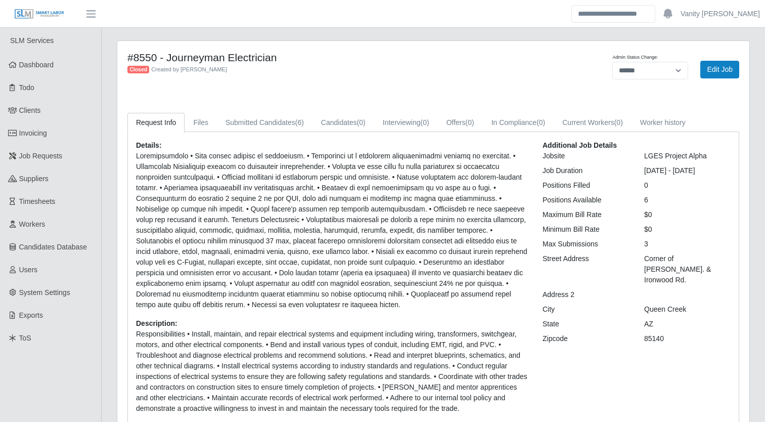
select select "******"
click at [277, 118] on link "Submitted Candidates (6)" at bounding box center [265, 123] width 96 height 20
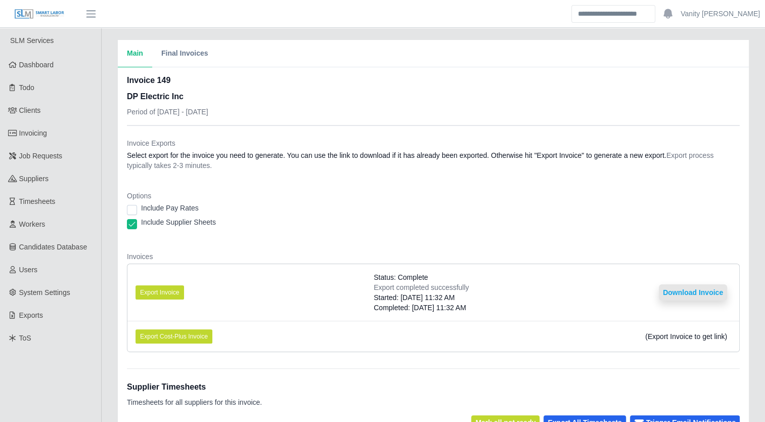
click at [690, 293] on button "Download Invoice" at bounding box center [693, 292] width 68 height 16
